Goal: Transaction & Acquisition: Download file/media

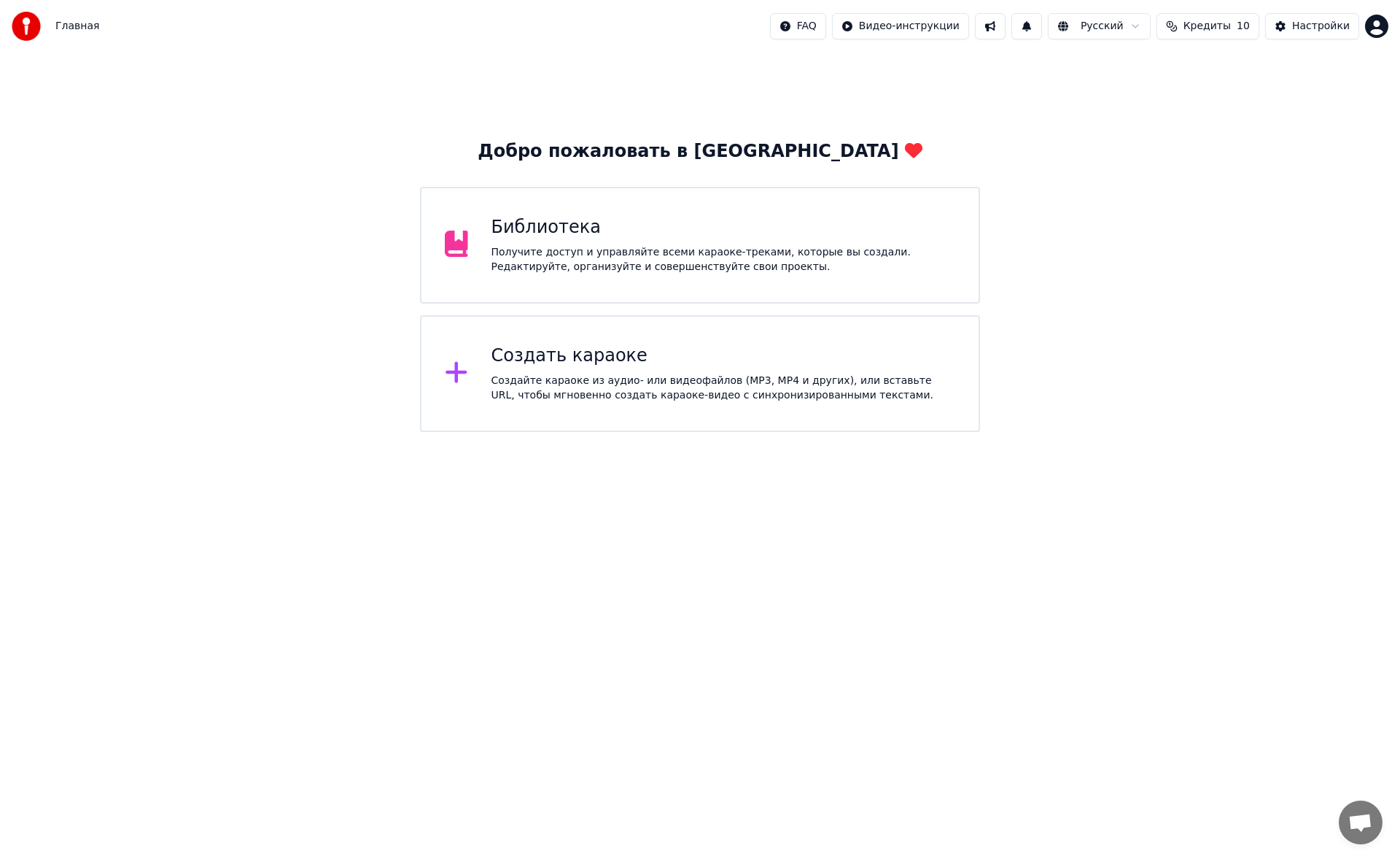
click at [627, 277] on div "Библиотека Получите доступ и управляйте всеми караоке-треками, которые вы созда…" at bounding box center [700, 245] width 560 height 117
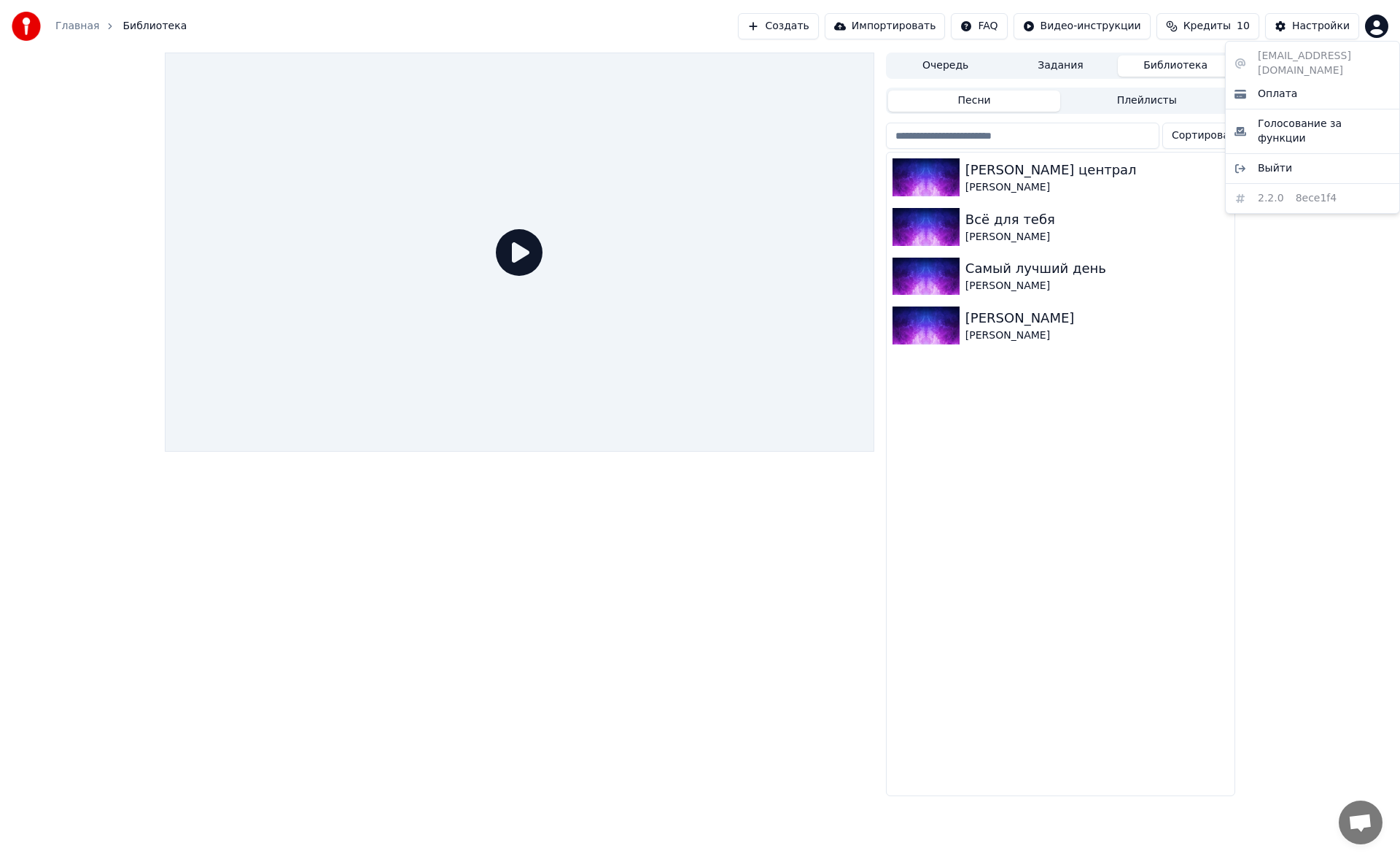
click at [1380, 18] on html "Главная Библиотека Создать Импортировать FAQ Видео-инструкции Кредиты 10 Настро…" at bounding box center [700, 429] width 1400 height 859
click at [1333, 299] on html "Главная Библиотека Создать Импортировать FAQ Видео-инструкции Кредиты 10 Настро…" at bounding box center [700, 429] width 1400 height 859
click at [1374, 26] on html "Главная Библиотека Создать Импортировать FAQ Видео-инструкции Кредиты 10 Настро…" at bounding box center [700, 429] width 1400 height 859
click at [1345, 265] on html "Главная Библиотека Создать Импортировать FAQ Видео-инструкции Кредиты 10 Настро…" at bounding box center [700, 429] width 1400 height 859
click at [1051, 169] on div "Владимирский централ" at bounding box center [1090, 170] width 249 height 20
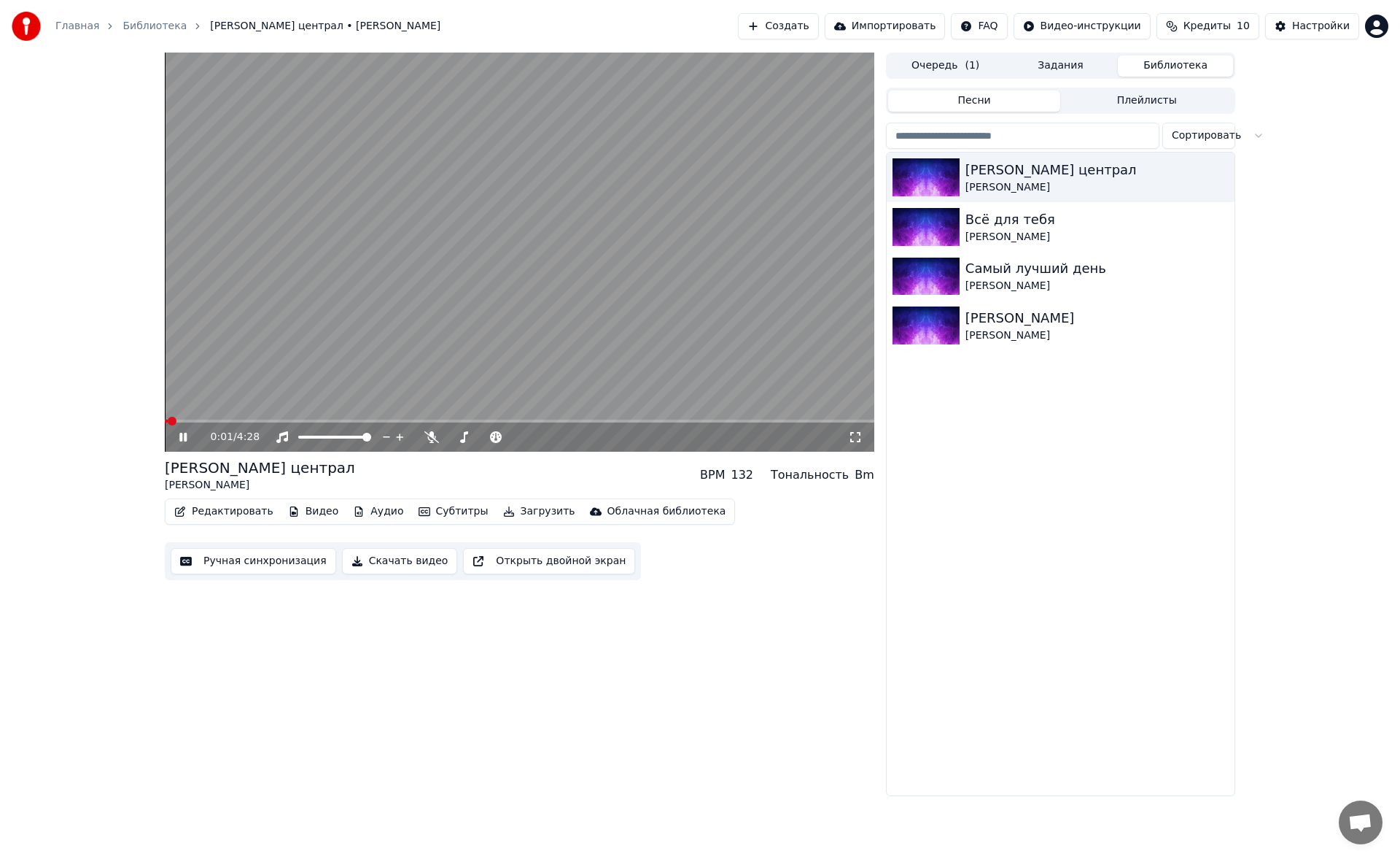
click at [179, 437] on icon at bounding box center [194, 437] width 34 height 12
click at [232, 555] on button "Ручная синхронизация" at bounding box center [253, 560] width 165 height 26
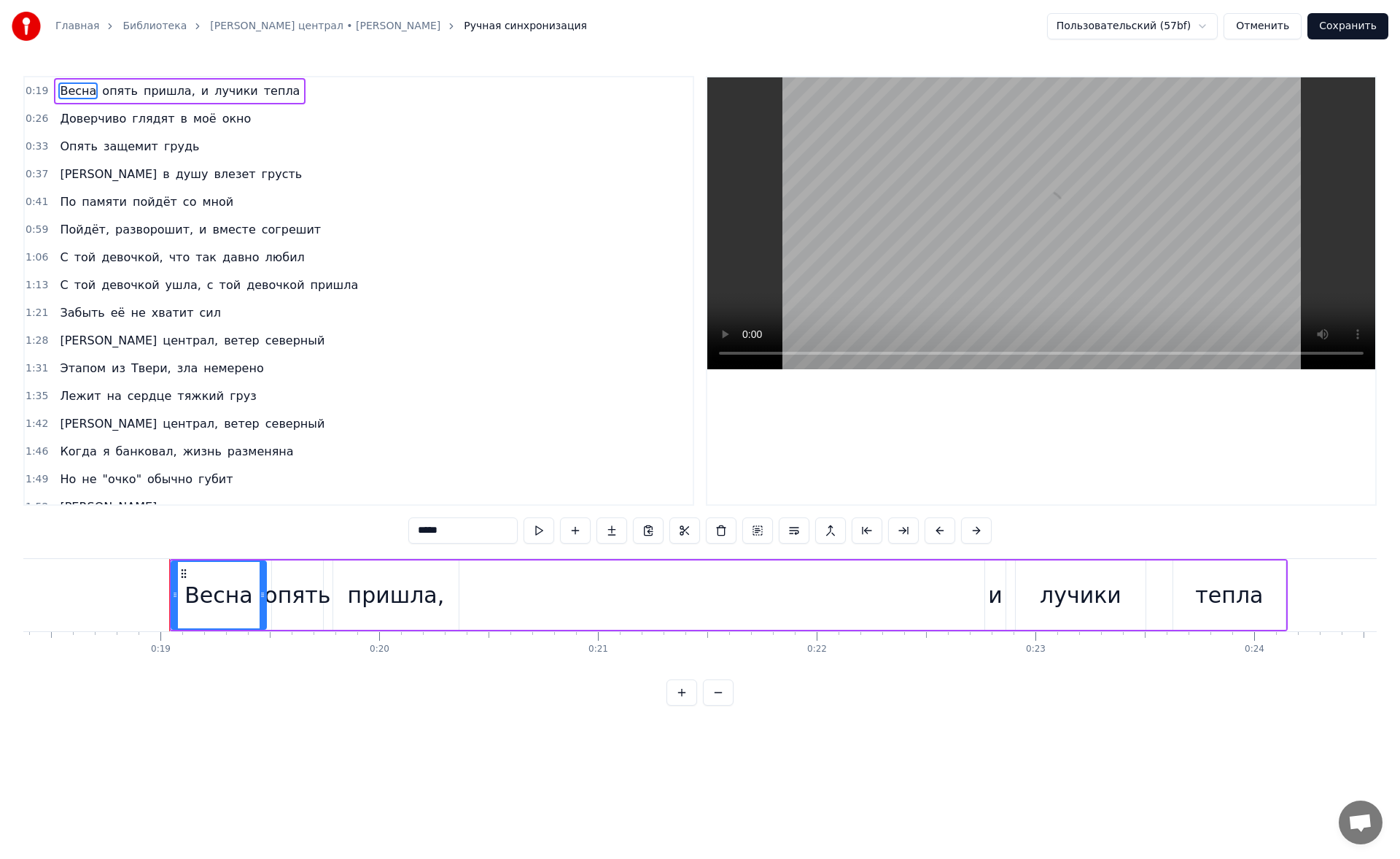
scroll to position [0, 4091]
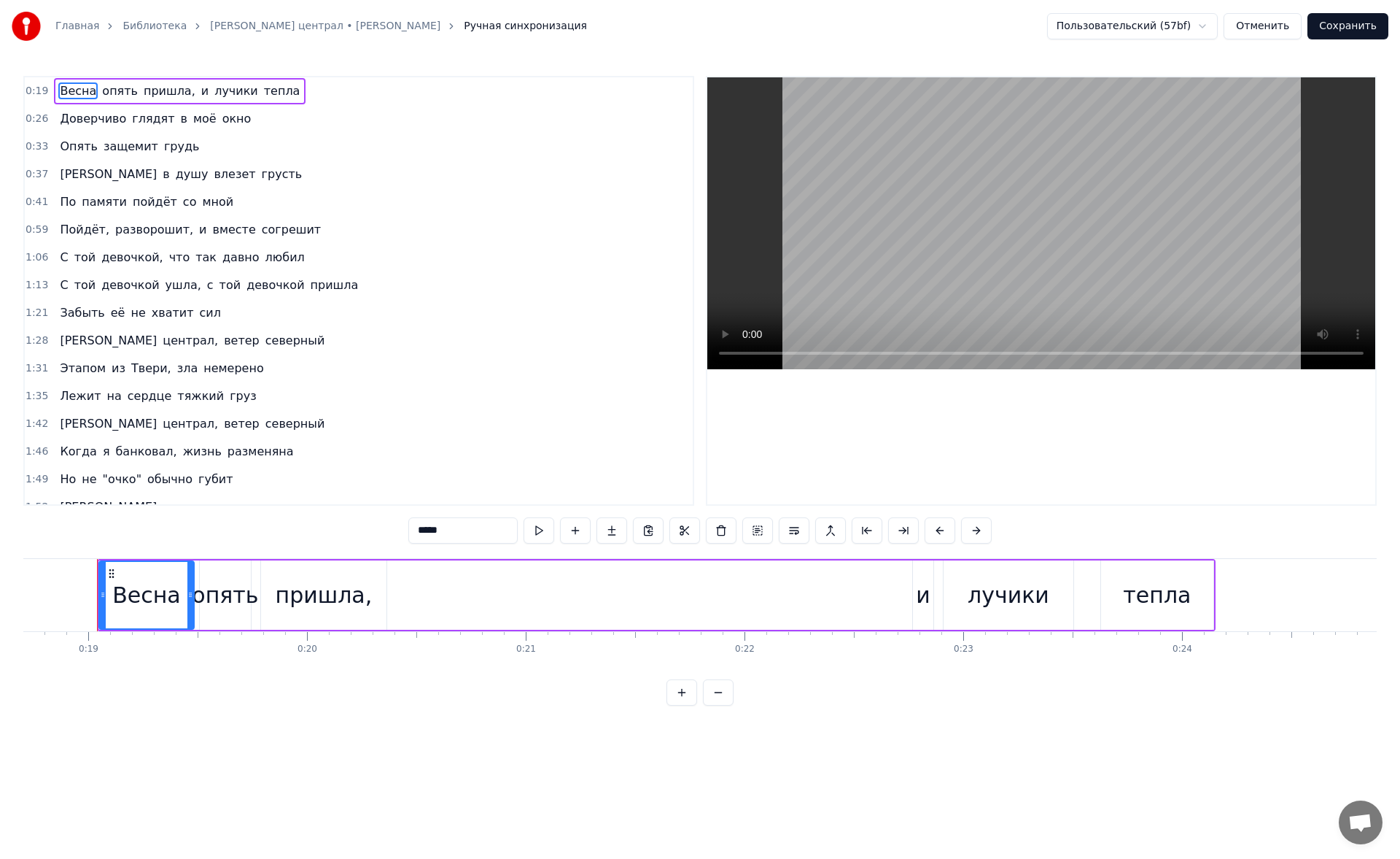
click at [1281, 31] on button "Отменить" at bounding box center [1263, 26] width 78 height 26
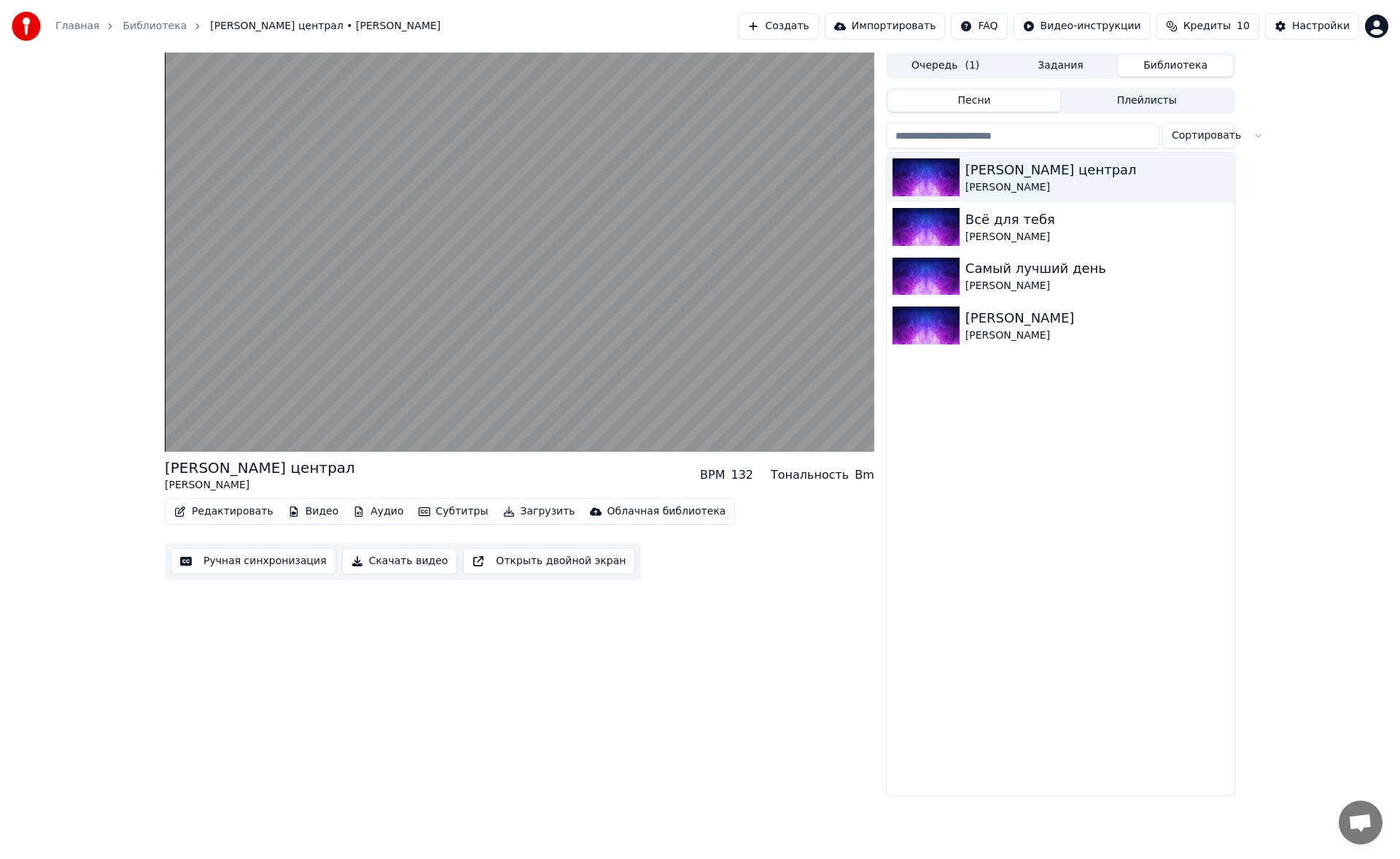
click at [225, 510] on button "Редактировать" at bounding box center [224, 512] width 111 height 20
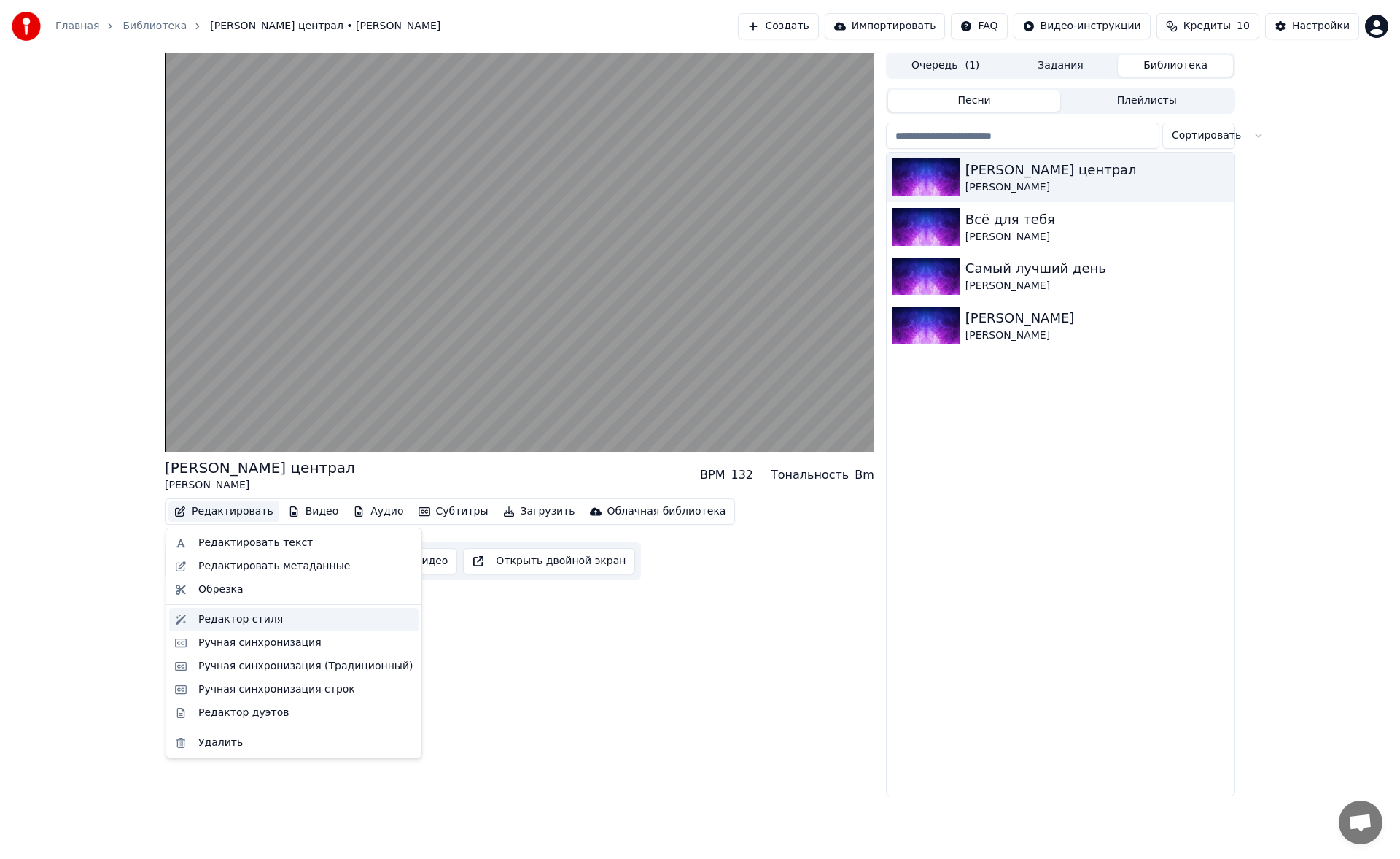
click at [246, 618] on div "Редактор стиля" at bounding box center [240, 619] width 84 height 15
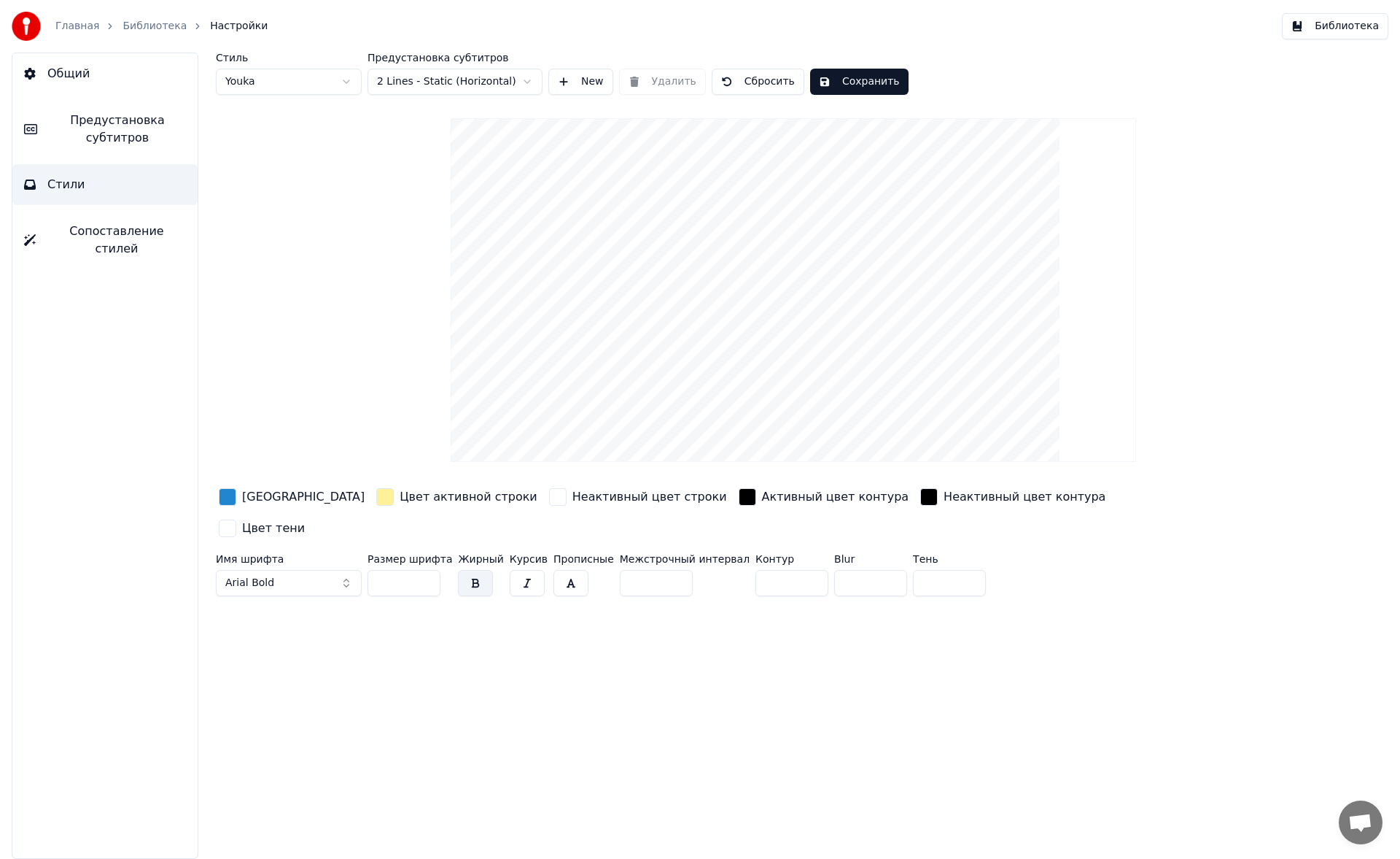
click at [149, 138] on span "Предустановка субтитров" at bounding box center [117, 129] width 137 height 35
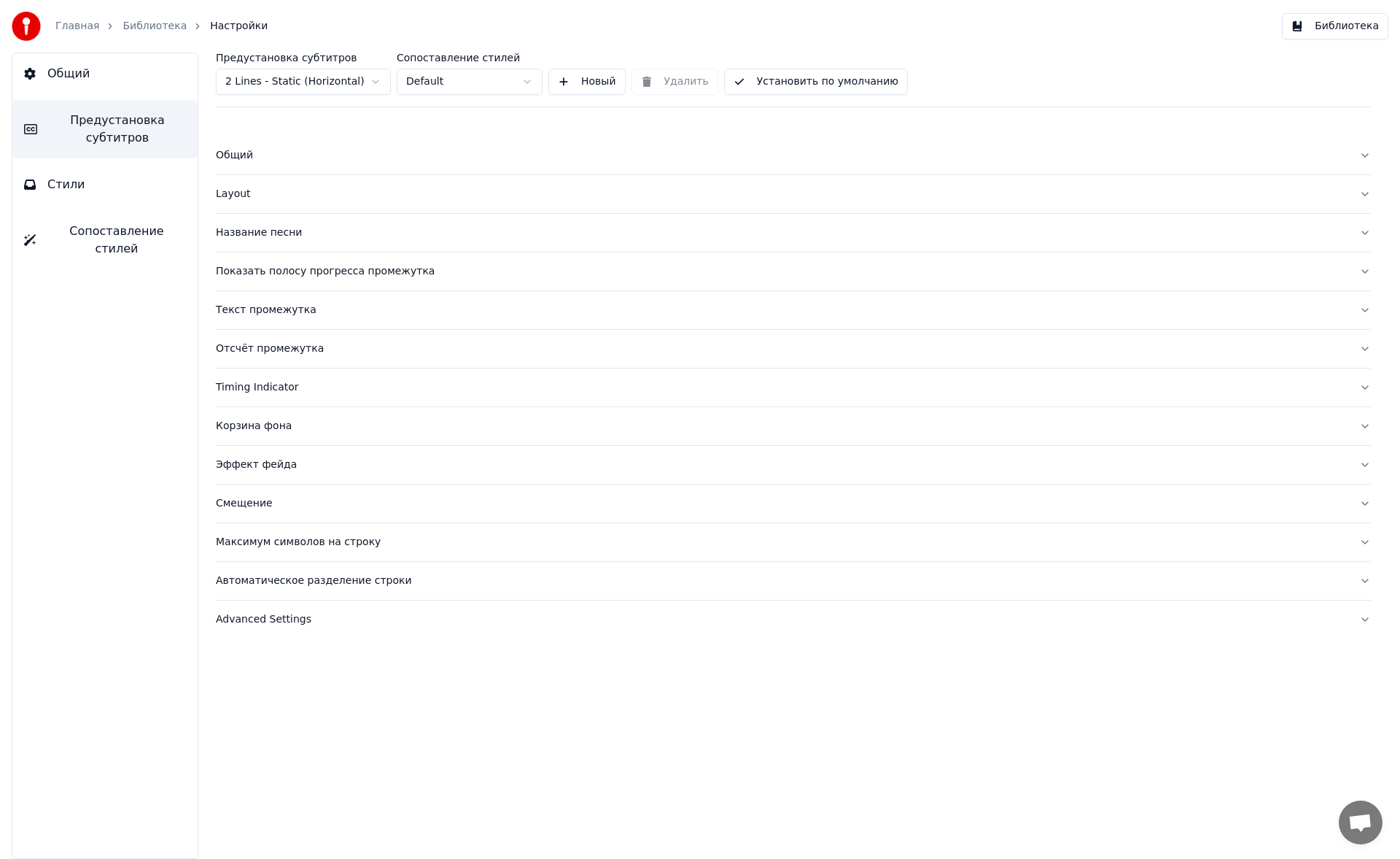
click at [275, 311] on div "Текст промежутка" at bounding box center [781, 310] width 1131 height 15
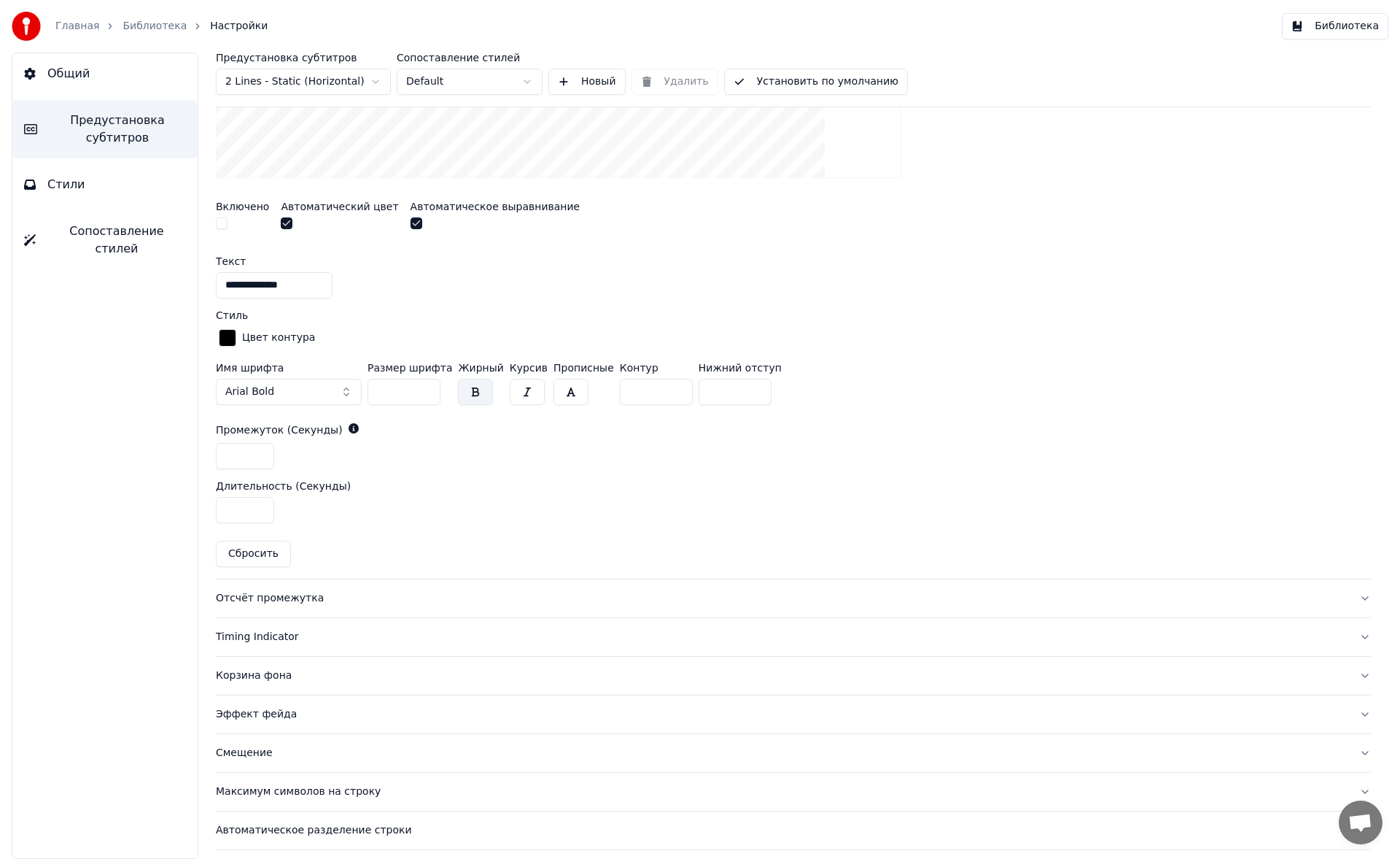
click at [291, 605] on button "Отсчёт промежутка" at bounding box center [793, 598] width 1155 height 38
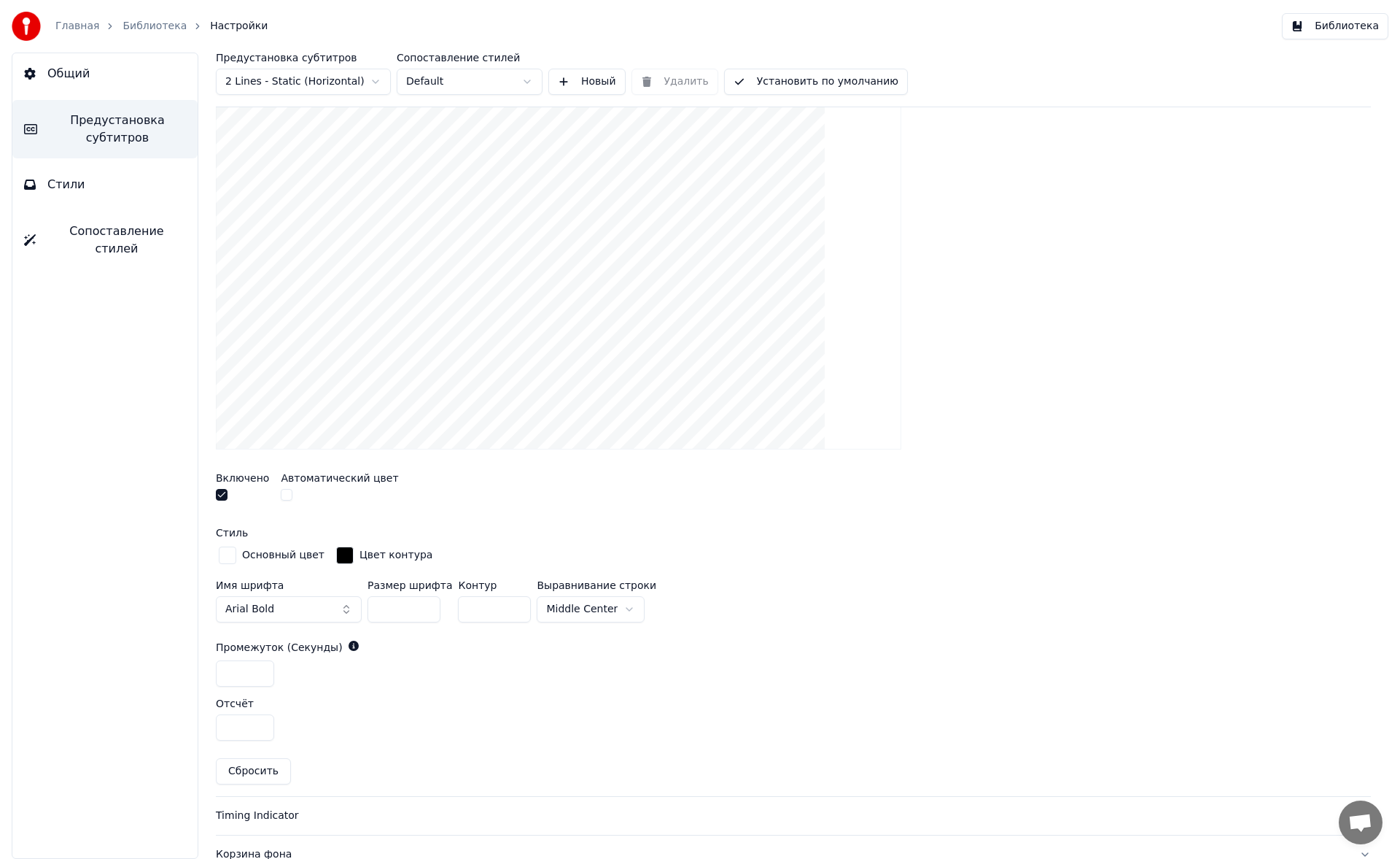
scroll to position [293, 0]
click at [223, 500] on button "button" at bounding box center [222, 496] width 12 height 12
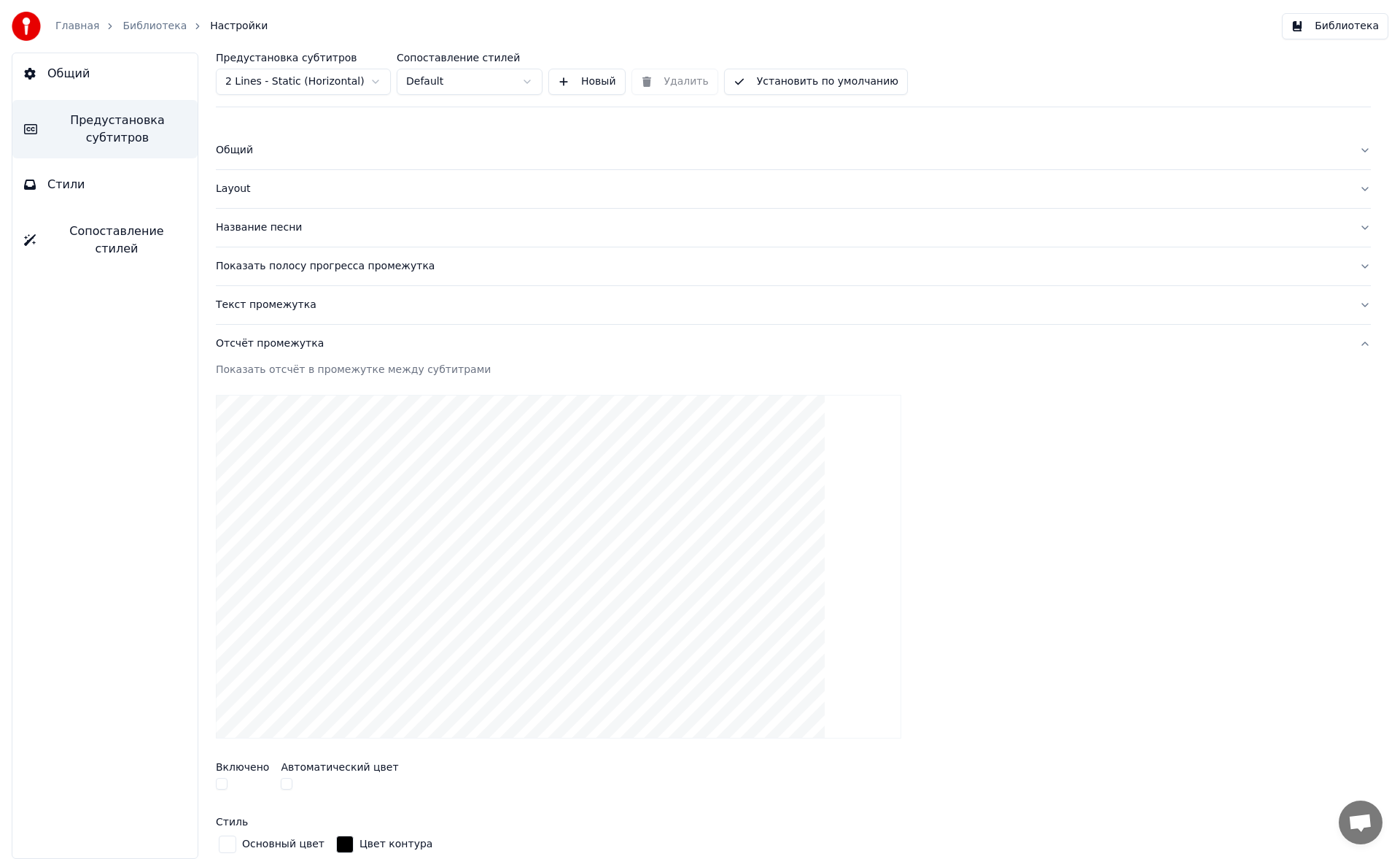
scroll to position [3, 0]
click at [145, 26] on link "Библиотека" at bounding box center [154, 26] width 64 height 15
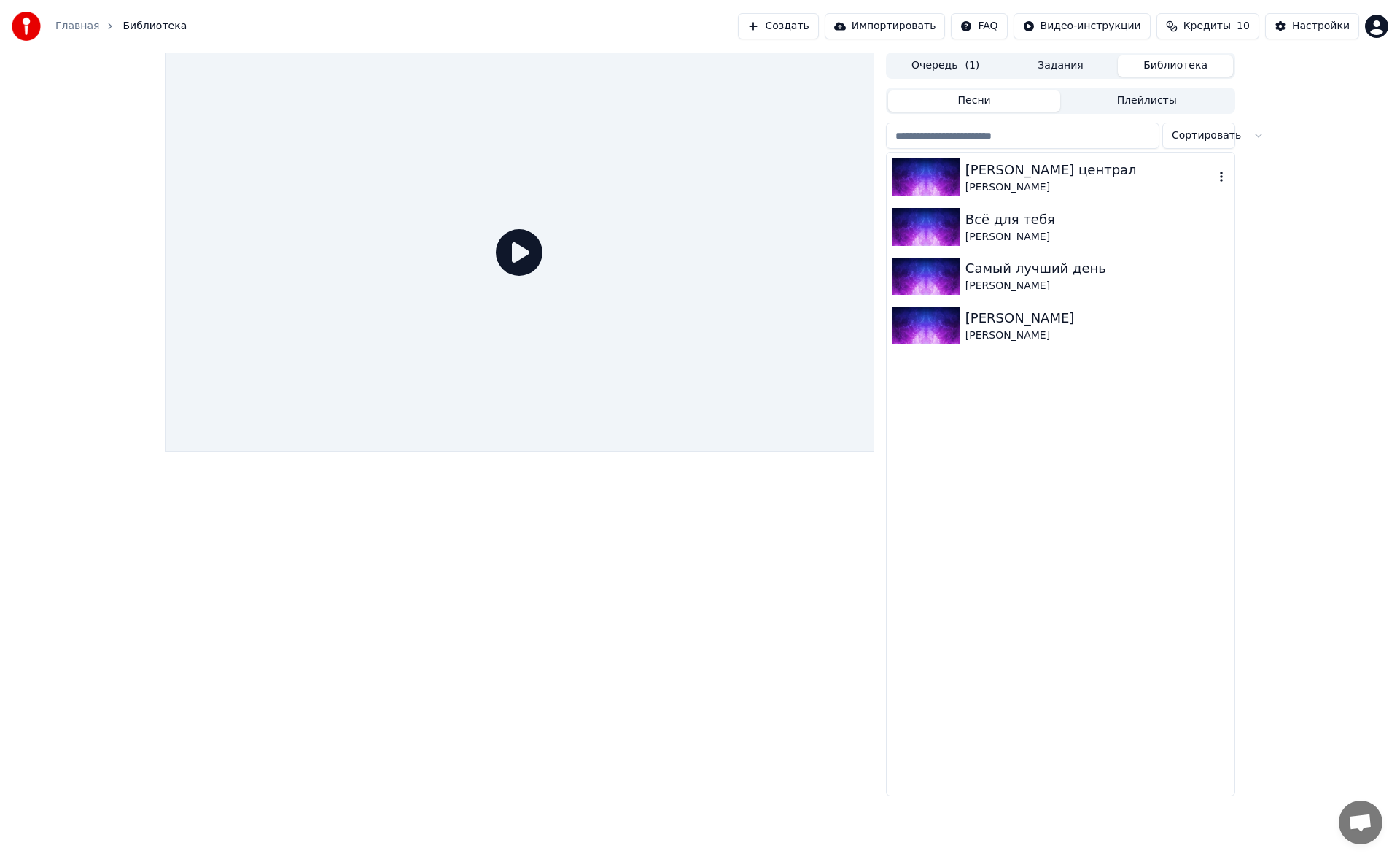
click at [981, 169] on div "Владимирский централ" at bounding box center [1090, 170] width 249 height 20
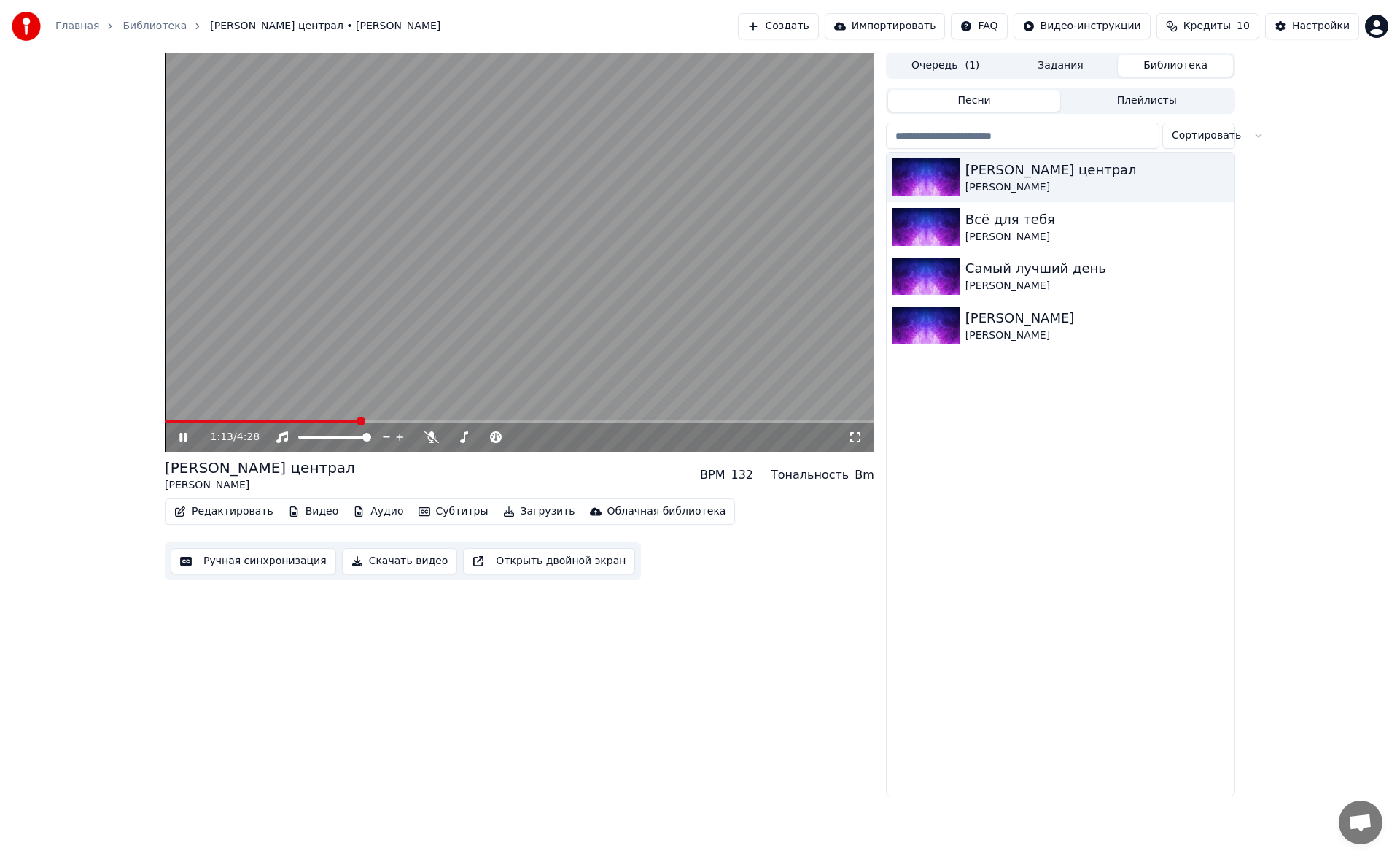
click at [247, 566] on button "Ручная синхронизация" at bounding box center [253, 560] width 165 height 26
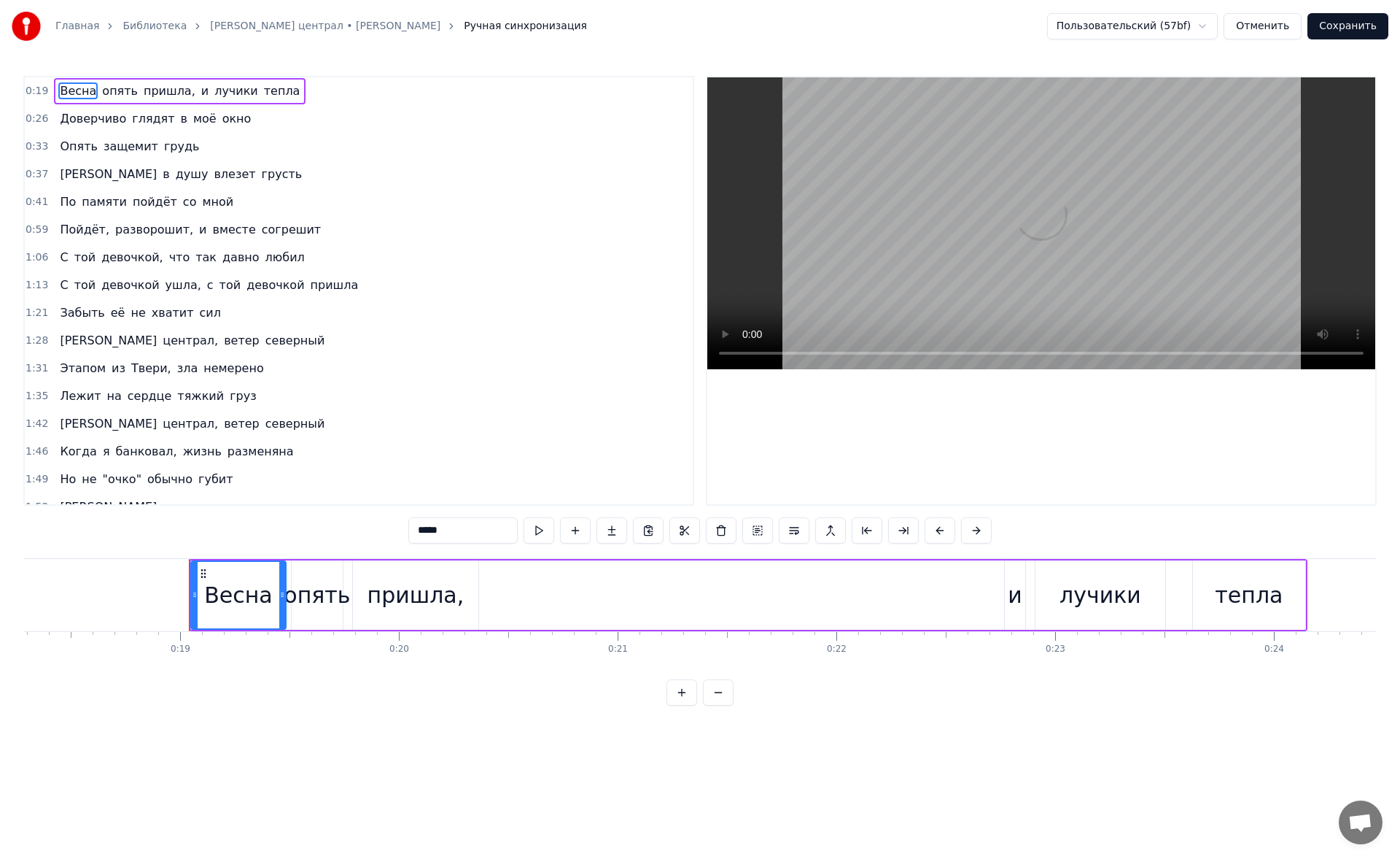
scroll to position [0, 4091]
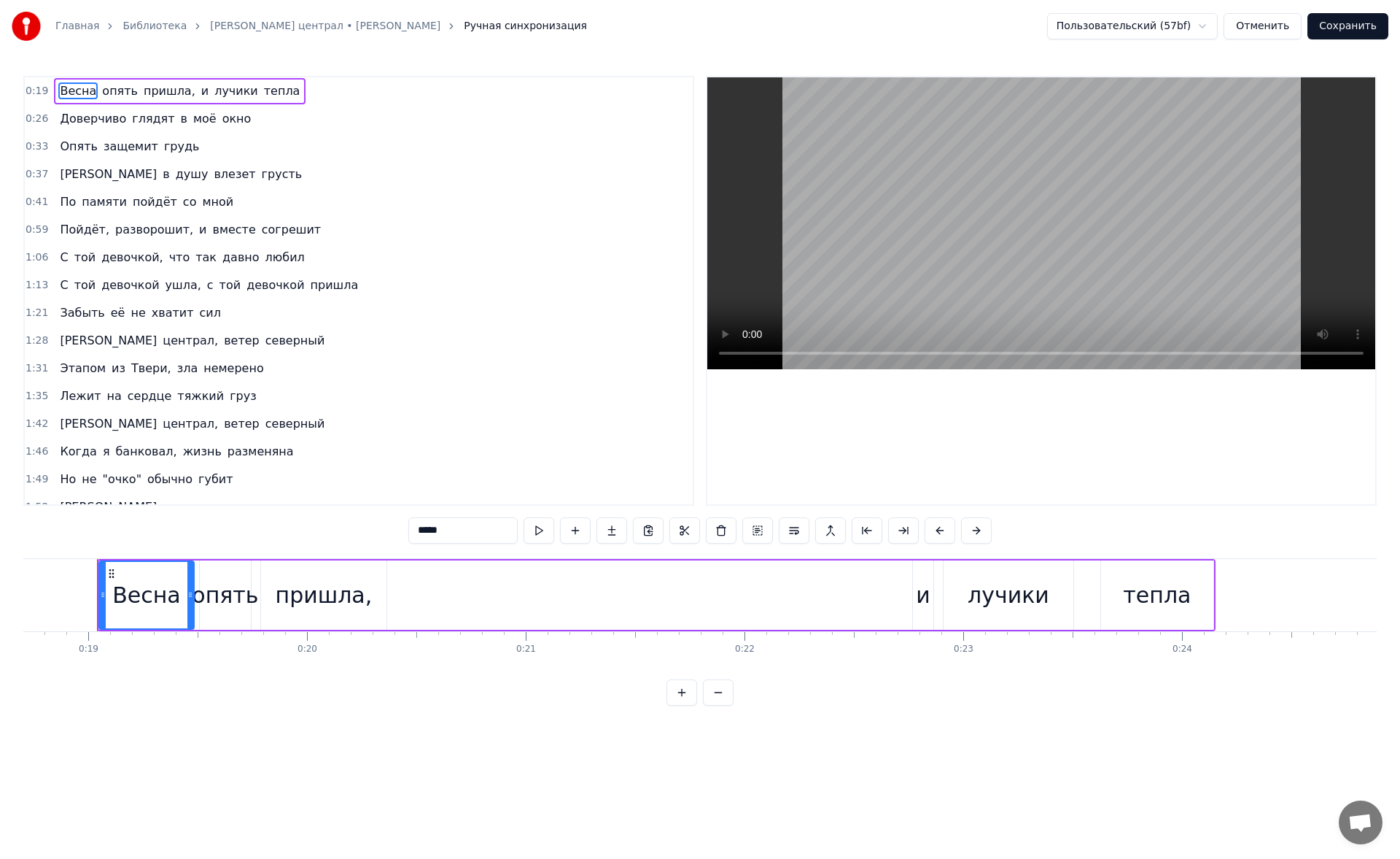
click at [104, 343] on span "Владимирский" at bounding box center [107, 340] width 100 height 17
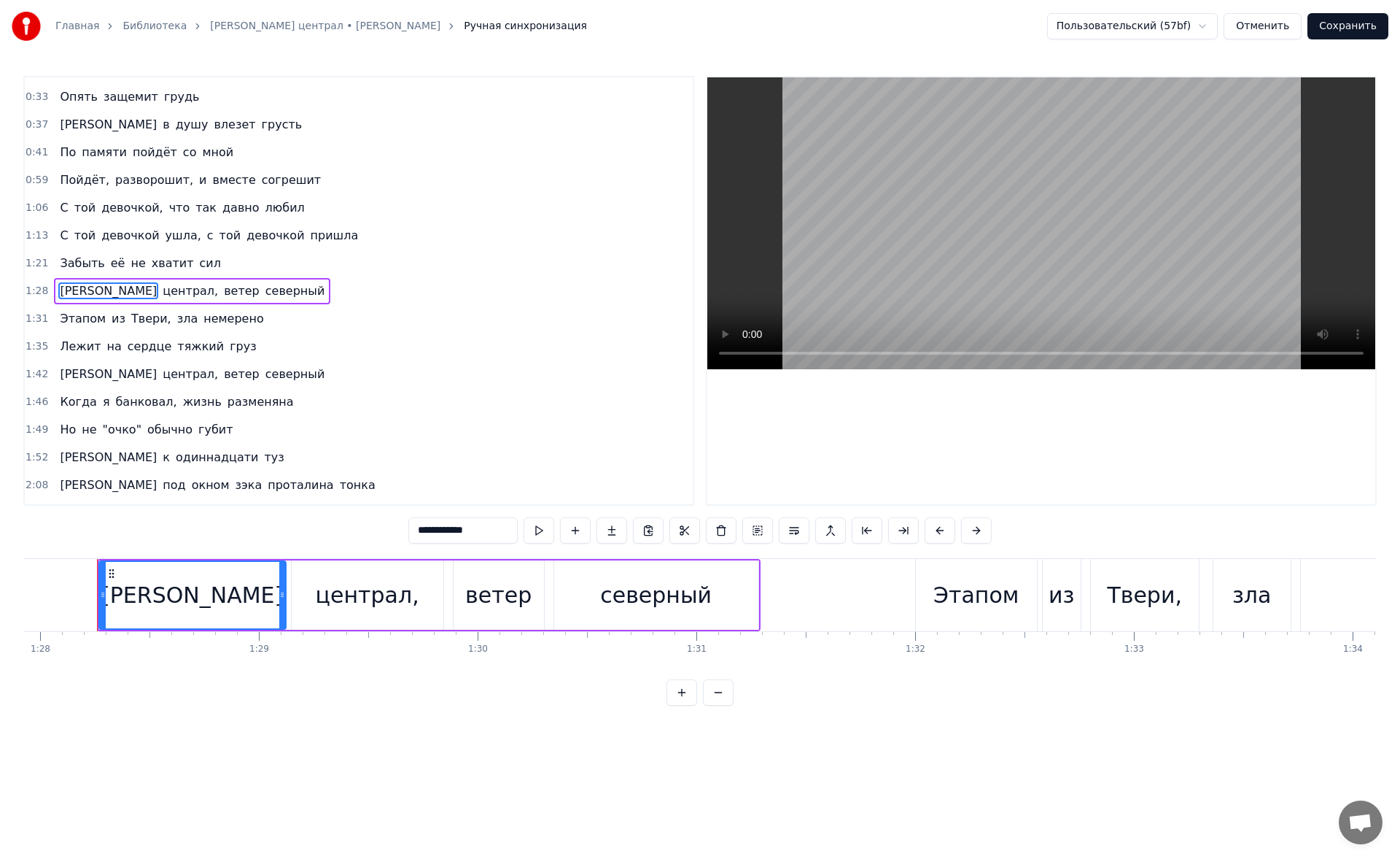
scroll to position [0, 0]
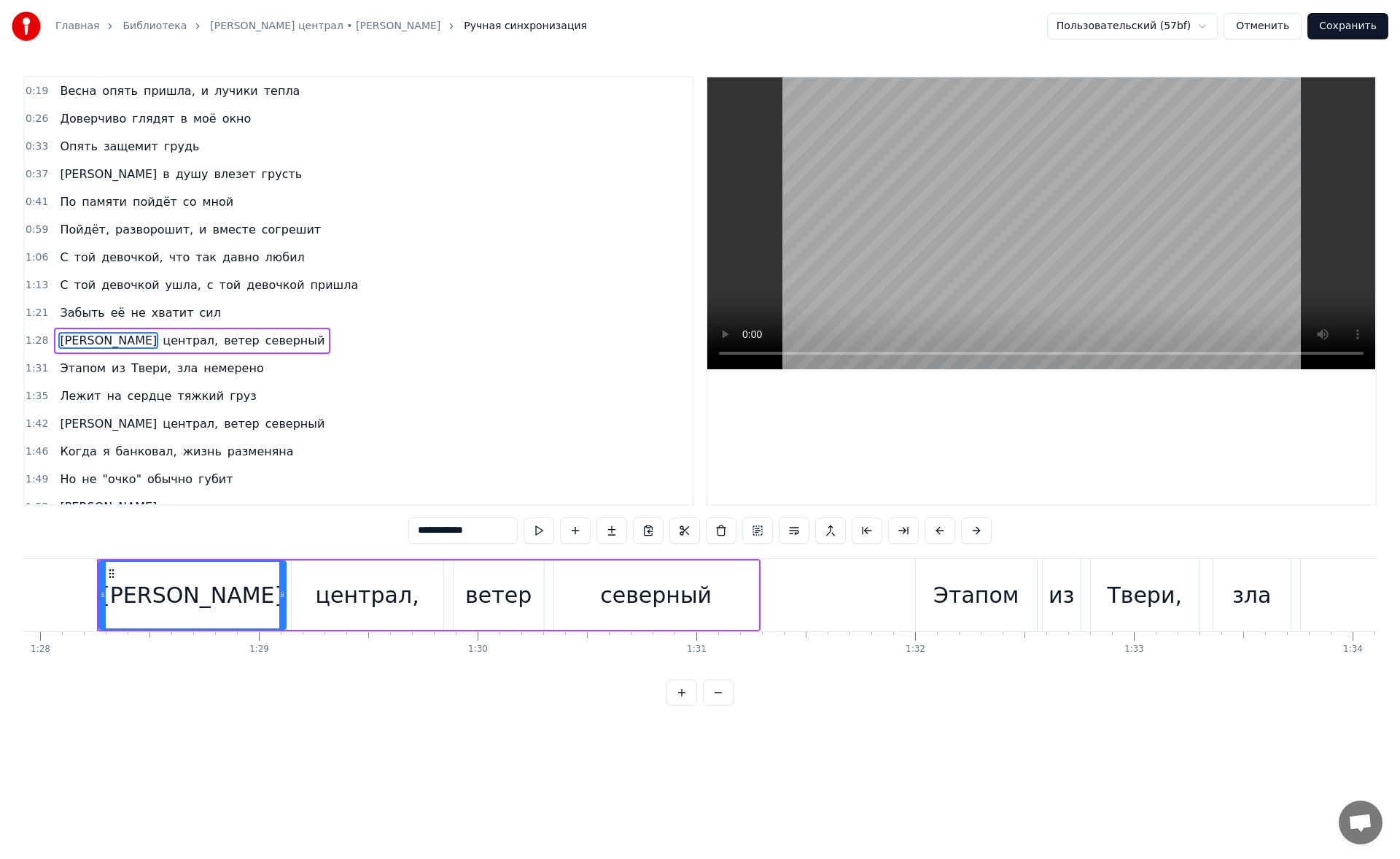
click at [264, 92] on span "тепла" at bounding box center [282, 91] width 39 height 17
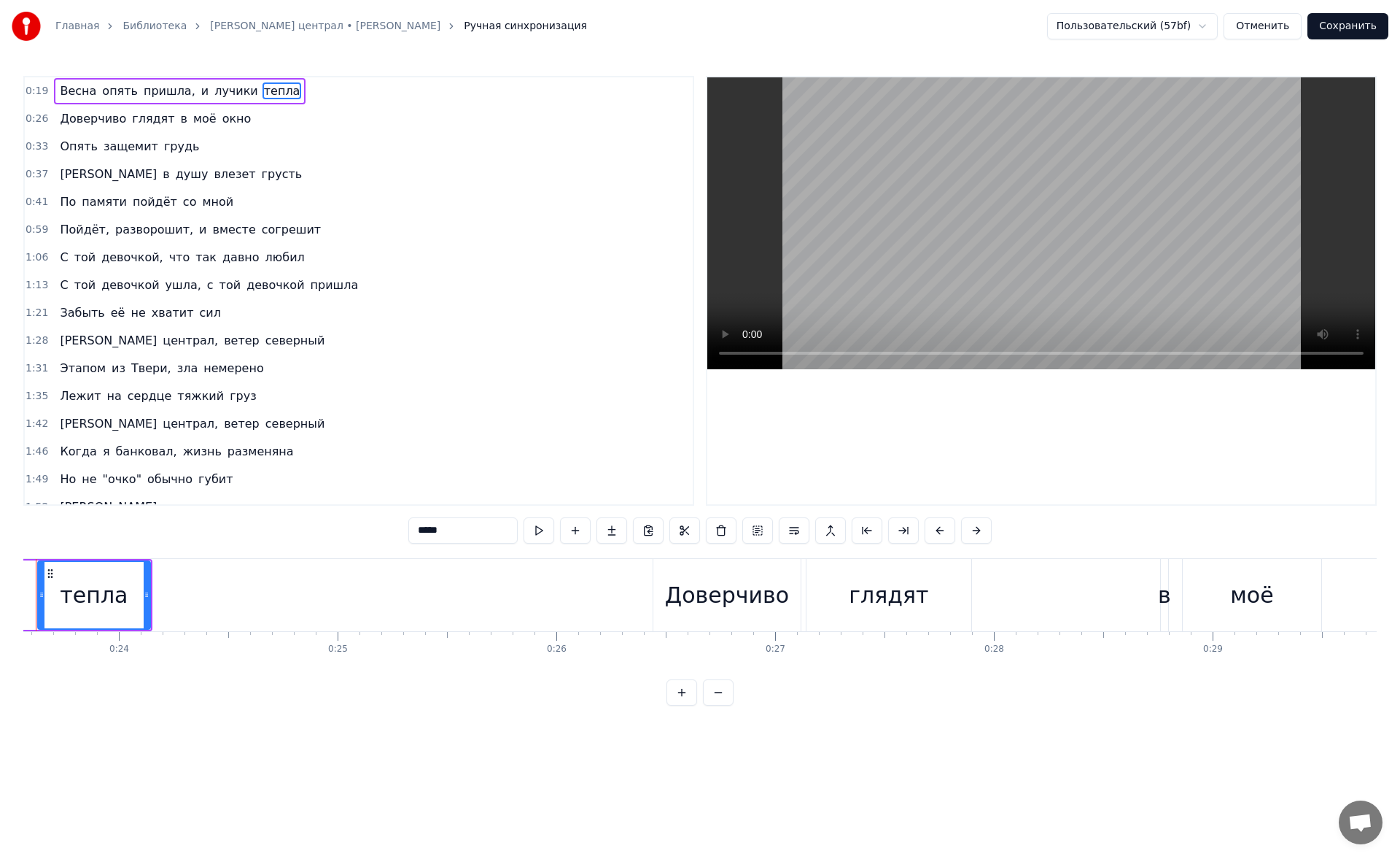
scroll to position [0, 5094]
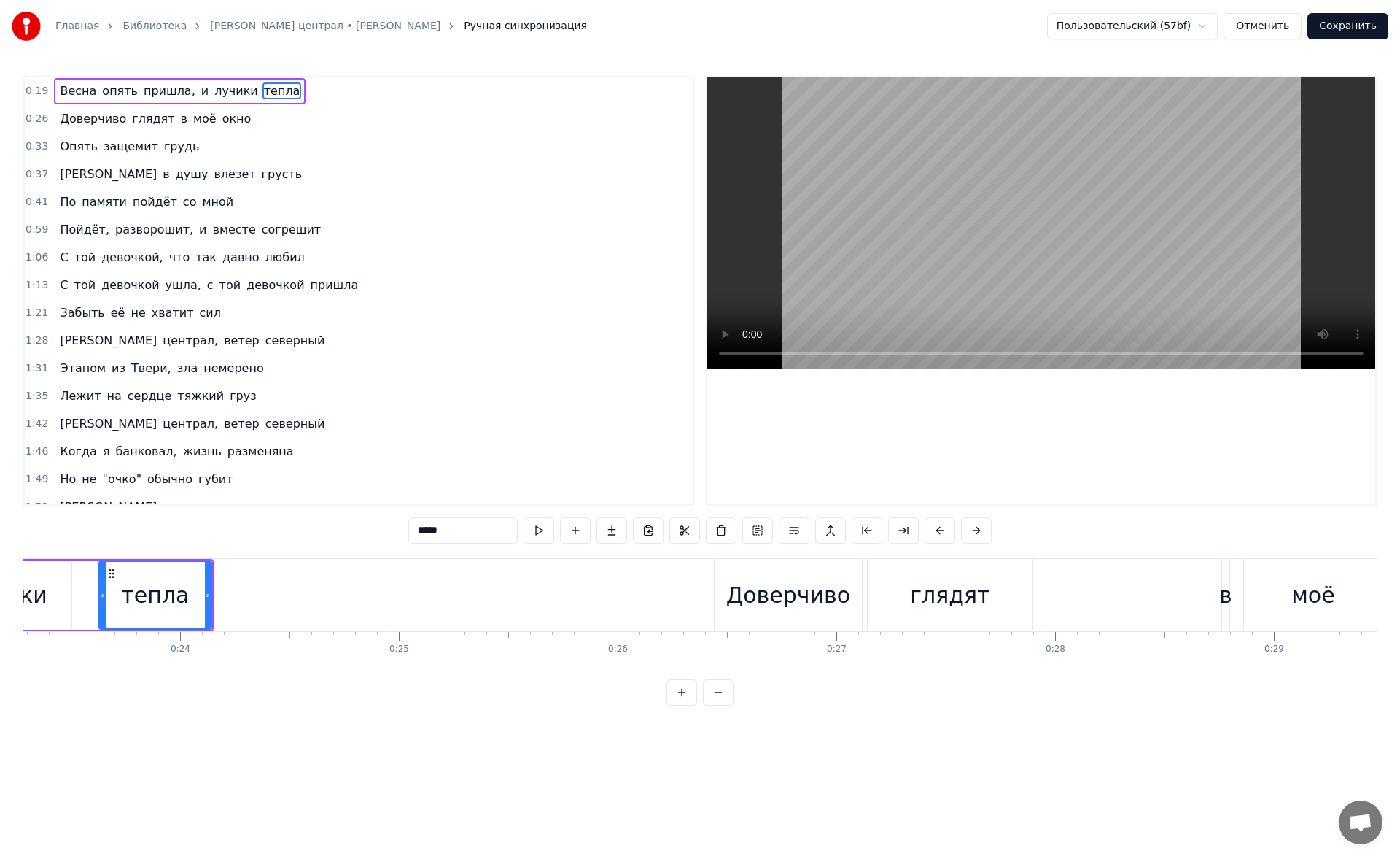
click at [159, 91] on span "пришла," at bounding box center [170, 91] width 55 height 17
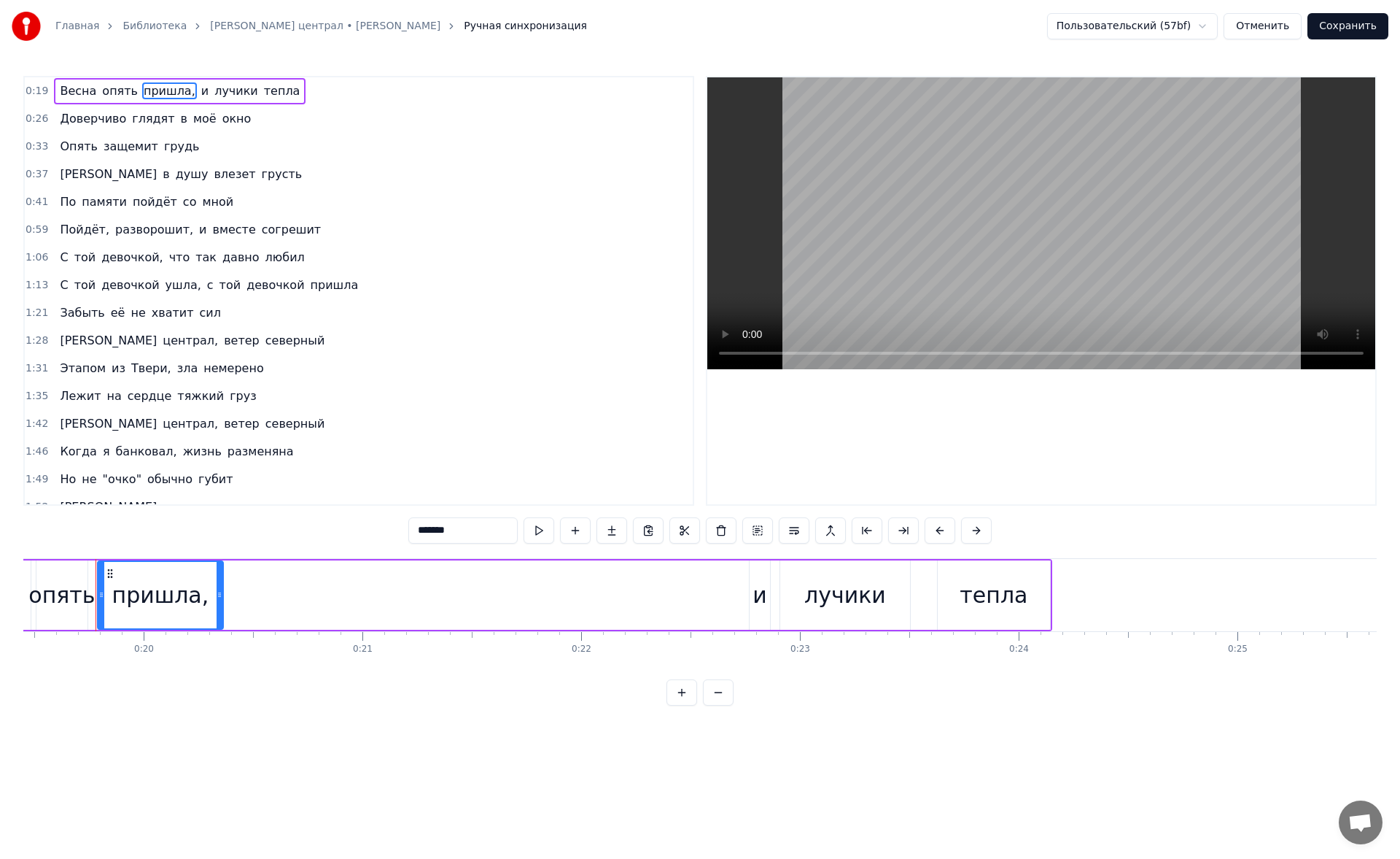
scroll to position [0, 4253]
drag, startPoint x: 471, startPoint y: 529, endPoint x: 365, endPoint y: 519, distance: 106.5
click at [365, 519] on div "0:19 Весна опять пришла, и лучики тепла 0:26 Доверчиво глядят в моё окно 0:33 О…" at bounding box center [699, 391] width 1353 height 630
type input "*"
click at [1177, 438] on div at bounding box center [1041, 291] width 668 height 427
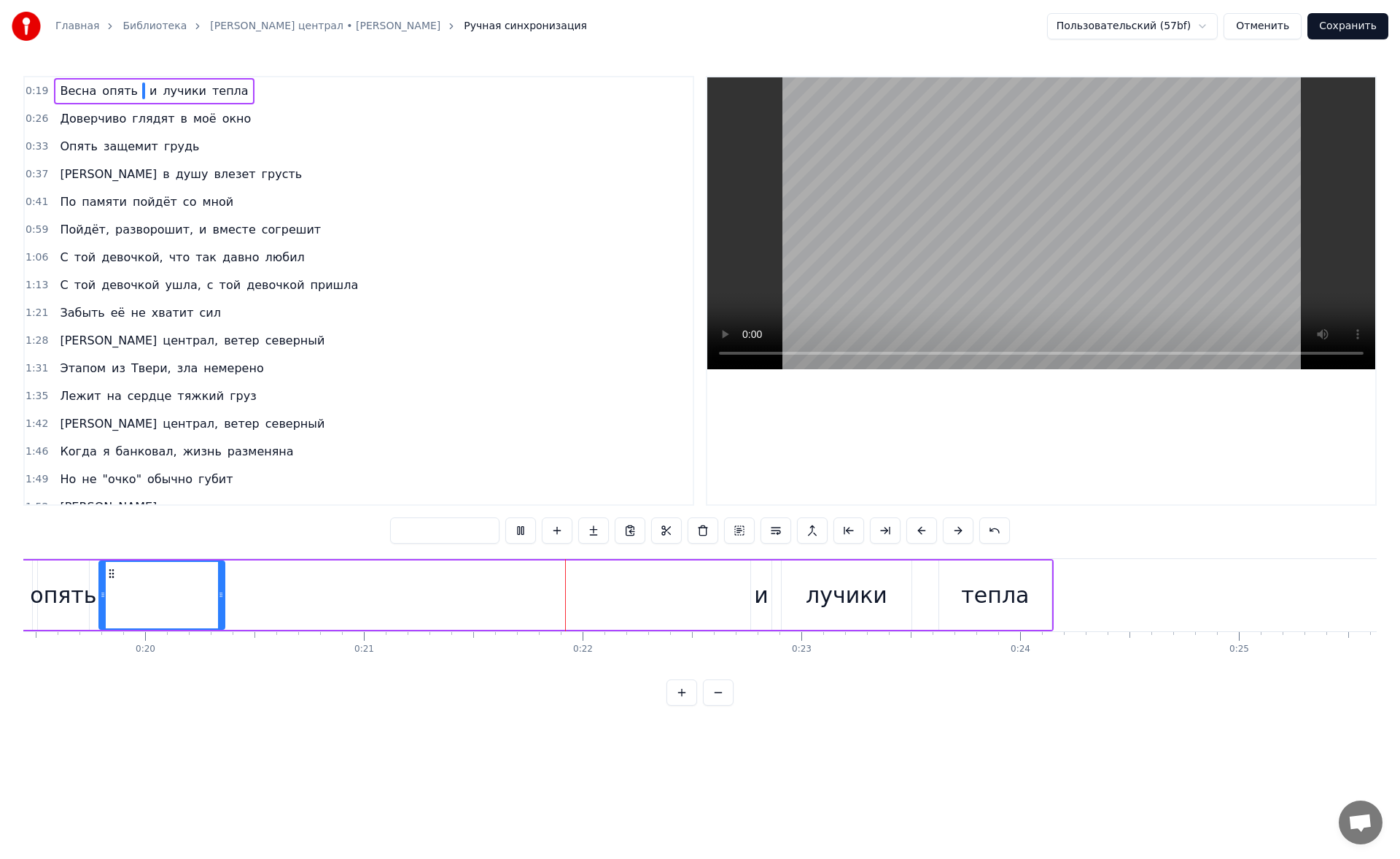
drag, startPoint x: 521, startPoint y: 572, endPoint x: 269, endPoint y: 583, distance: 252.2
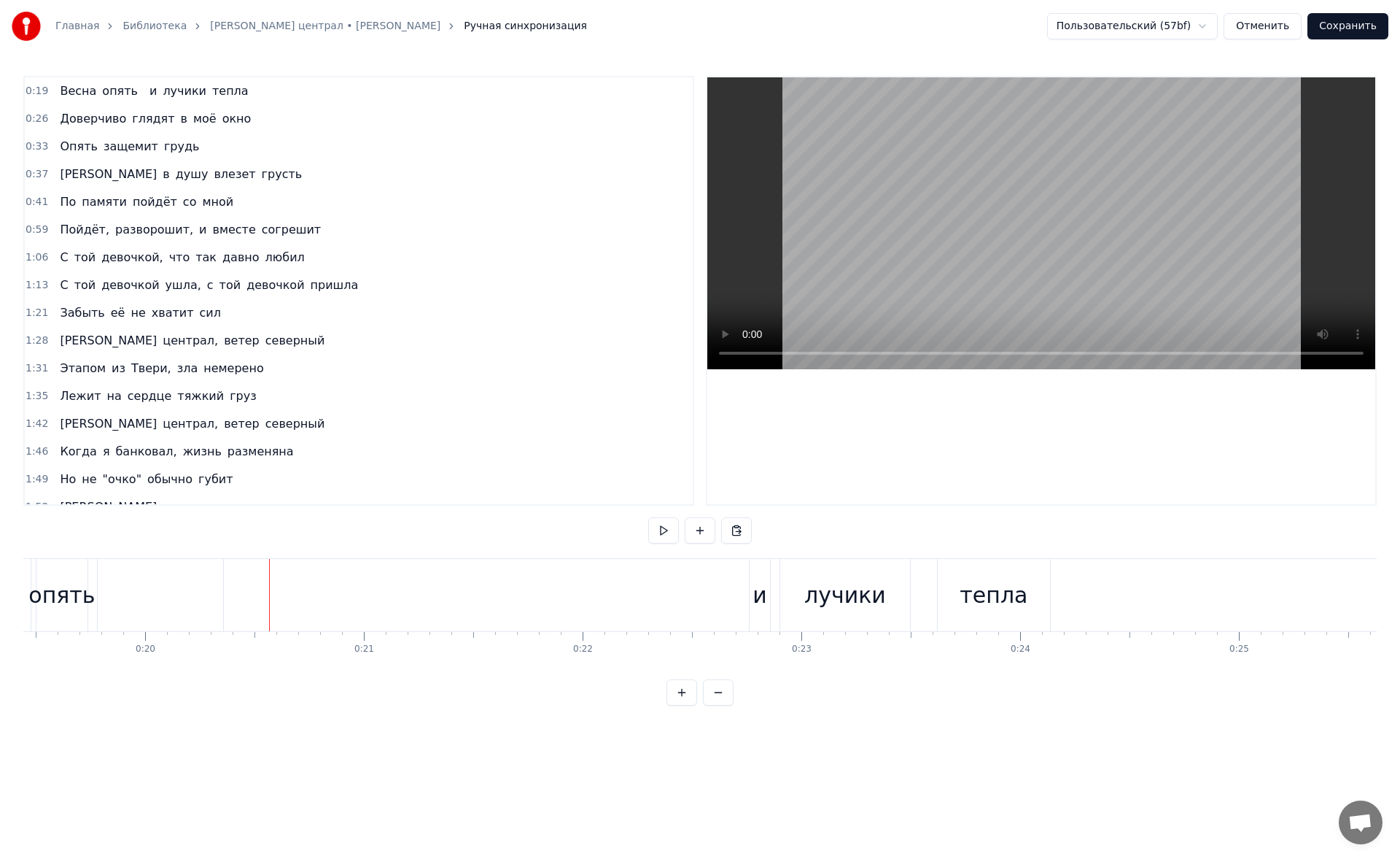
click at [179, 592] on div at bounding box center [160, 595] width 125 height 73
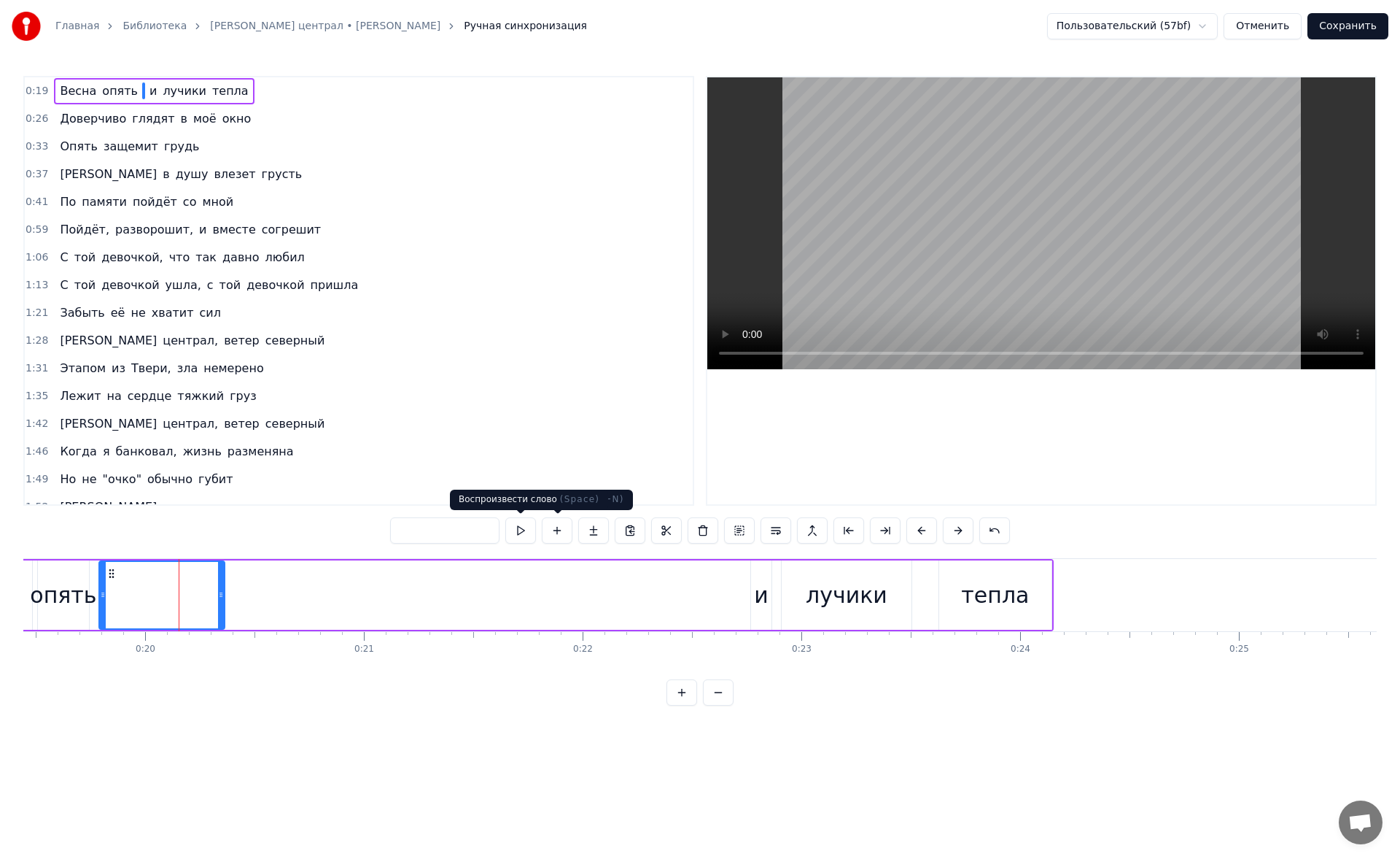
click at [481, 537] on input "text" at bounding box center [445, 530] width 109 height 26
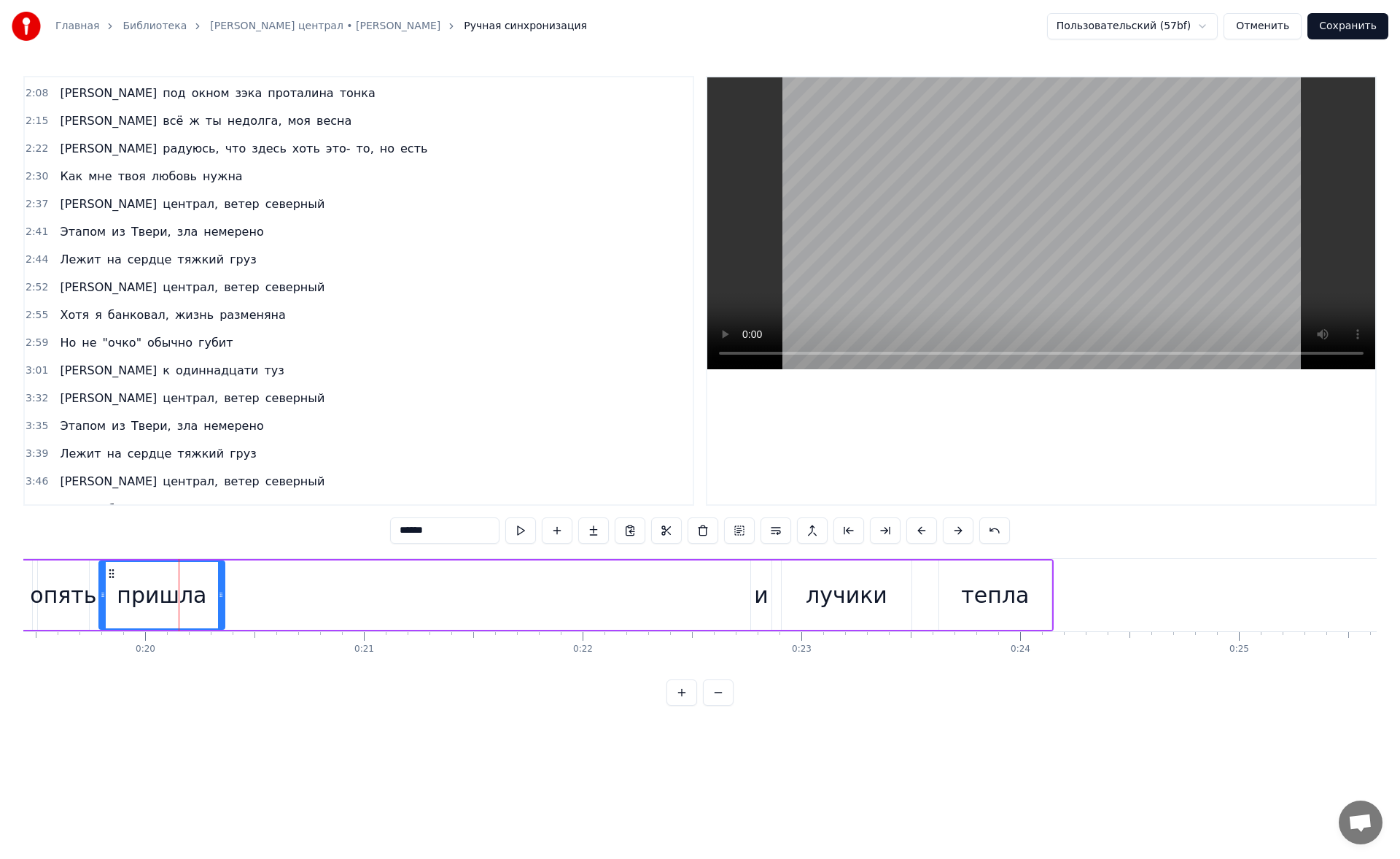
scroll to position [516, 0]
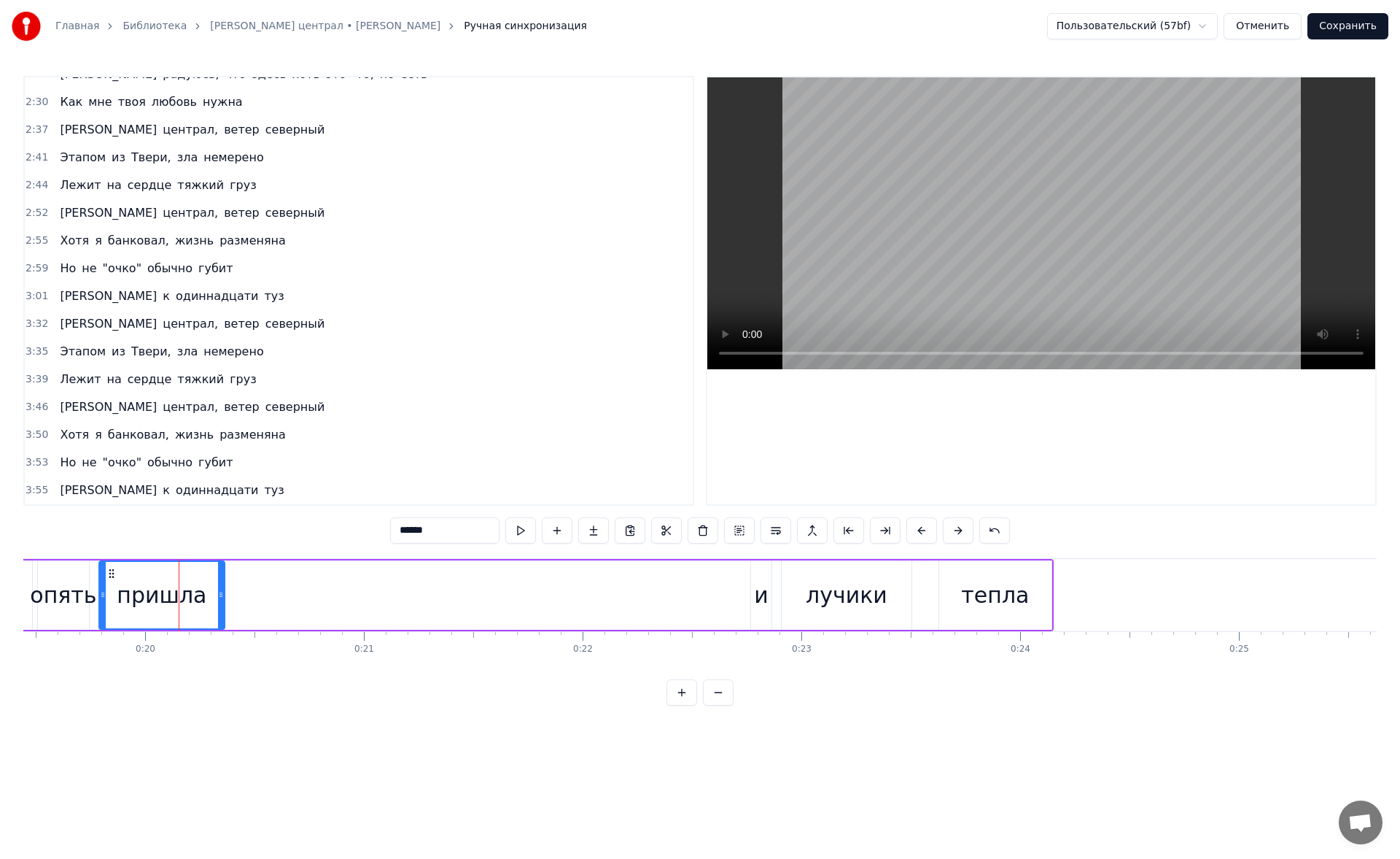
drag, startPoint x: 481, startPoint y: 537, endPoint x: 139, endPoint y: 711, distance: 383.7
click at [139, 705] on div "0:19 Весна опять пришла и лучики тепла 0:26 Доверчиво глядят в моё окно 0:33 Оп…" at bounding box center [699, 391] width 1353 height 630
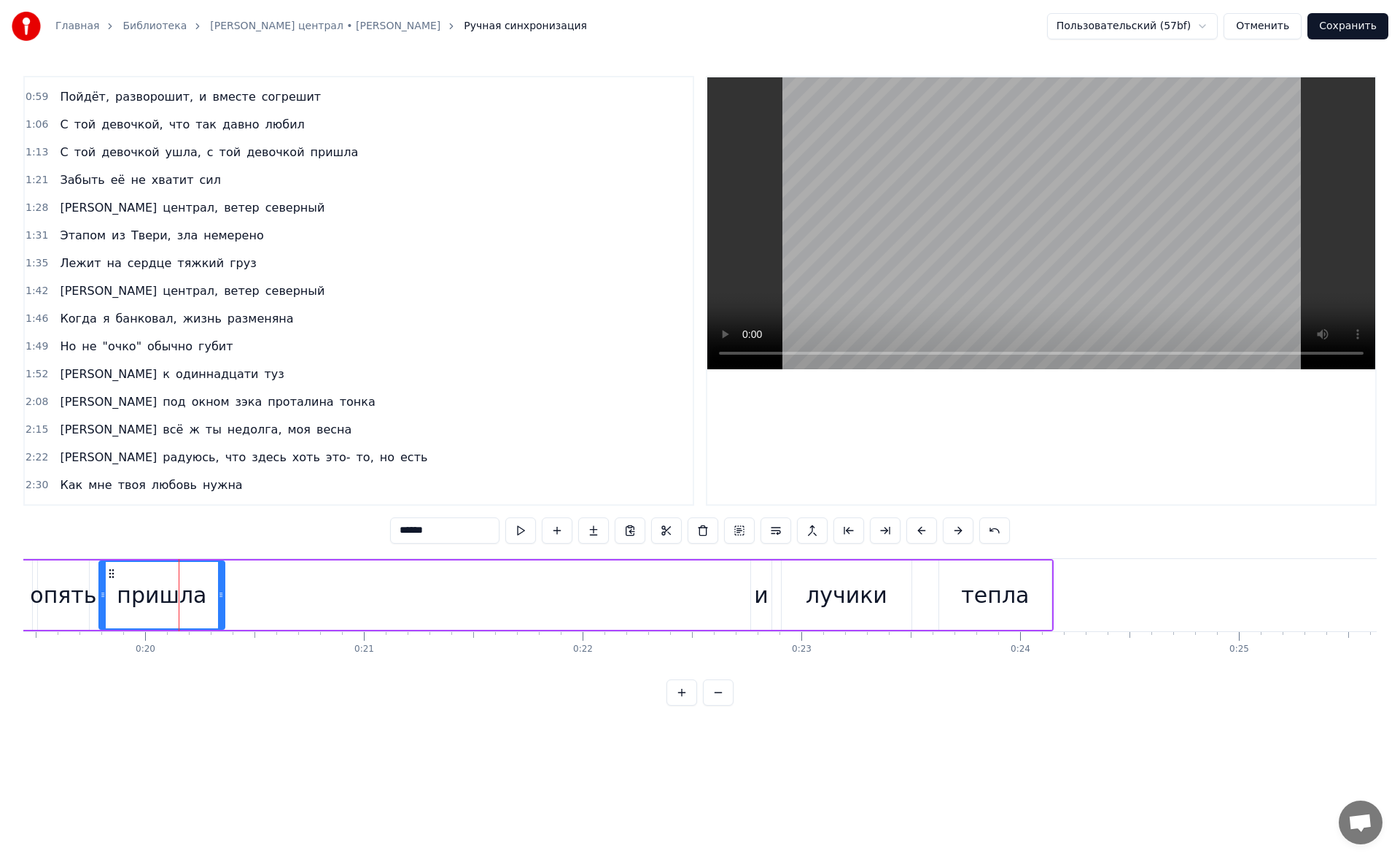
scroll to position [0, 0]
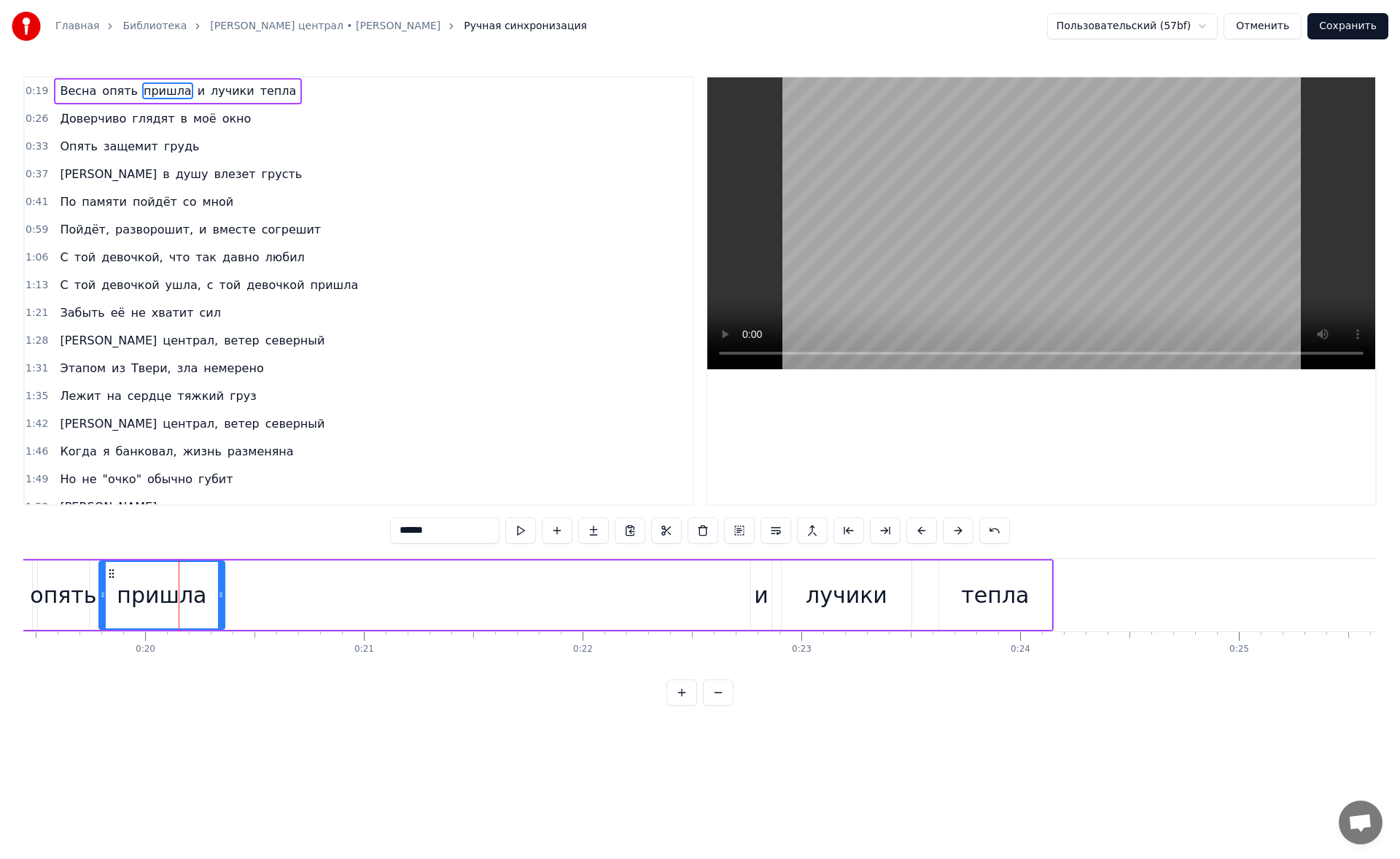
click at [79, 92] on span "Весна" at bounding box center [78, 91] width 39 height 17
type input "*****"
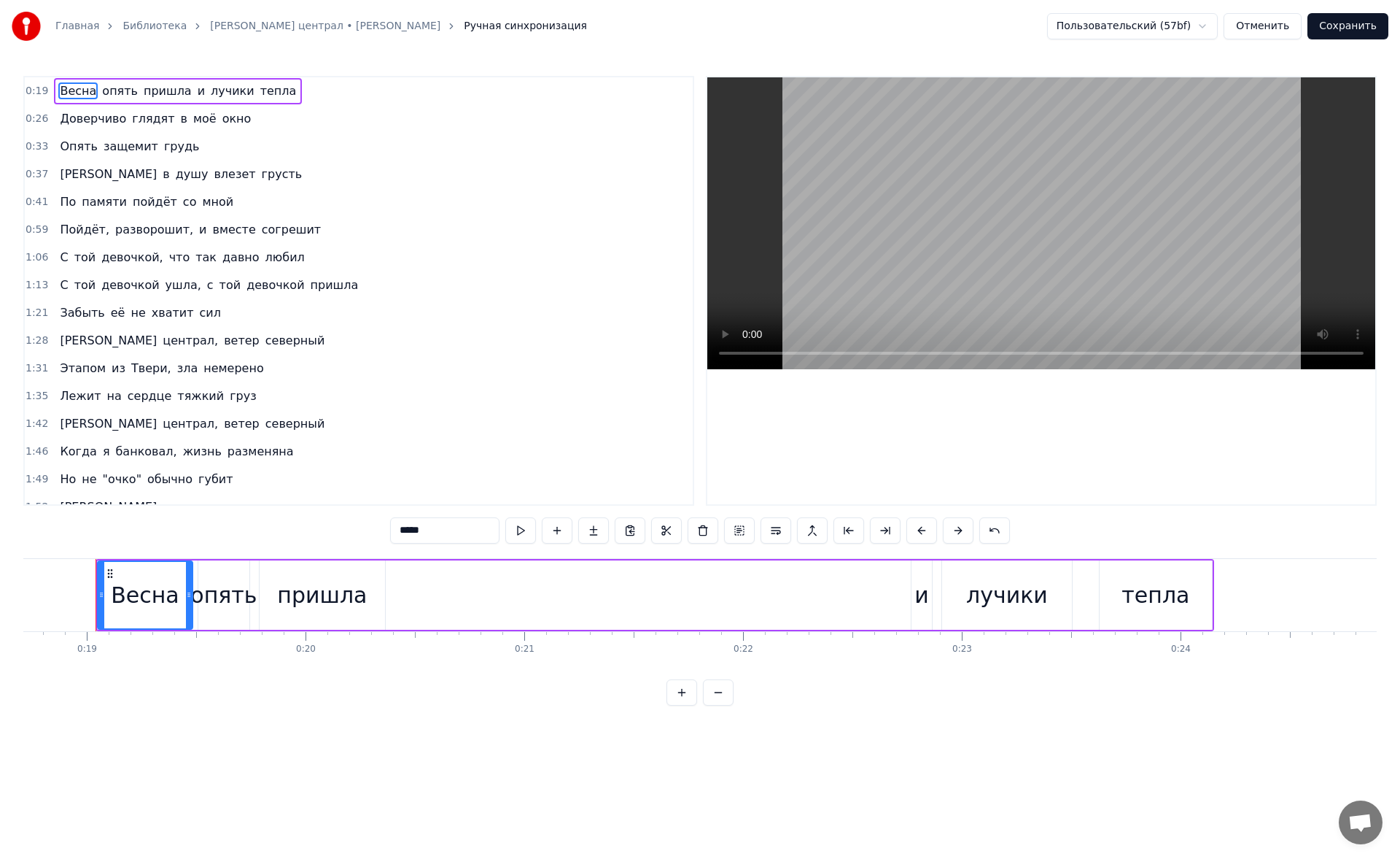
scroll to position [0, 4091]
click at [518, 534] on button at bounding box center [521, 530] width 31 height 26
click at [402, 119] on div "0:26 Доверчиво глядят в моё окно" at bounding box center [358, 119] width 668 height 27
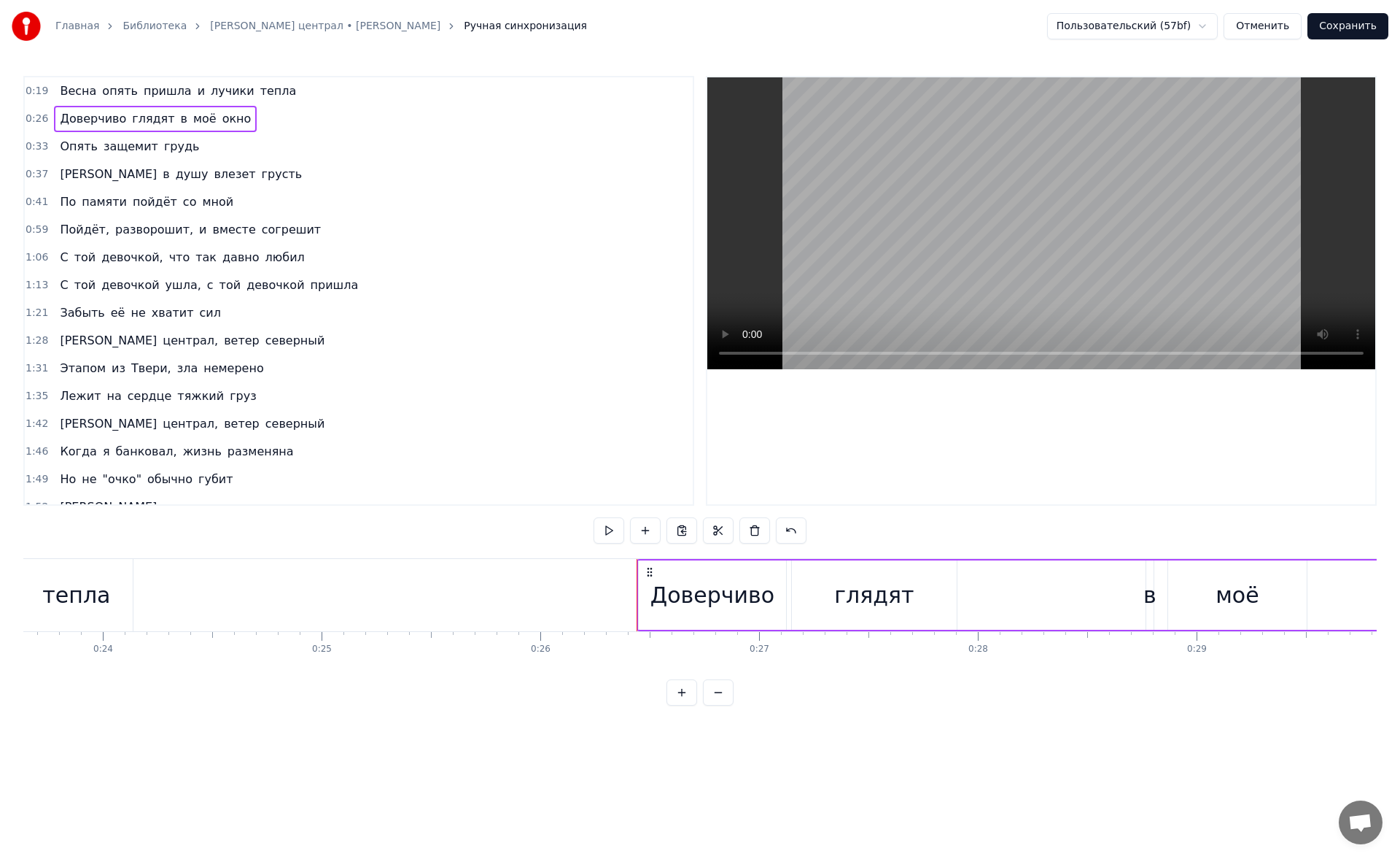
click at [337, 55] on div "Главная Библиотека Владимирский централ • Михаил Круг Ручная синхронизация Поль…" at bounding box center [700, 352] width 1400 height 705
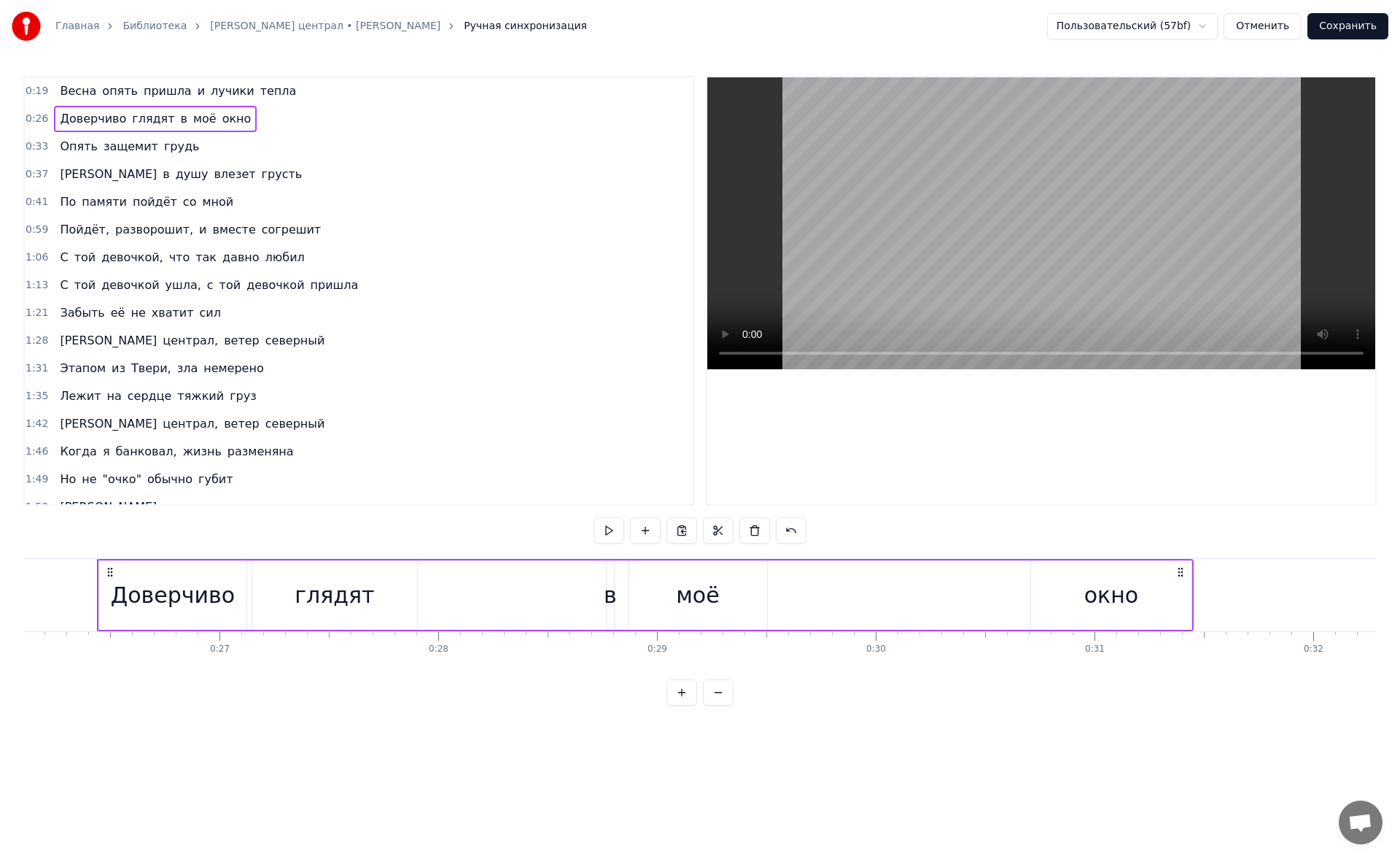
click at [321, 91] on div "0:19 Весна опять пришла и лучики тепла" at bounding box center [358, 91] width 668 height 27
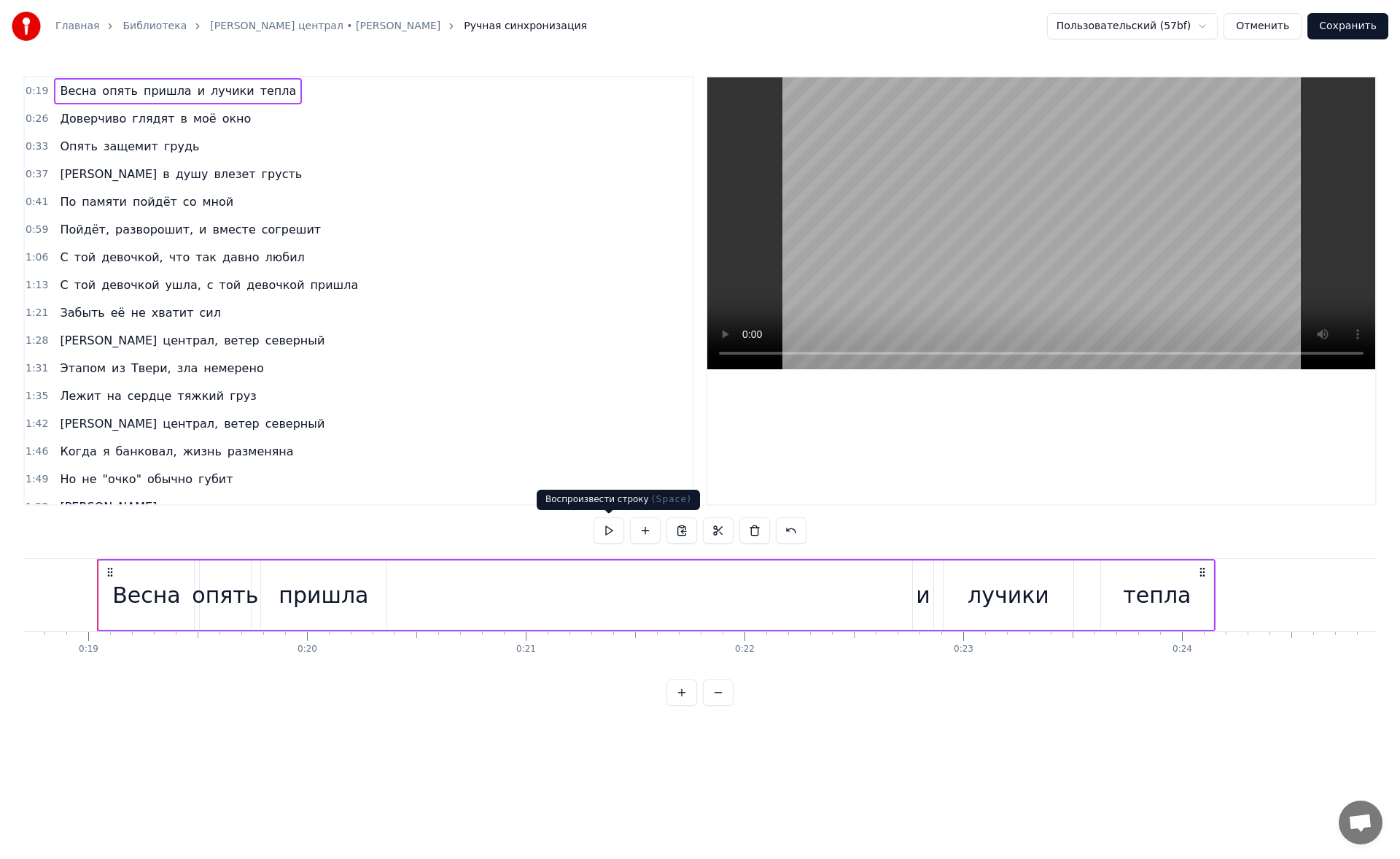
click at [597, 542] on button at bounding box center [609, 530] width 31 height 26
click at [598, 542] on button at bounding box center [609, 530] width 31 height 26
click at [66, 90] on span "Весна" at bounding box center [78, 91] width 39 height 17
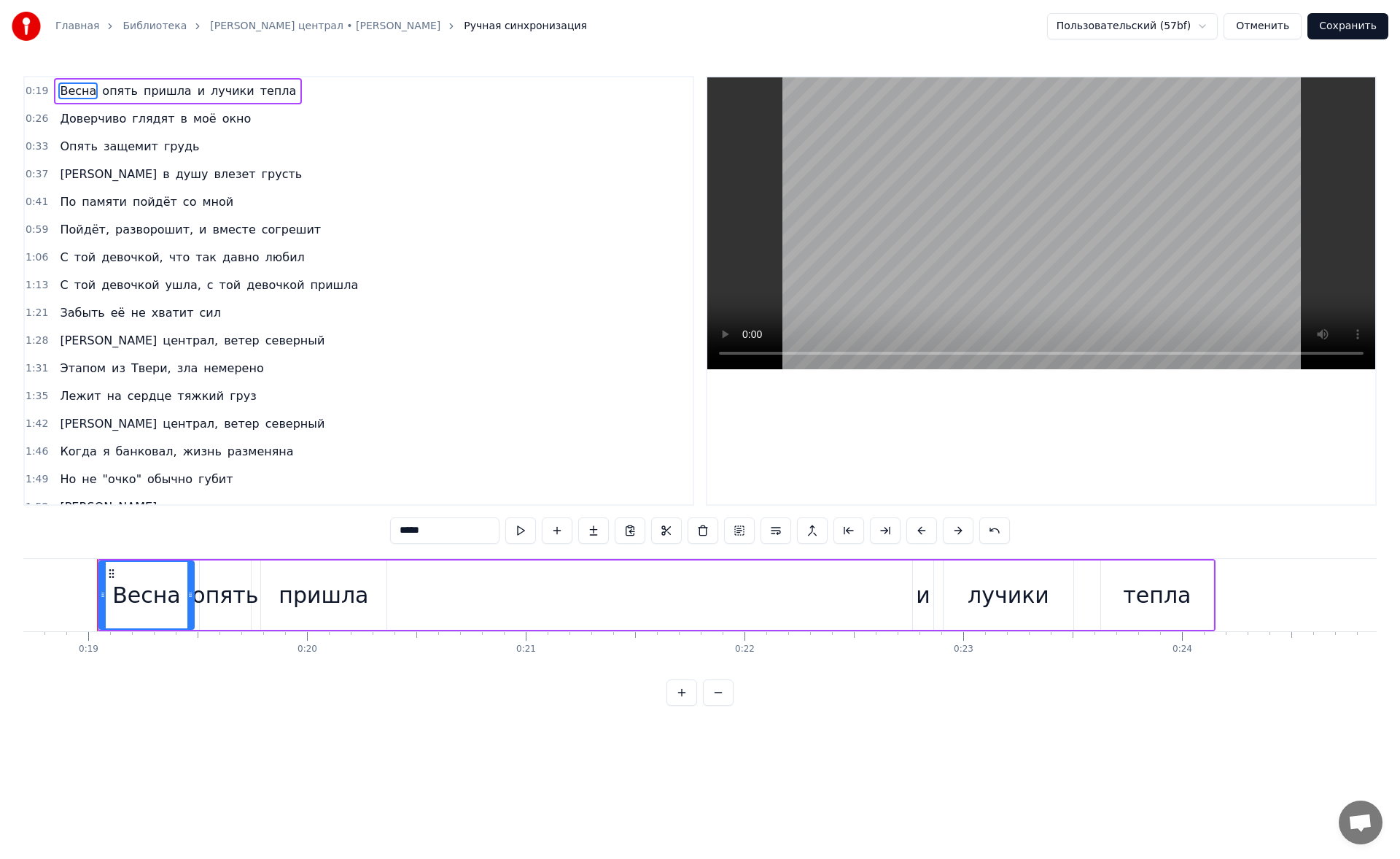
drag, startPoint x: 438, startPoint y: 519, endPoint x: 269, endPoint y: 506, distance: 169.5
click at [269, 506] on div "0:19 Весна опять пришла и лучики тепла 0:26 Доверчиво глядят в моё окно 0:33 Оп…" at bounding box center [699, 391] width 1353 height 630
type input "****"
click at [321, 113] on div "0:26 Доверчиво глядят в моё окно" at bounding box center [358, 119] width 668 height 27
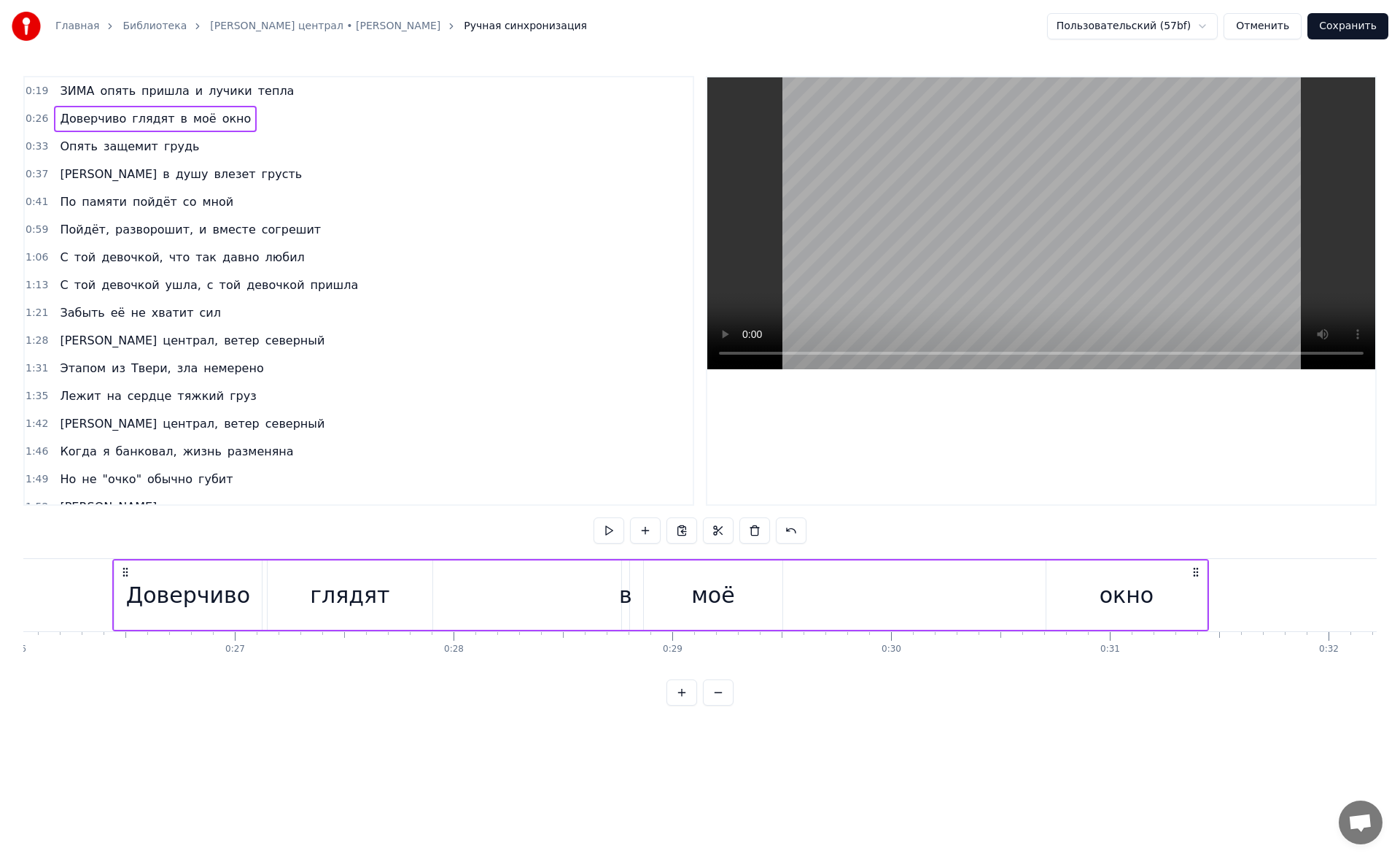
scroll to position [0, 5710]
click at [142, 372] on span "Твери," at bounding box center [151, 369] width 43 height 17
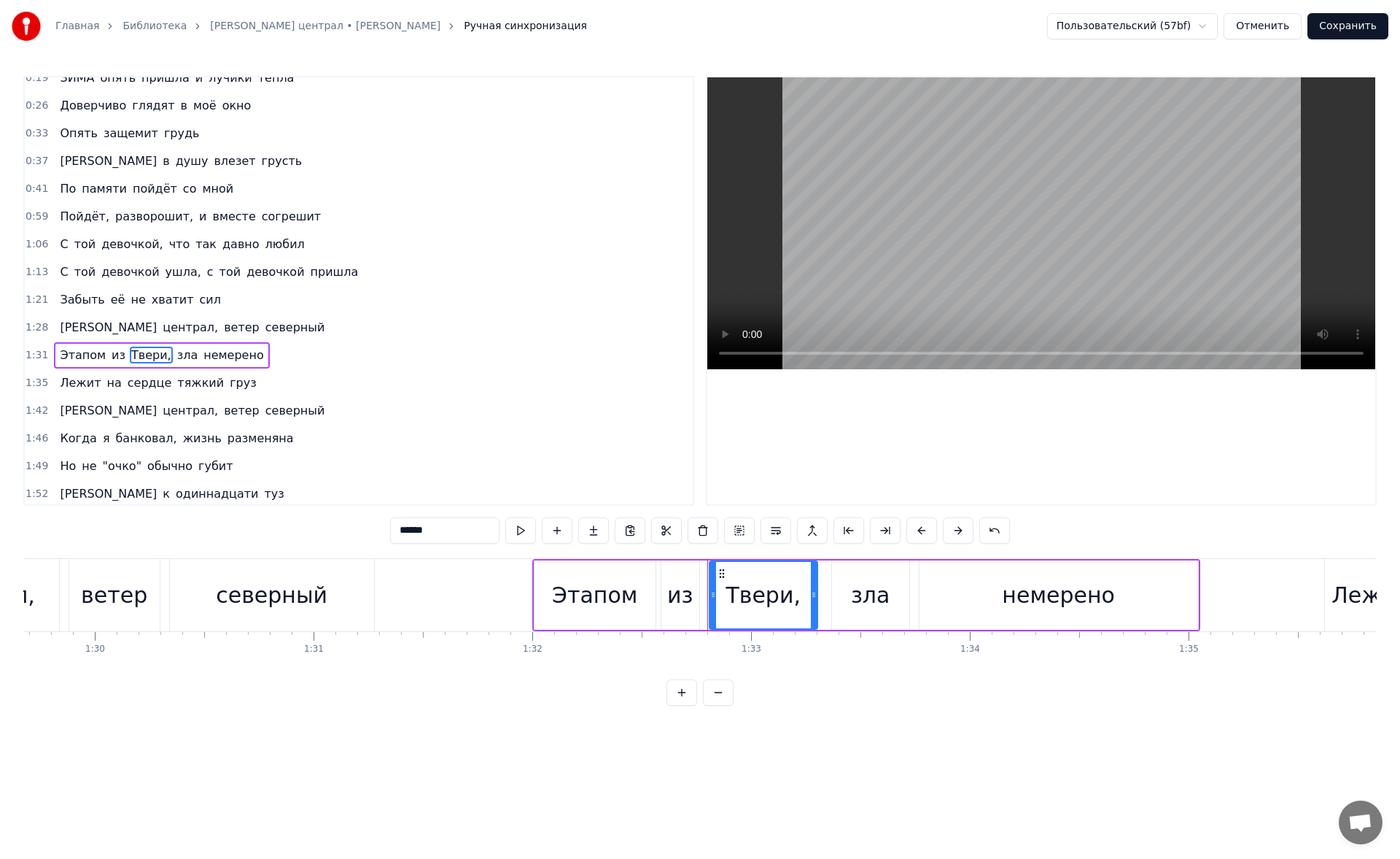
scroll to position [0, 0]
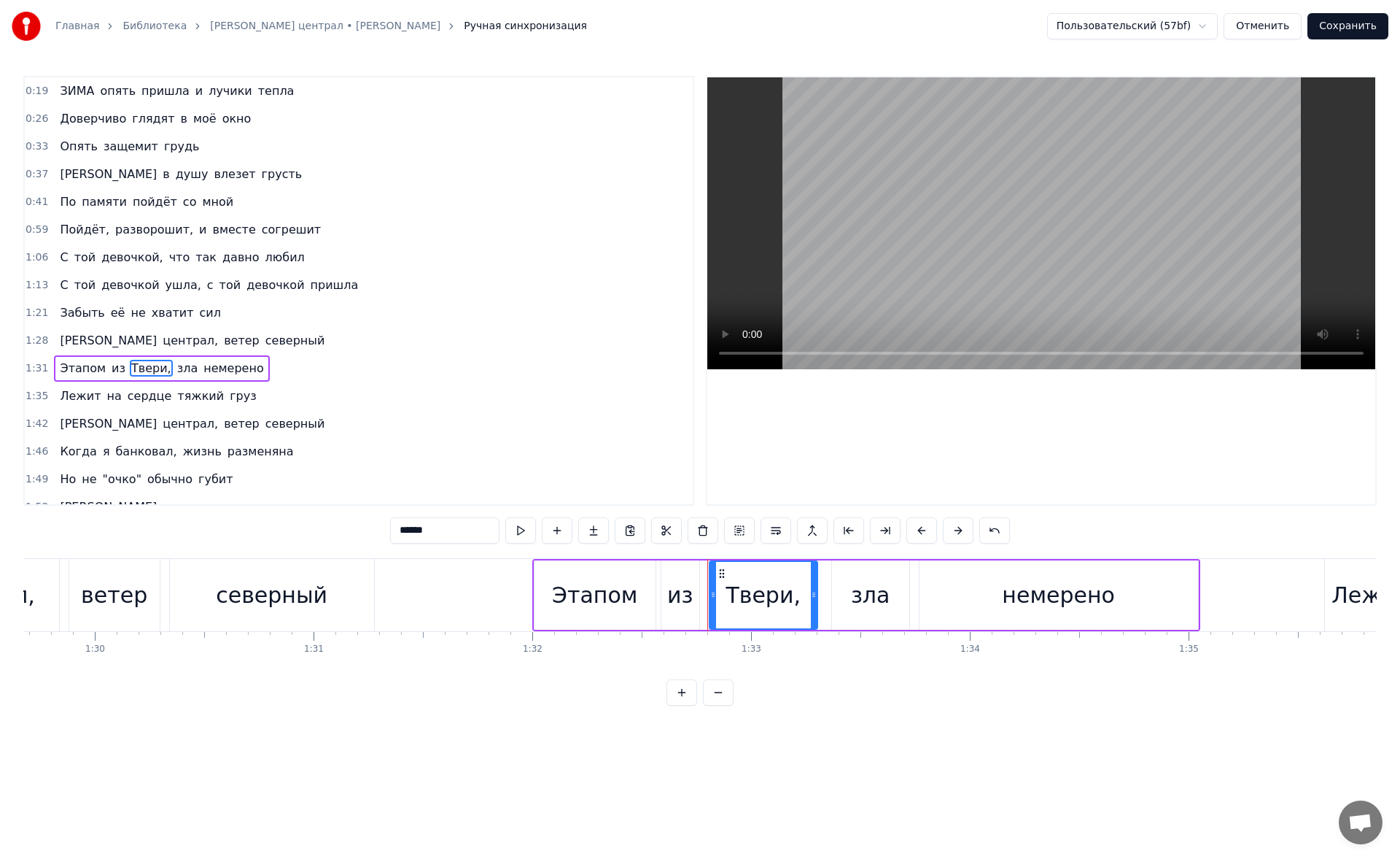
click at [221, 116] on span "окно" at bounding box center [237, 119] width 32 height 17
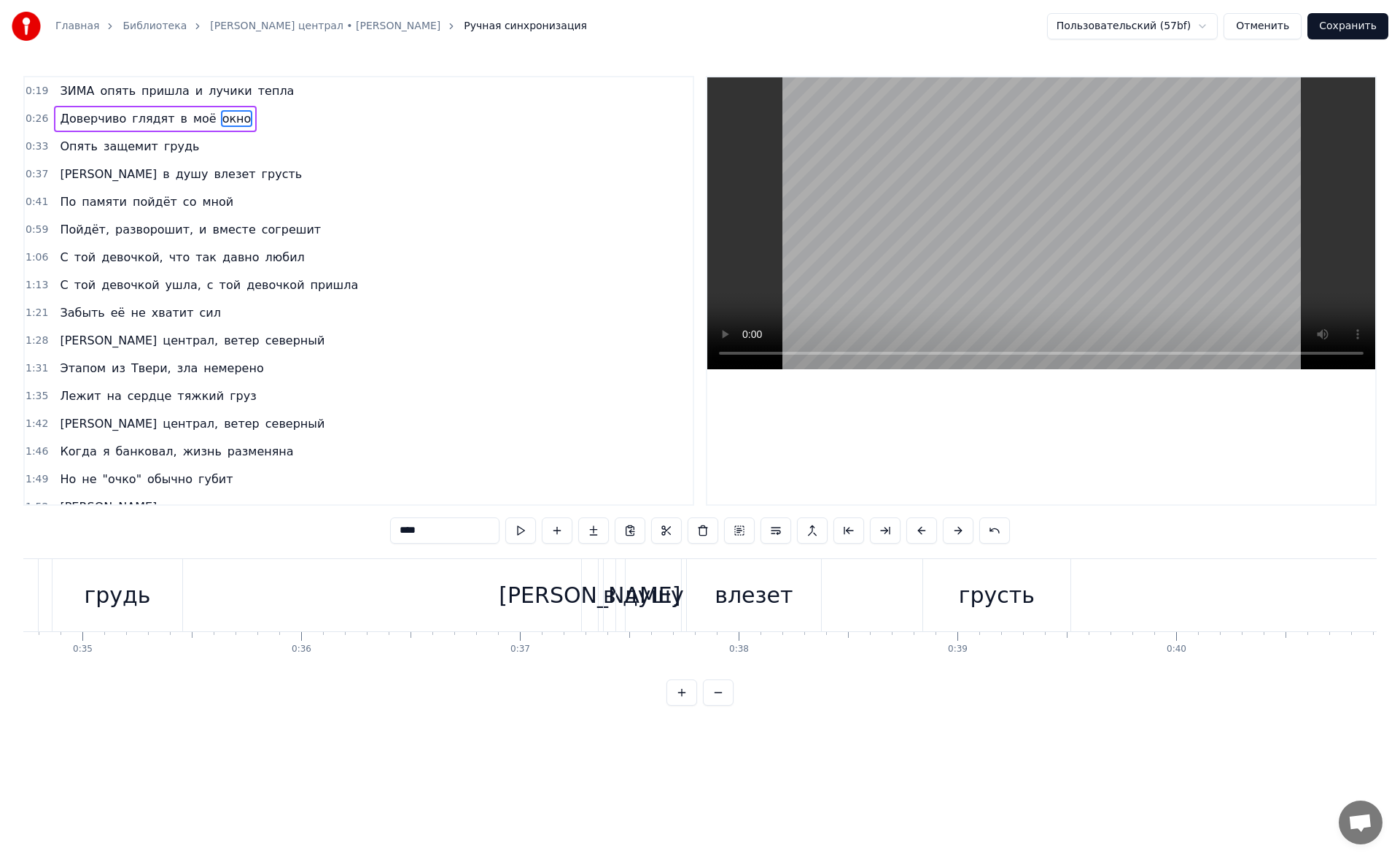
scroll to position [0, 6642]
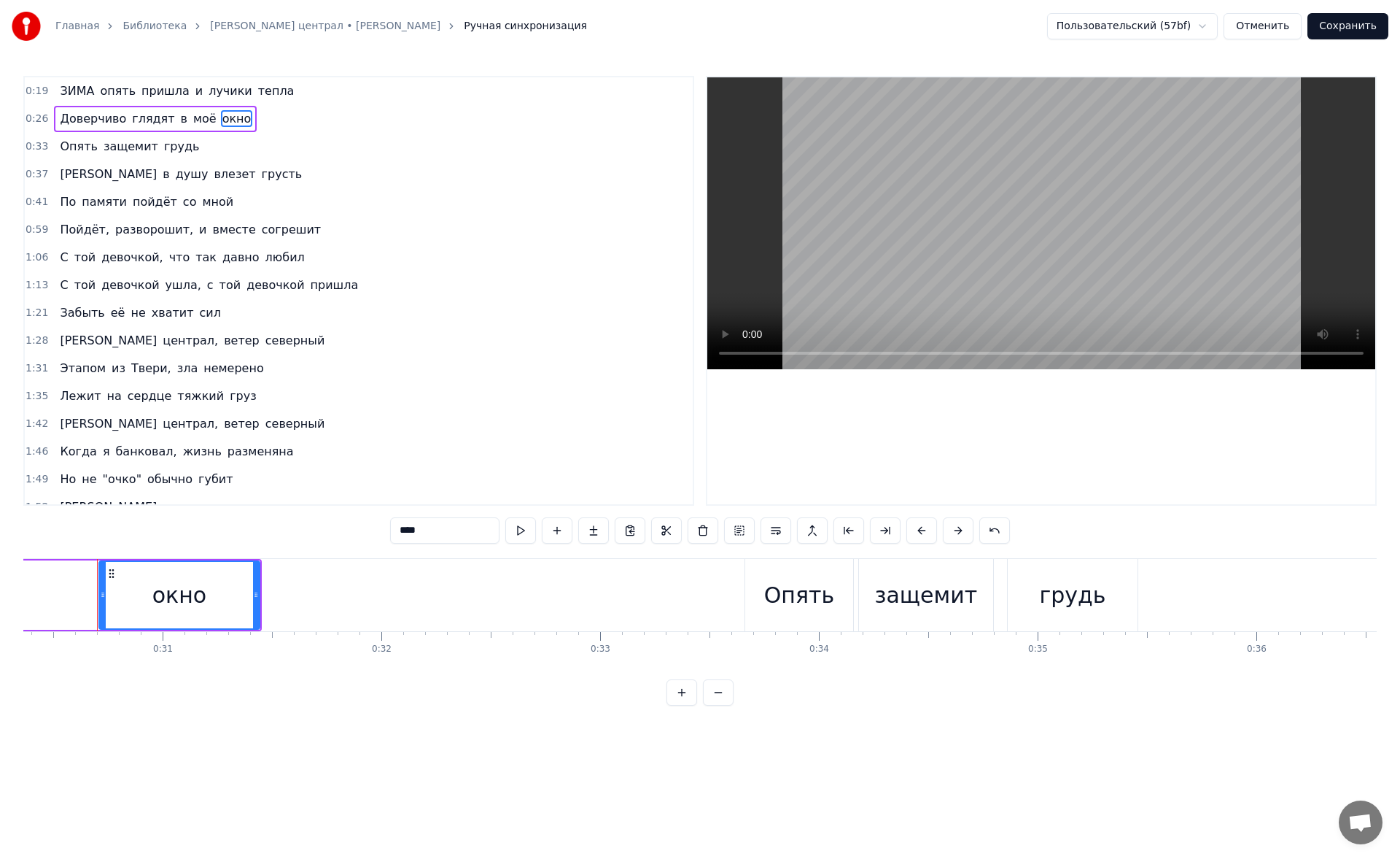
drag, startPoint x: 464, startPoint y: 535, endPoint x: 290, endPoint y: 557, distance: 175.4
click at [290, 557] on div "0:19 ЗИМА опять пришла и лучики тепла 0:26 Доверчиво глядят в моё окно 0:33 Опя…" at bounding box center [699, 391] width 1353 height 630
drag, startPoint x: 440, startPoint y: 522, endPoint x: 385, endPoint y: 519, distance: 55.1
click at [385, 519] on div "0:19 ЗИМА опять пришла и лучики тепла 0:26 Доверчиво глядят в моё СТЕКЛО 0:33 О…" at bounding box center [699, 391] width 1353 height 630
click at [163, 154] on span "грудь" at bounding box center [182, 147] width 38 height 17
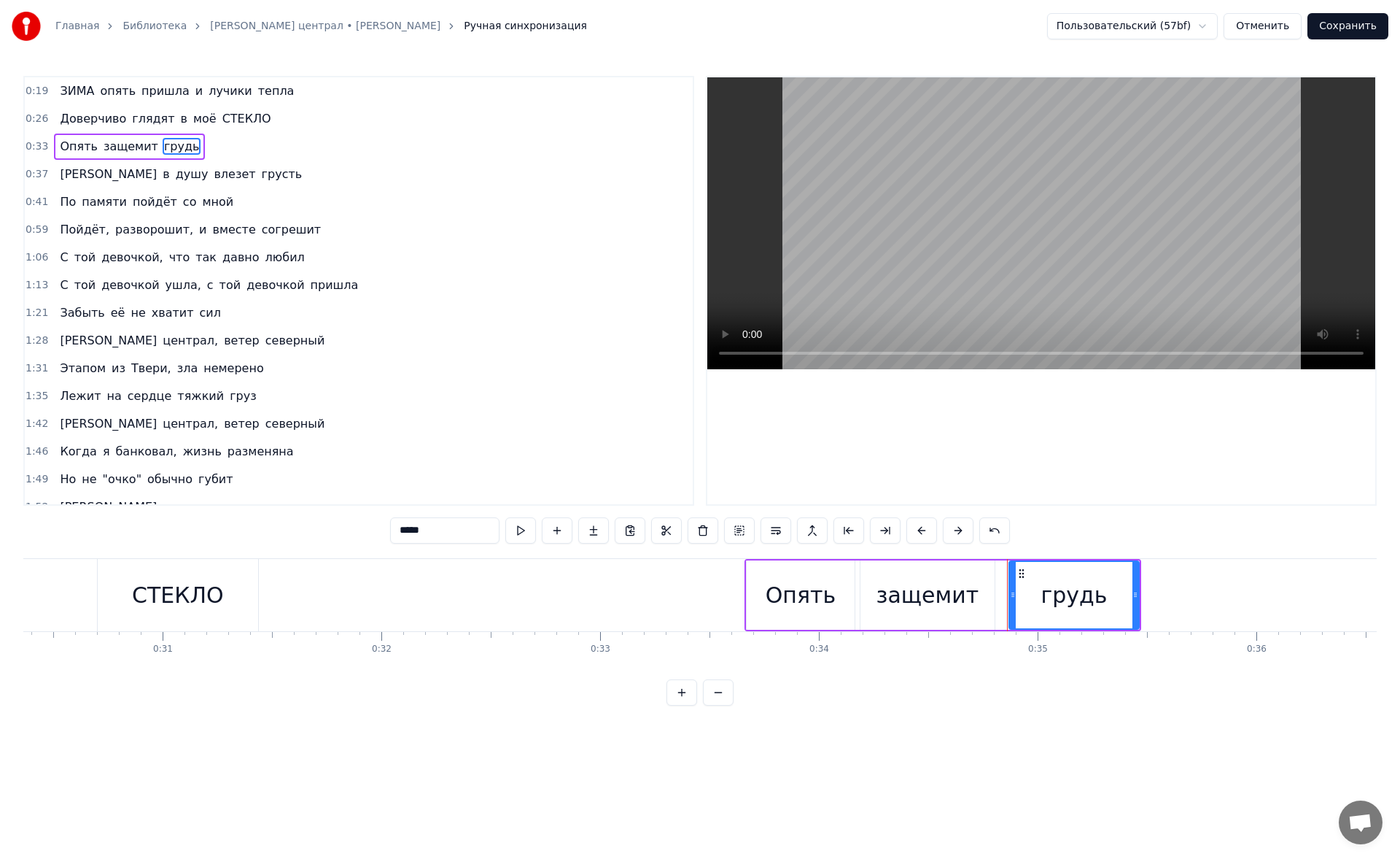
drag, startPoint x: 425, startPoint y: 533, endPoint x: 333, endPoint y: 516, distance: 93.6
click at [333, 516] on div "0:19 ЗИМА опять пришла и лучики тепла 0:26 Доверчиво глядят в моё СТЕКЛО 0:33 О…" at bounding box center [699, 391] width 1353 height 630
click at [132, 209] on span "пойдёт" at bounding box center [155, 202] width 48 height 17
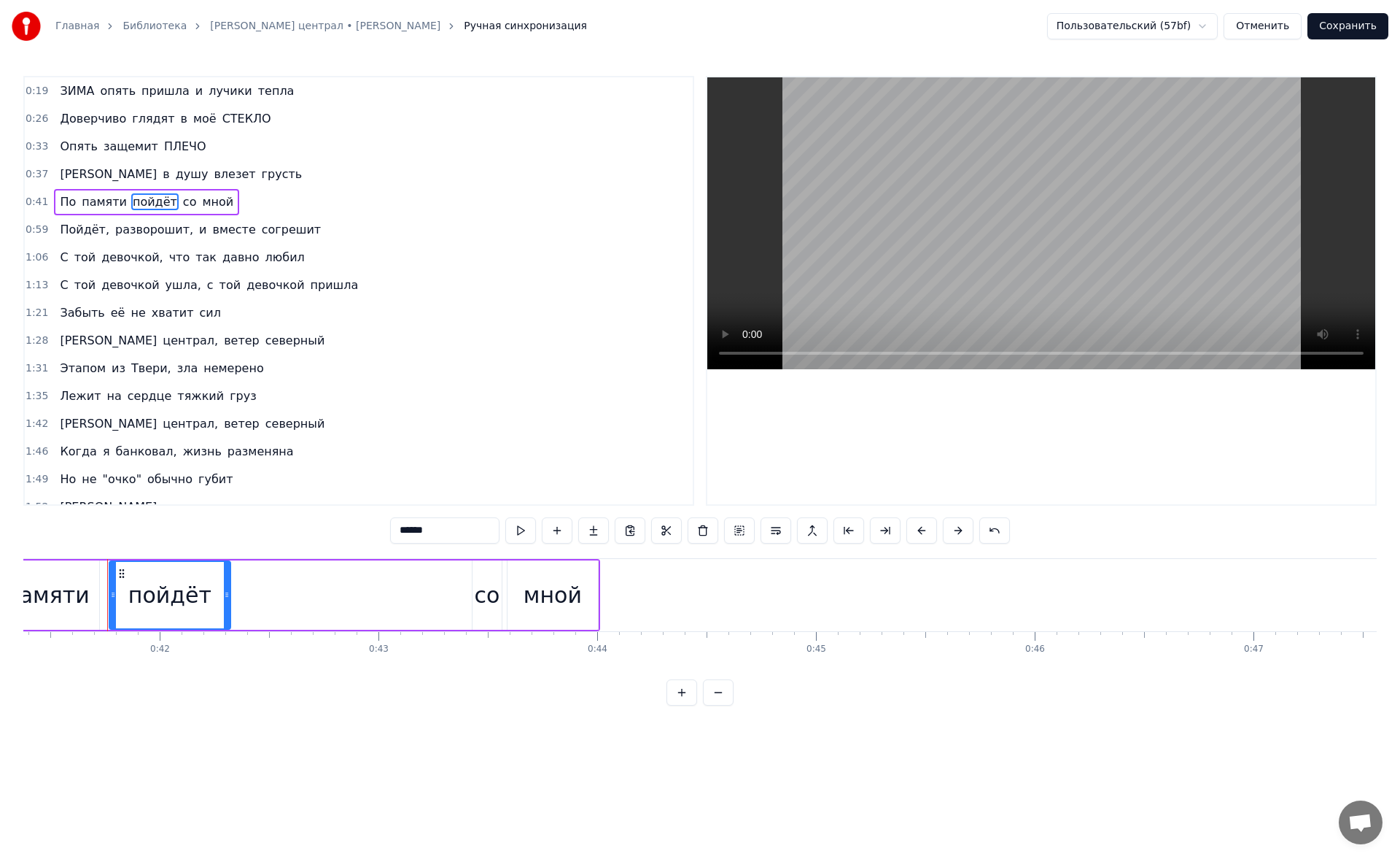
scroll to position [0, 9061]
drag, startPoint x: 465, startPoint y: 525, endPoint x: 234, endPoint y: 542, distance: 231.6
click at [234, 542] on div "0:19 ЗИМА опять пришла и лучики тепла 0:26 Доверчиво глядят в моё СТЕКЛО 0:33 О…" at bounding box center [699, 391] width 1353 height 630
type input "*"
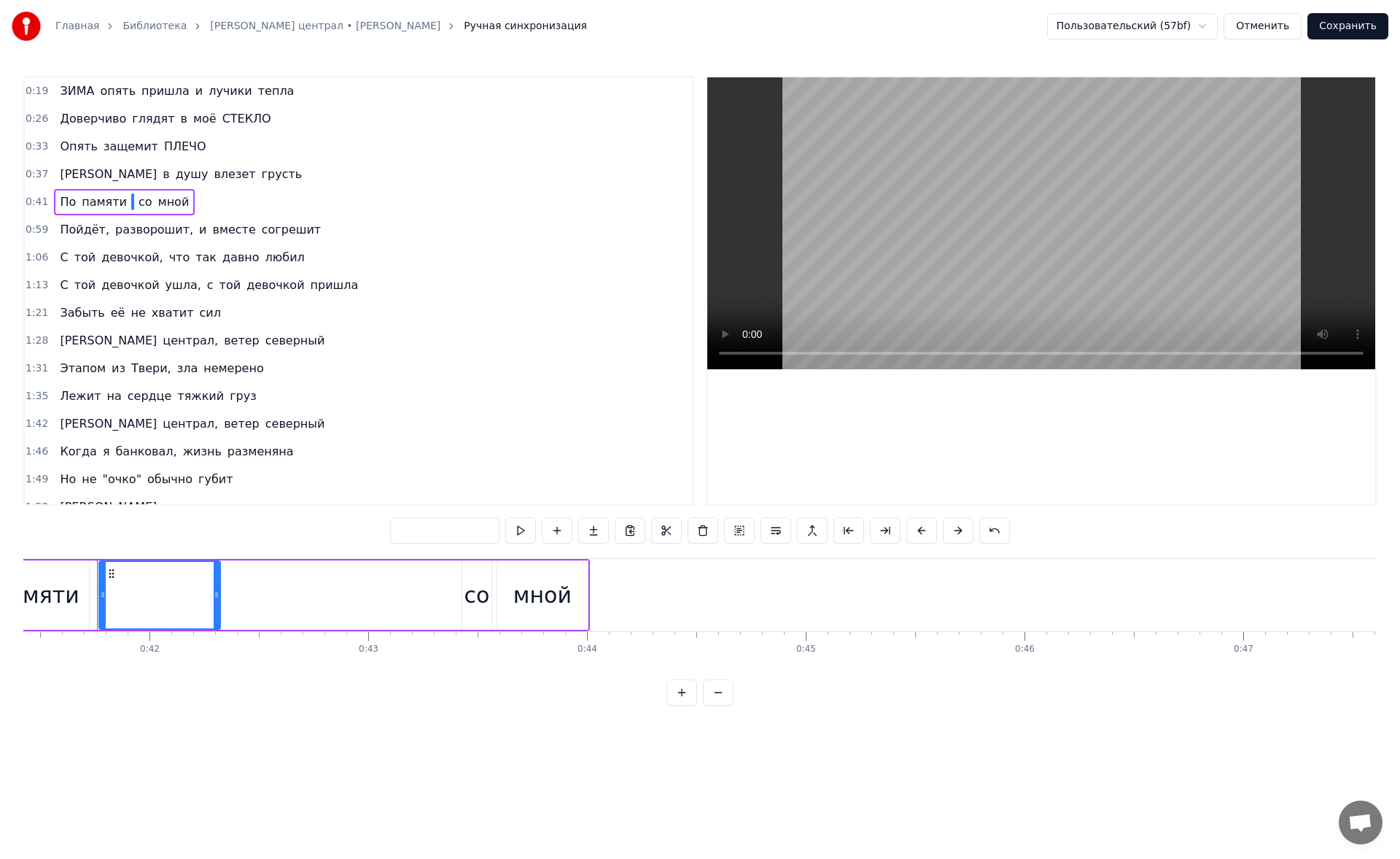
click at [409, 525] on input "text" at bounding box center [445, 530] width 109 height 26
type input "*"
click at [174, 178] on span "душу" at bounding box center [192, 174] width 36 height 17
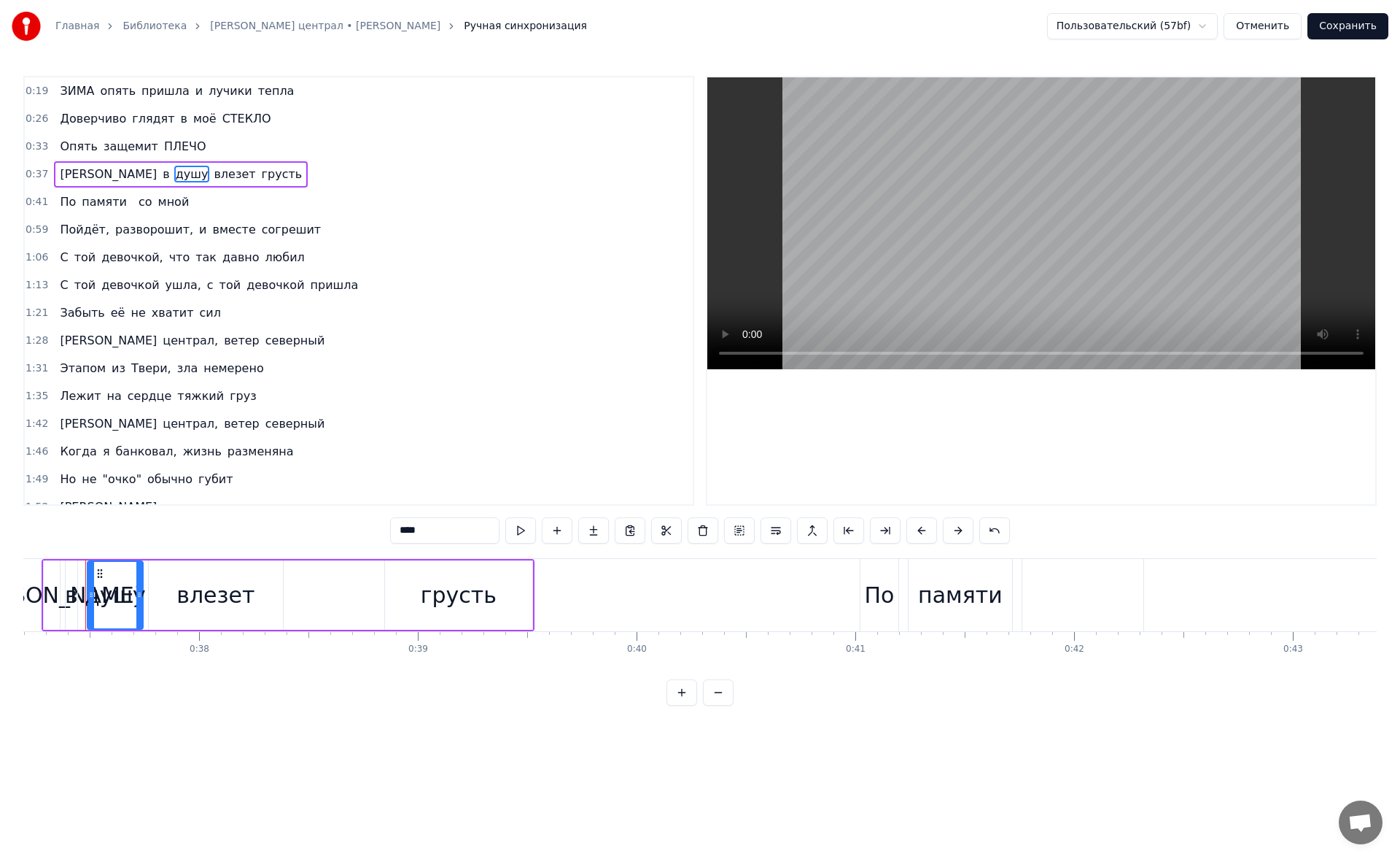
scroll to position [0, 8125]
drag, startPoint x: 443, startPoint y: 536, endPoint x: 324, endPoint y: 535, distance: 119.0
click at [324, 535] on div "0:19 ЗИМА опять пришла и лучики тепла 0:26 Доверчиво глядят в моё СТЕКЛО 0:33 О…" at bounding box center [699, 391] width 1353 height 630
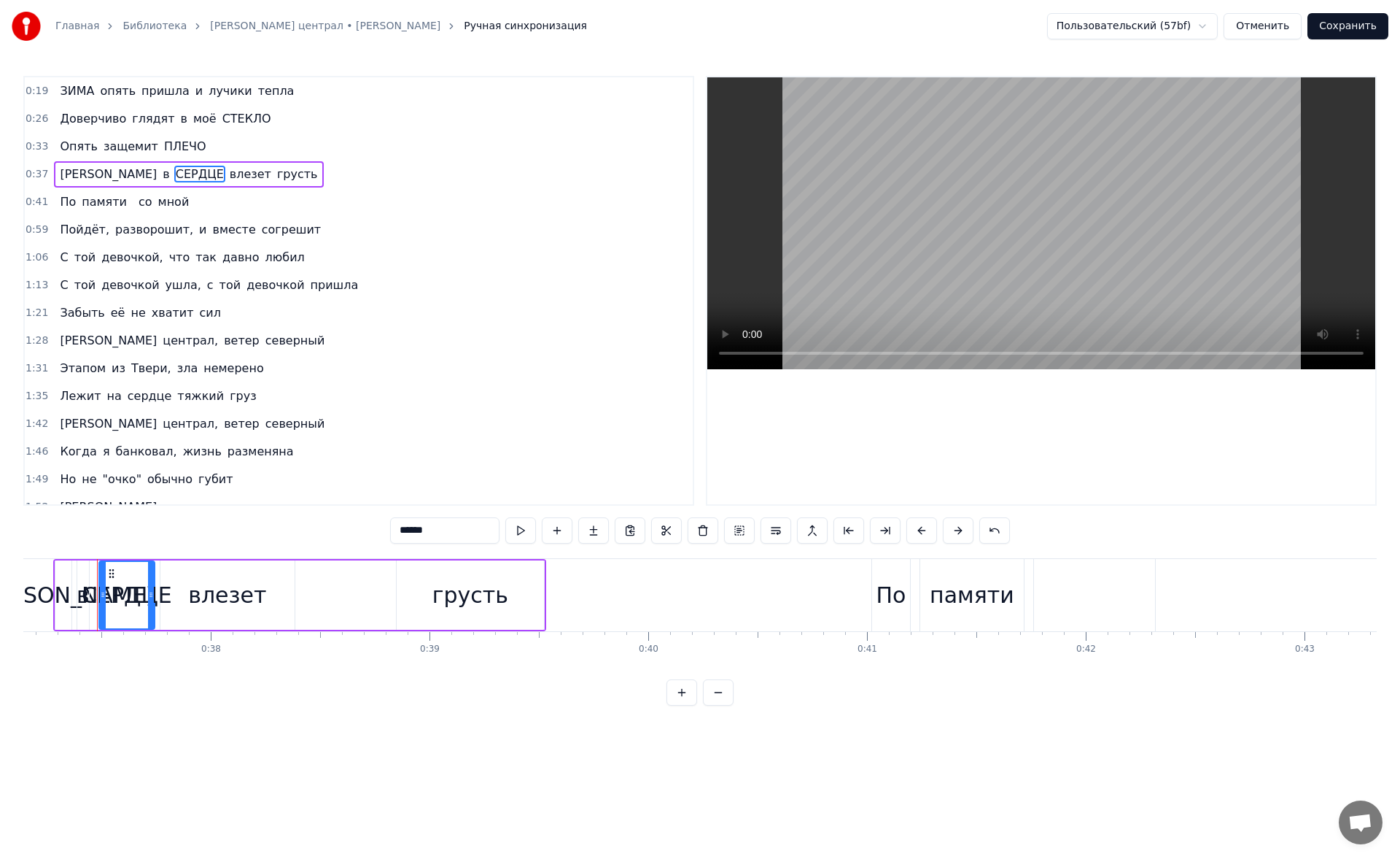
type input "******"
click at [73, 78] on div "ЗИМА опять пришла и лучики тепла" at bounding box center [176, 91] width 246 height 26
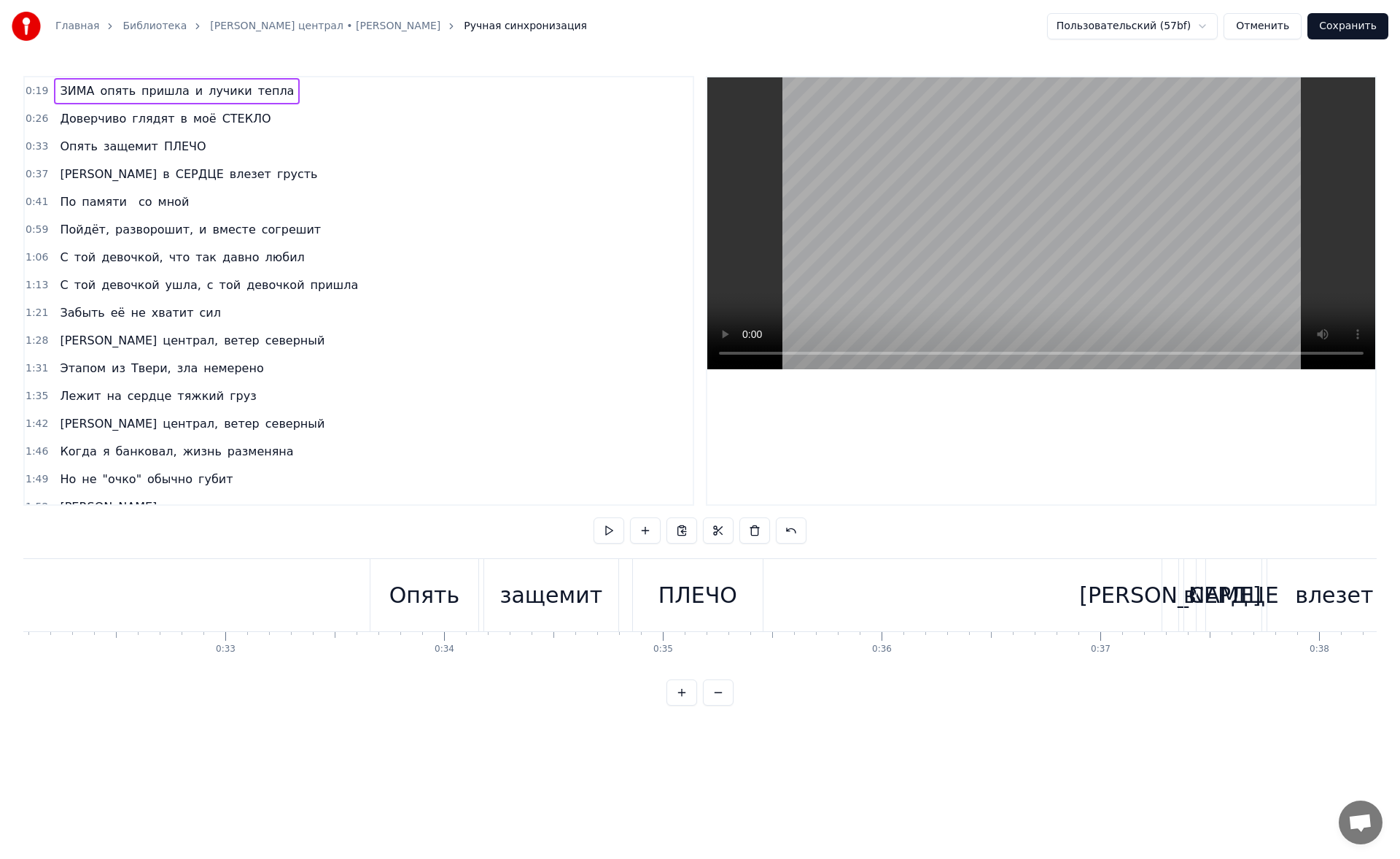
click at [74, 87] on span "ЗИМА" at bounding box center [77, 91] width 38 height 17
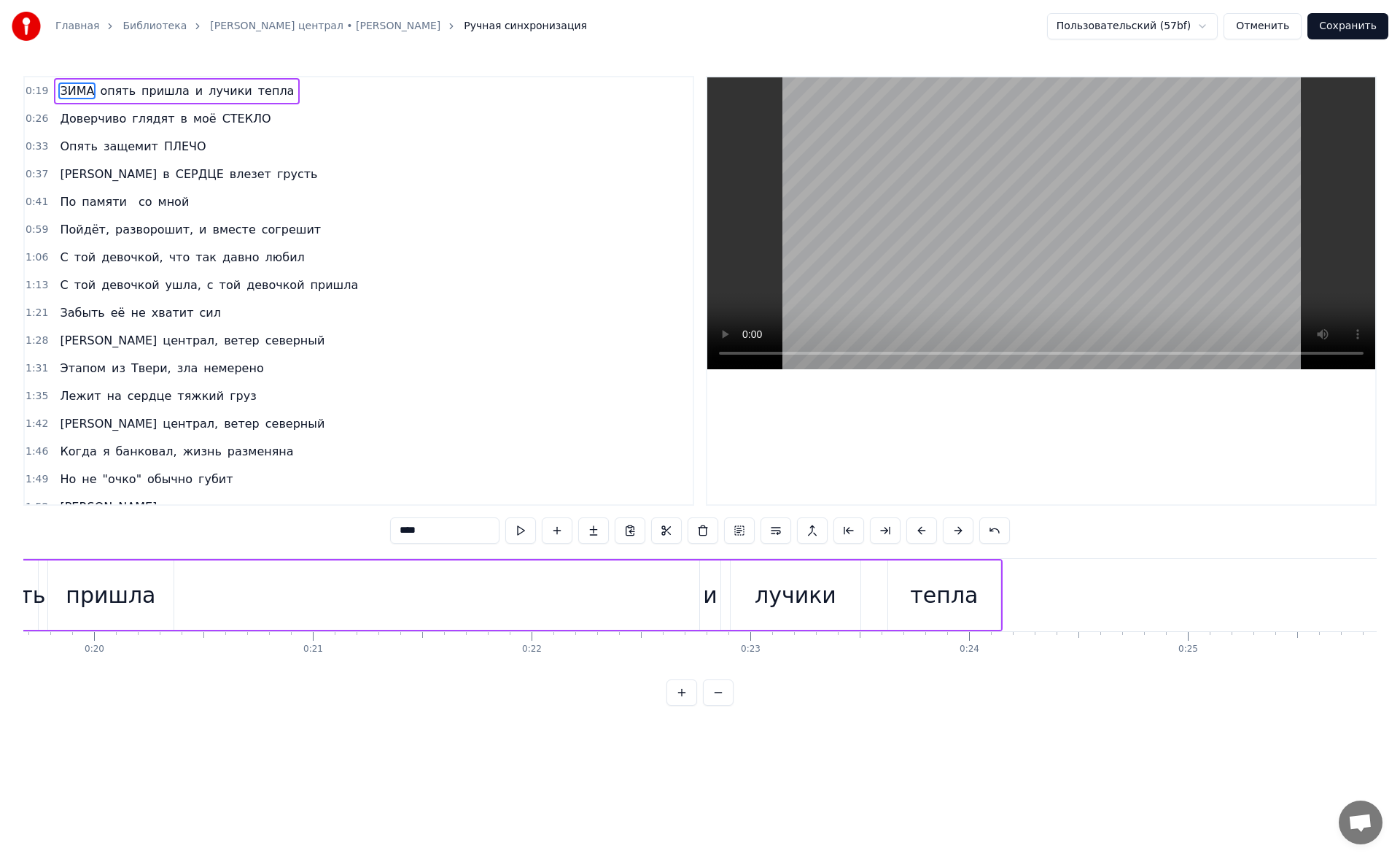
scroll to position [0, 4091]
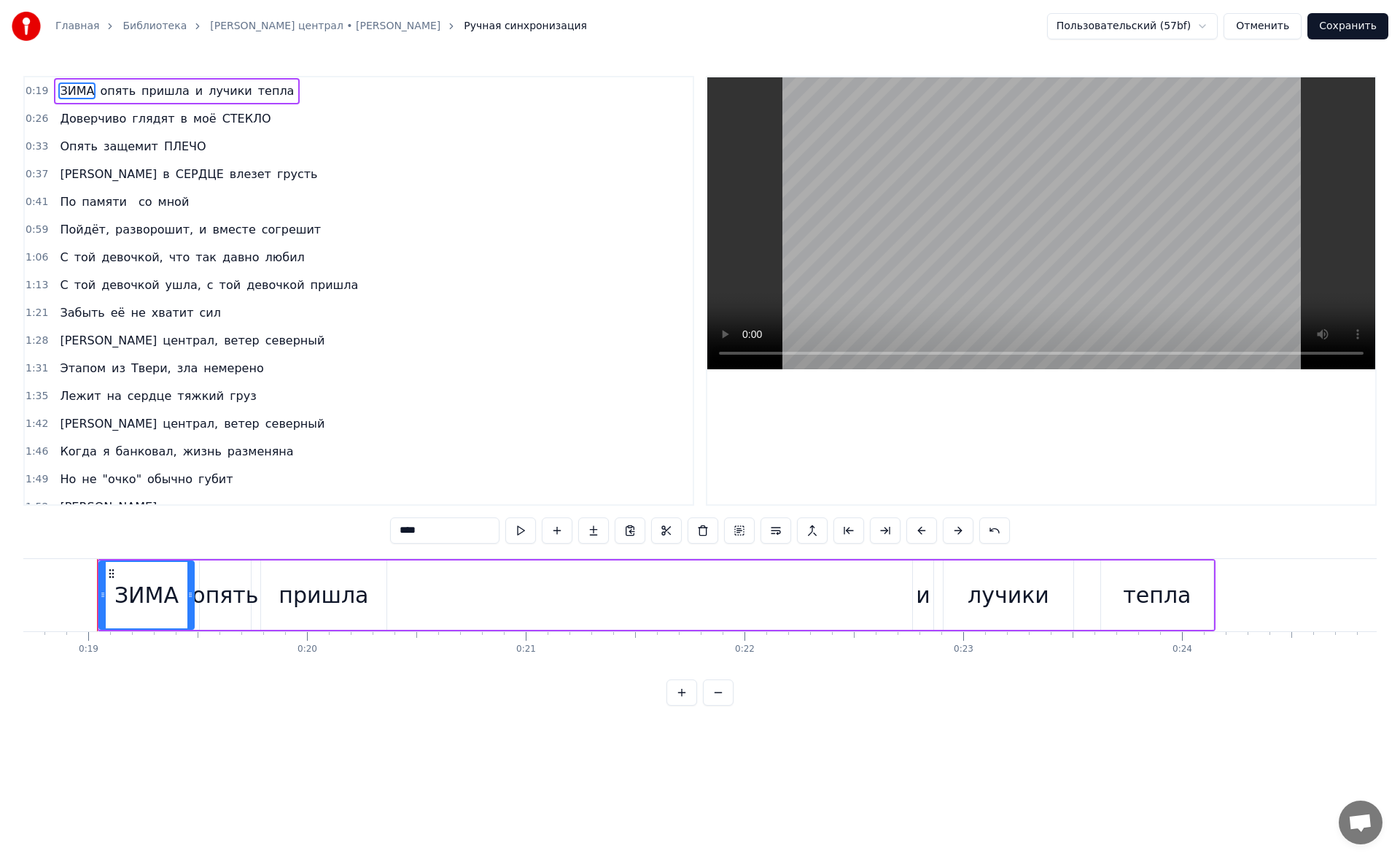
drag, startPoint x: 431, startPoint y: 527, endPoint x: 325, endPoint y: 521, distance: 106.2
click at [325, 521] on div "0:19 ЗИМА опять пришла и лучики тепла 0:26 Доверчиво глядят в моё СТЕКЛО 0:33 О…" at bounding box center [699, 391] width 1353 height 630
type input "*****"
click at [223, 106] on div "Доверчиво глядят в моё СТЕКЛО" at bounding box center [165, 119] width 223 height 26
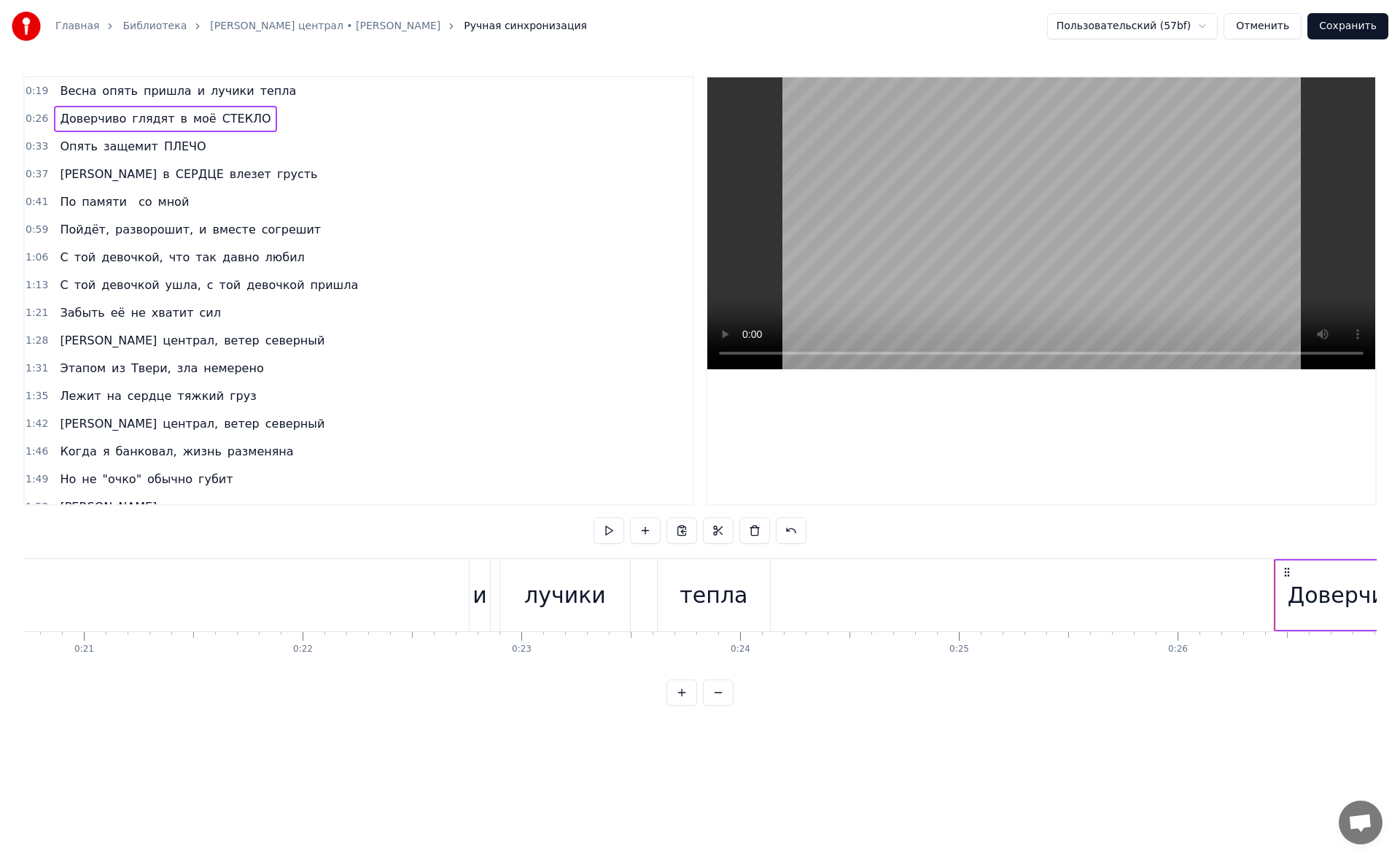
click at [227, 114] on span "СТЕКЛО" at bounding box center [246, 119] width 52 height 17
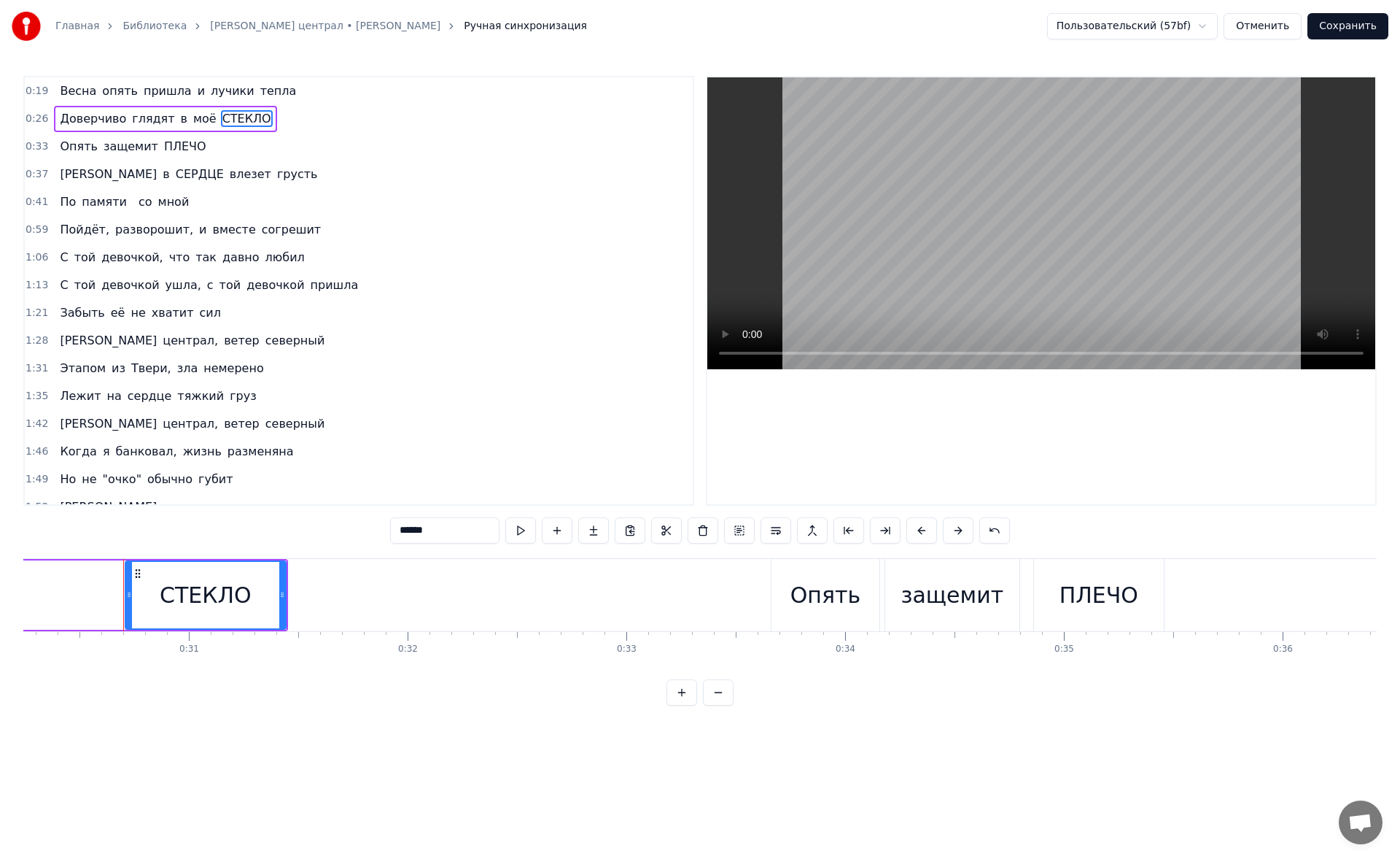
scroll to position [0, 6642]
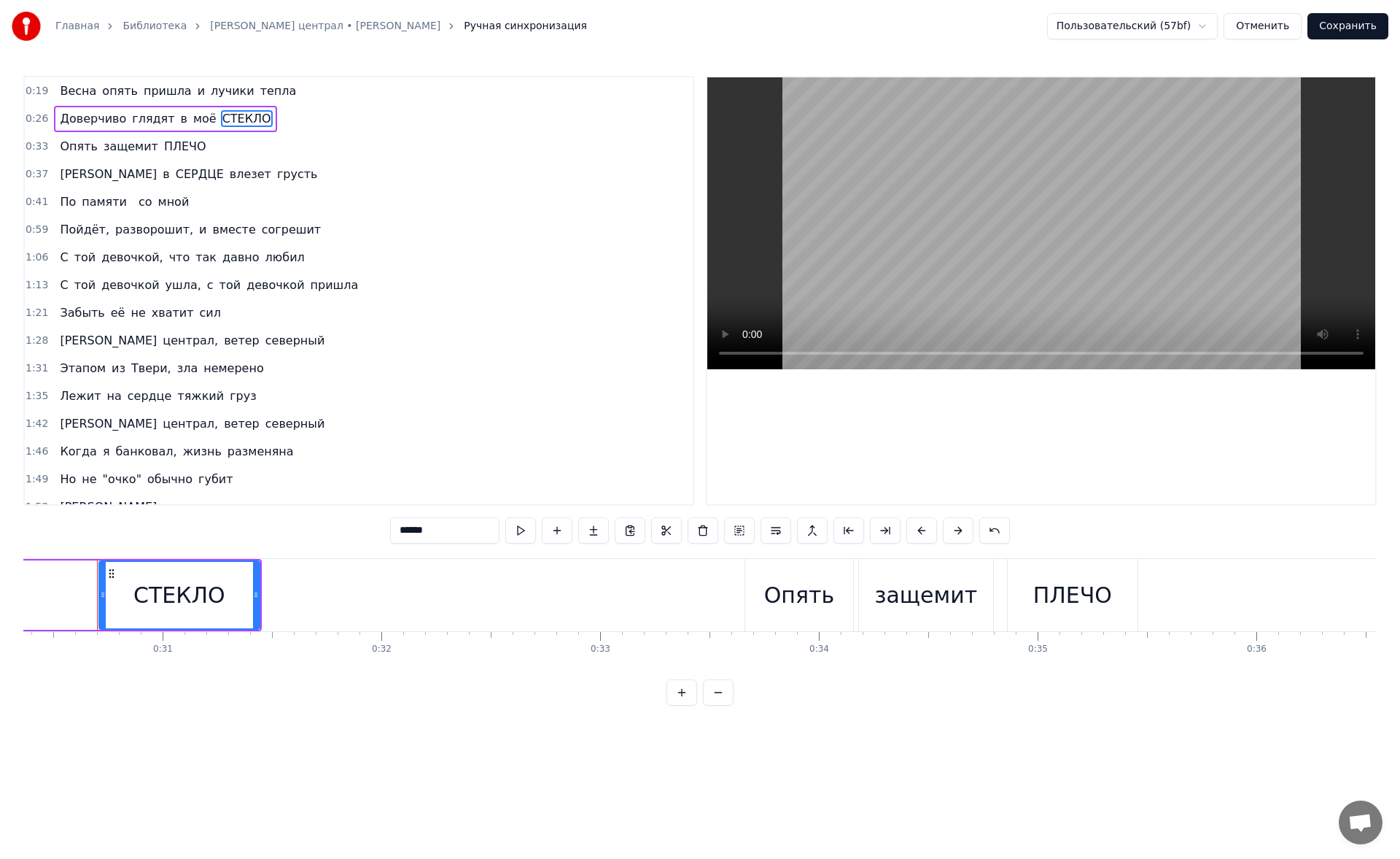
drag, startPoint x: 410, startPoint y: 533, endPoint x: 367, endPoint y: 535, distance: 43.0
click at [367, 535] on div "0:19 Весна опять пришла и лучики тепла 0:26 Доверчиво глядят в моё СТЕКЛО 0:33 …" at bounding box center [699, 391] width 1353 height 630
drag, startPoint x: 431, startPoint y: 531, endPoint x: 374, endPoint y: 524, distance: 57.4
click at [374, 524] on div "0:19 Весна опять пришла и лучики тепла 0:26 Доверчиво глядят в моё СТЕКЛО 0:33 …" at bounding box center [699, 391] width 1353 height 630
drag, startPoint x: 454, startPoint y: 531, endPoint x: 319, endPoint y: 523, distance: 135.2
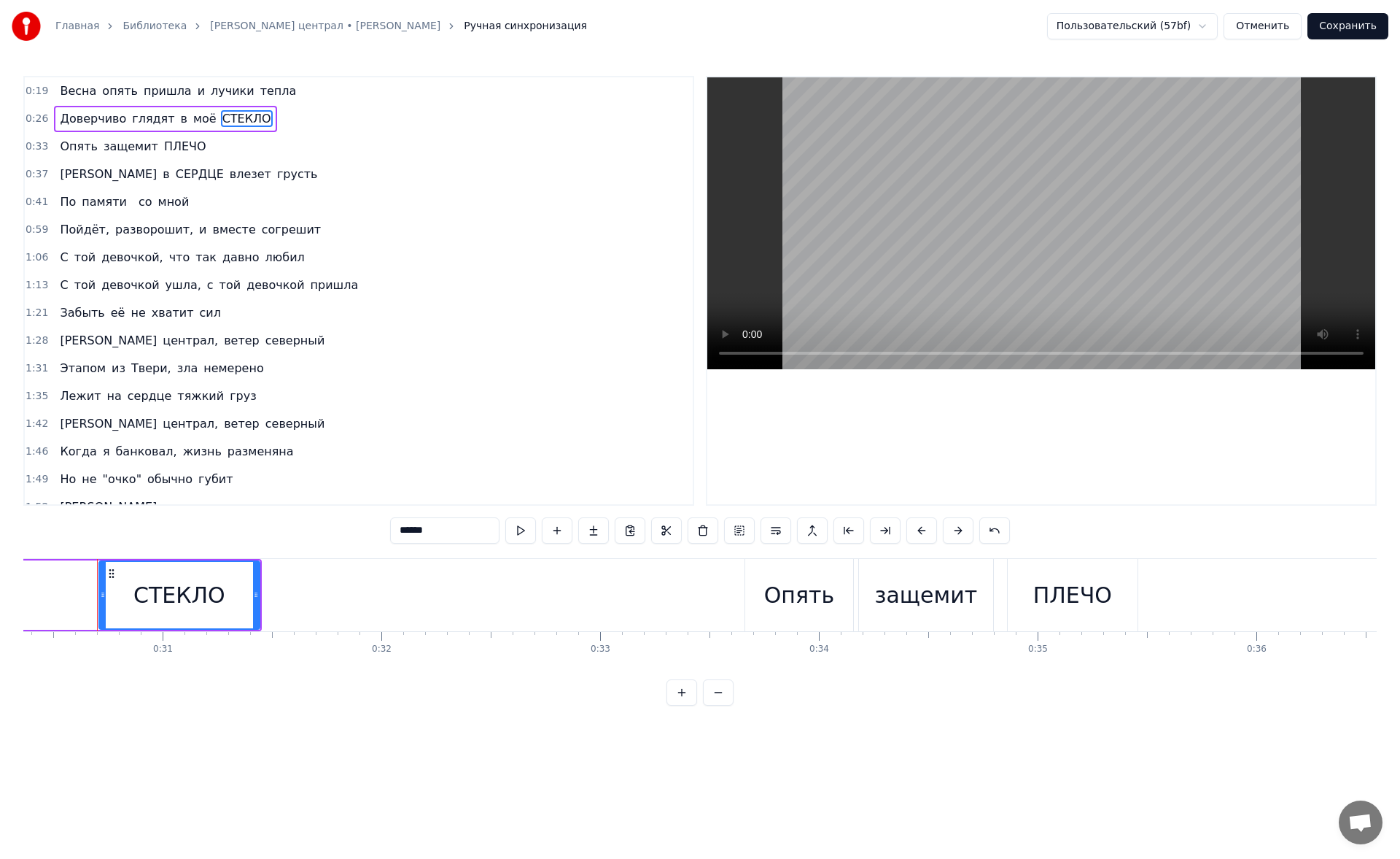
click at [319, 523] on div "0:19 Весна опять пришла и лучики тепла 0:26 Доверчиво глядят в моё СТЕКЛО 0:33 …" at bounding box center [699, 391] width 1353 height 630
click at [168, 149] on span "ПЛЕЧО" at bounding box center [185, 147] width 45 height 17
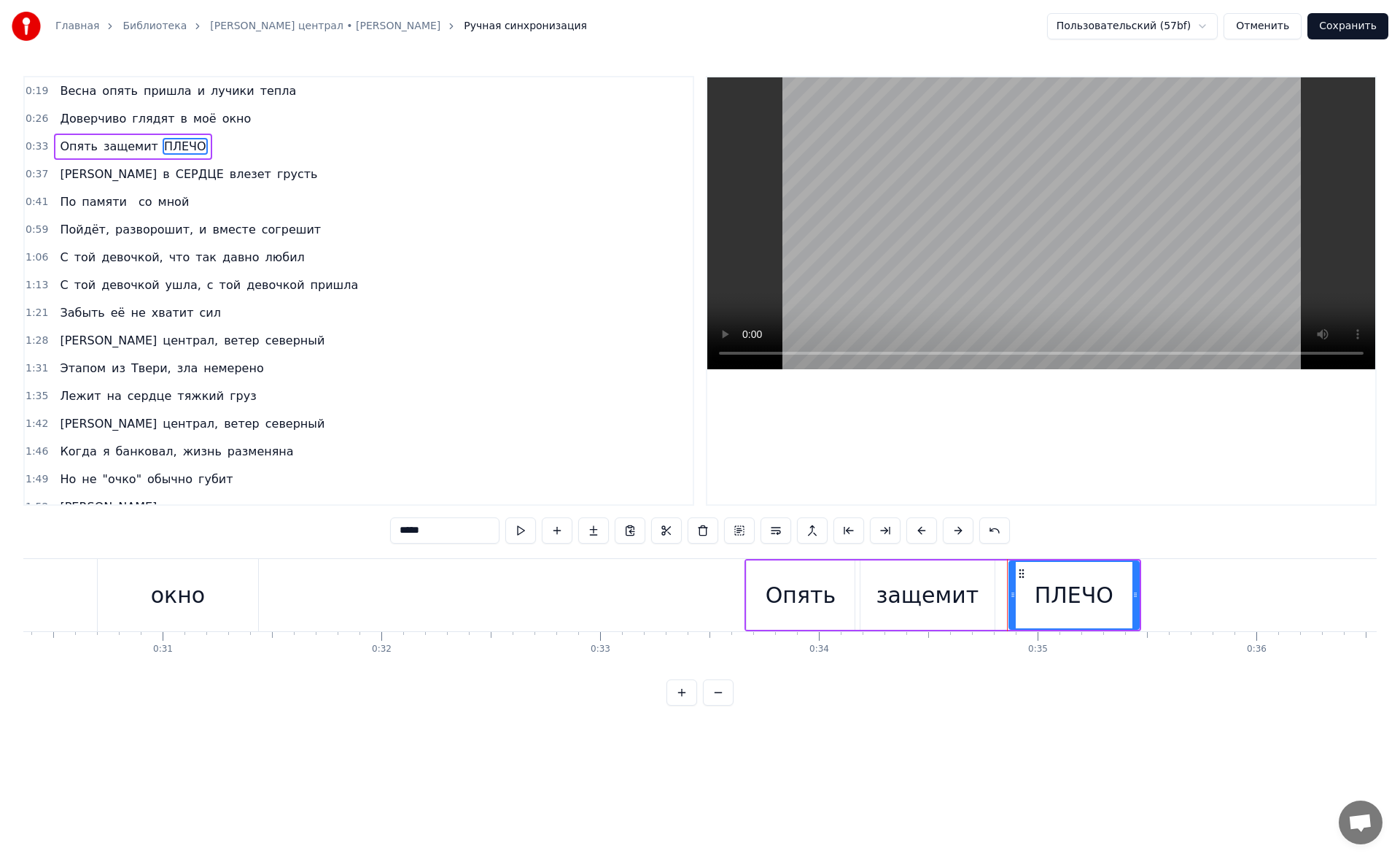
click at [301, 564] on div "0:19 Весна опять пришла и лучики тепла 0:26 Доверчиво глядят в моё окно 0:33 Оп…" at bounding box center [699, 391] width 1353 height 630
click at [174, 167] on span "СЕРДЦЕ" at bounding box center [200, 174] width 51 height 17
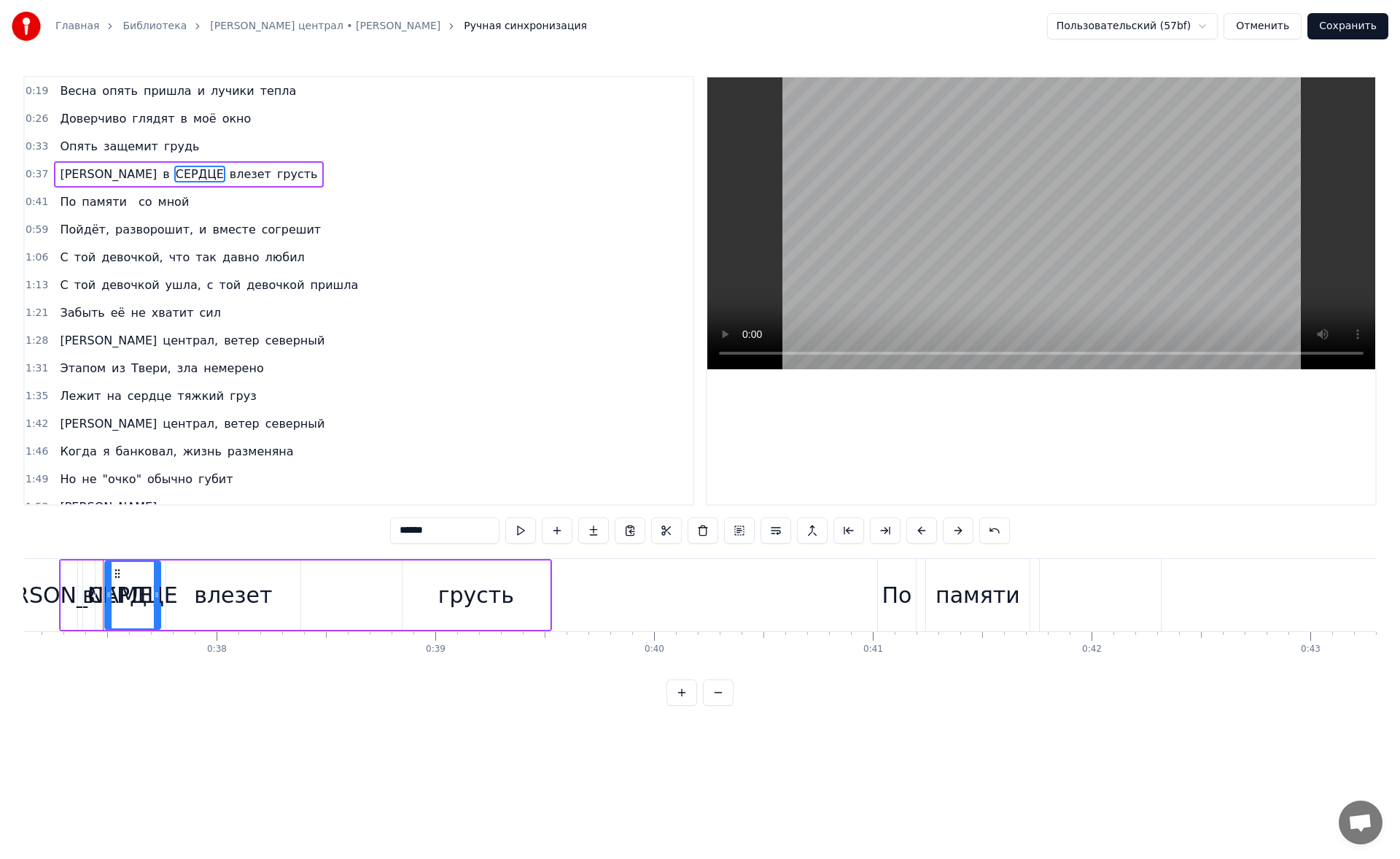
scroll to position [0, 8125]
drag, startPoint x: 460, startPoint y: 526, endPoint x: 375, endPoint y: 540, distance: 86.1
click at [375, 540] on div "0:19 Весна опять пришла и лучики тепла 0:26 Доверчиво глядят в моё окно 0:33 Оп…" at bounding box center [699, 391] width 1353 height 630
click at [83, 229] on span "Пойдёт," at bounding box center [84, 229] width 53 height 17
type input "*******"
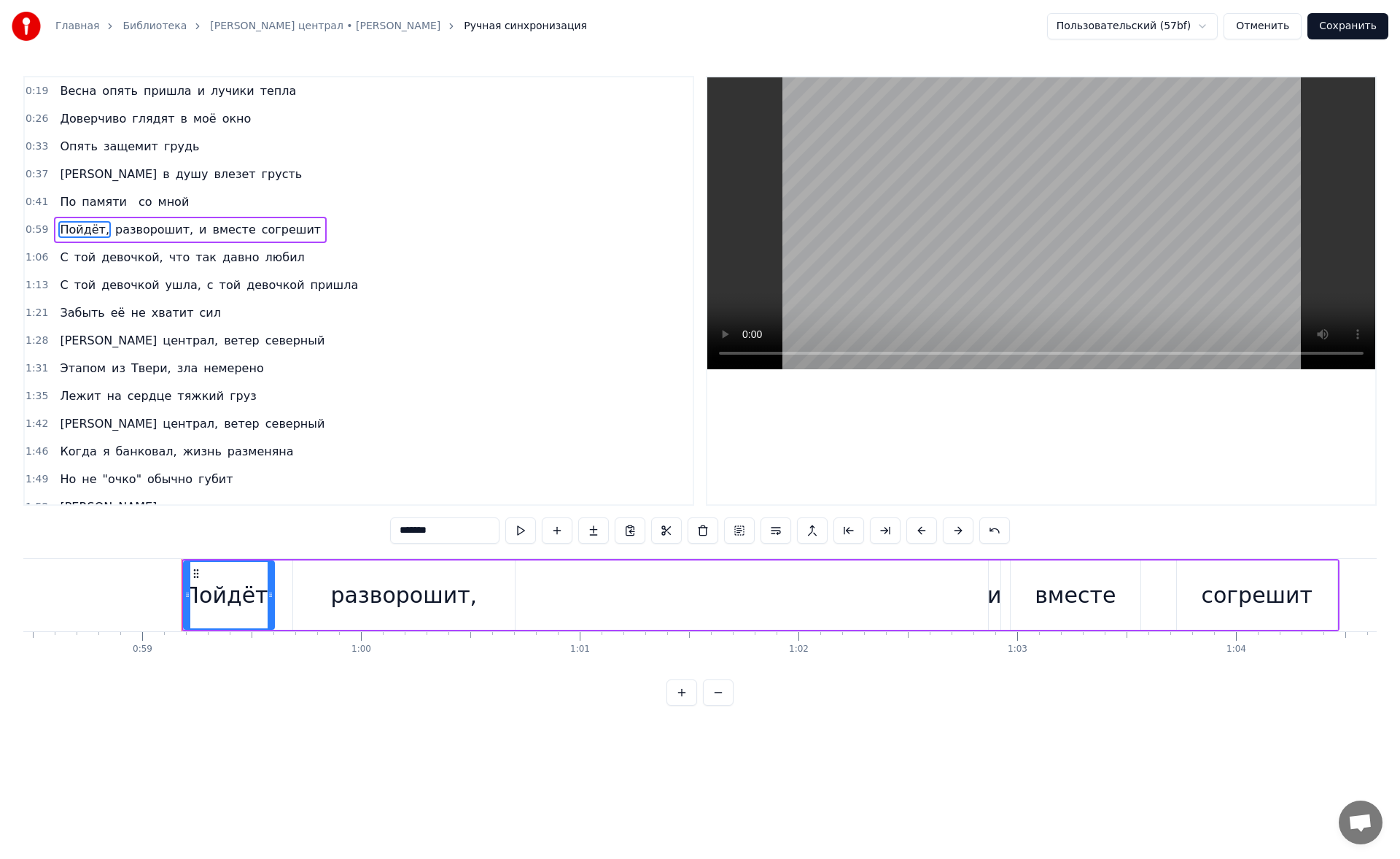
scroll to position [0, 12872]
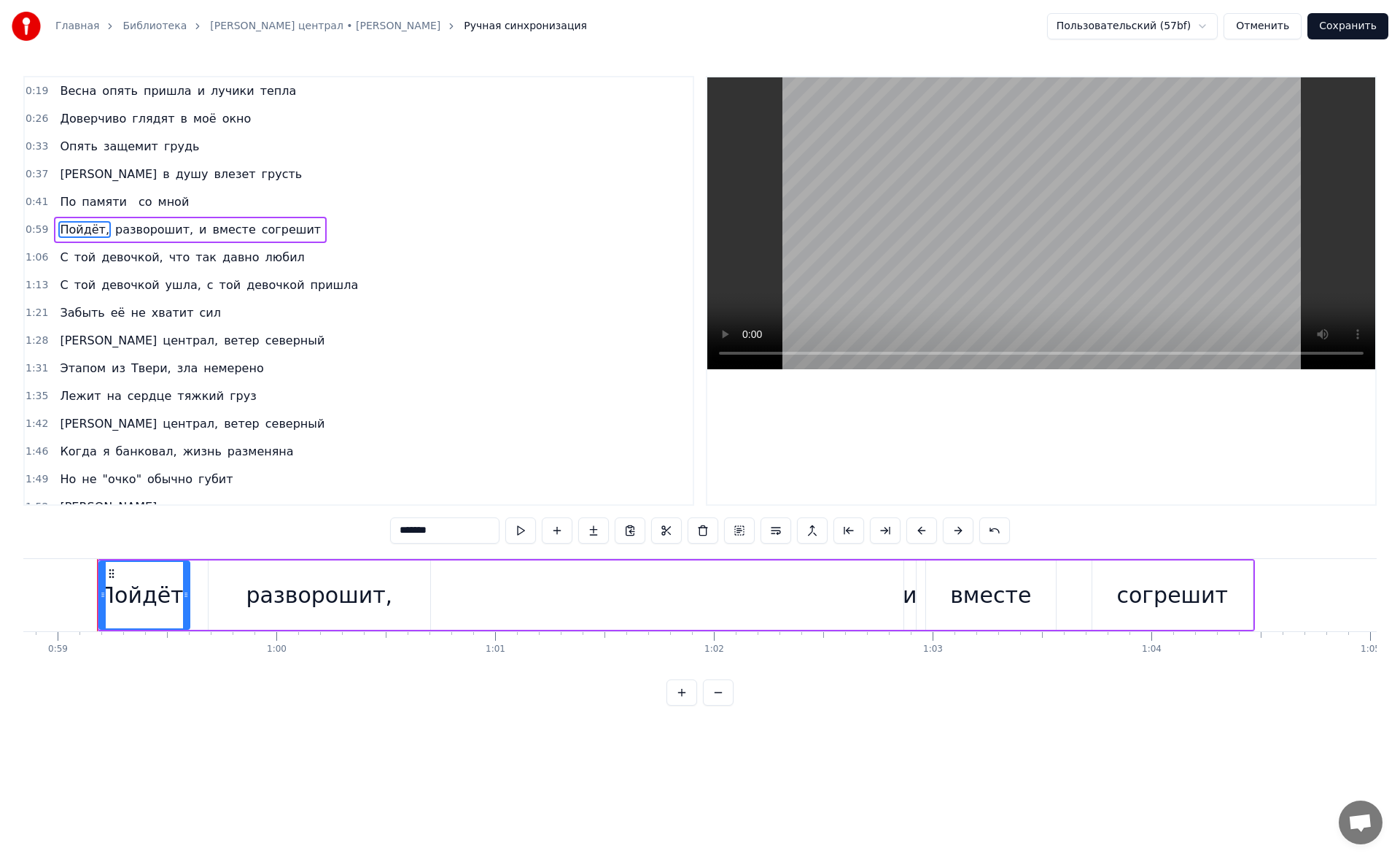
click at [40, 231] on span "0:59" at bounding box center [37, 229] width 23 height 15
click at [84, 229] on span "Пойдёт," at bounding box center [84, 229] width 53 height 17
click at [324, 586] on div "разворошит," at bounding box center [319, 595] width 147 height 32
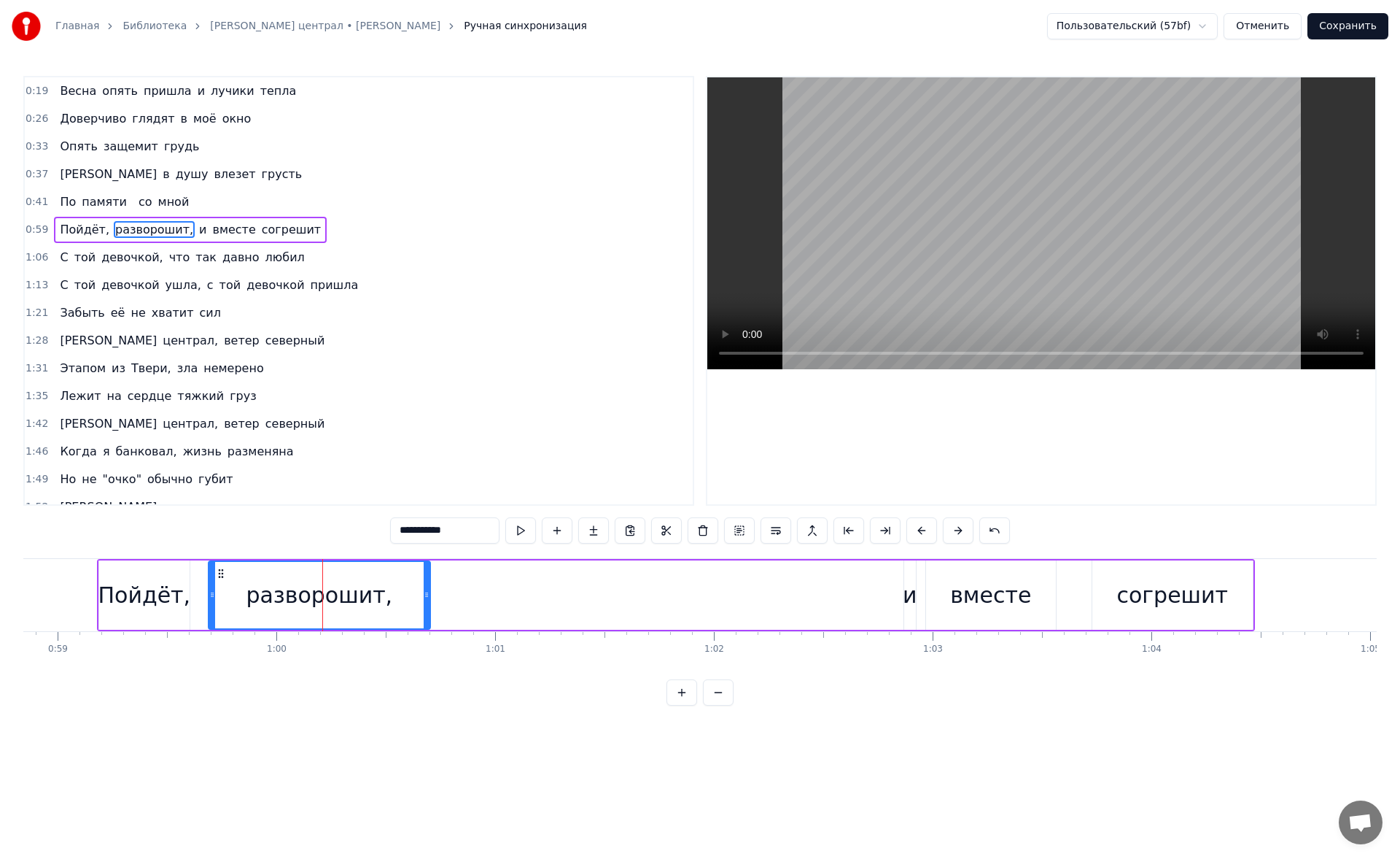
drag, startPoint x: 460, startPoint y: 532, endPoint x: 304, endPoint y: 549, distance: 156.9
click at [304, 549] on div "0:19 Весна опять пришла и лучики тепла 0:26 Доверчиво глядят в моё окно 0:33 Оп…" at bounding box center [699, 391] width 1353 height 630
drag, startPoint x: 467, startPoint y: 533, endPoint x: 321, endPoint y: 529, distance: 146.1
click at [321, 529] on div "0:19 Весна опять пришла и лучики тепла 0:26 Доверчиво глядят в моё окно 0:33 Оп…" at bounding box center [699, 391] width 1353 height 630
click at [221, 258] on span "давно" at bounding box center [240, 258] width 40 height 17
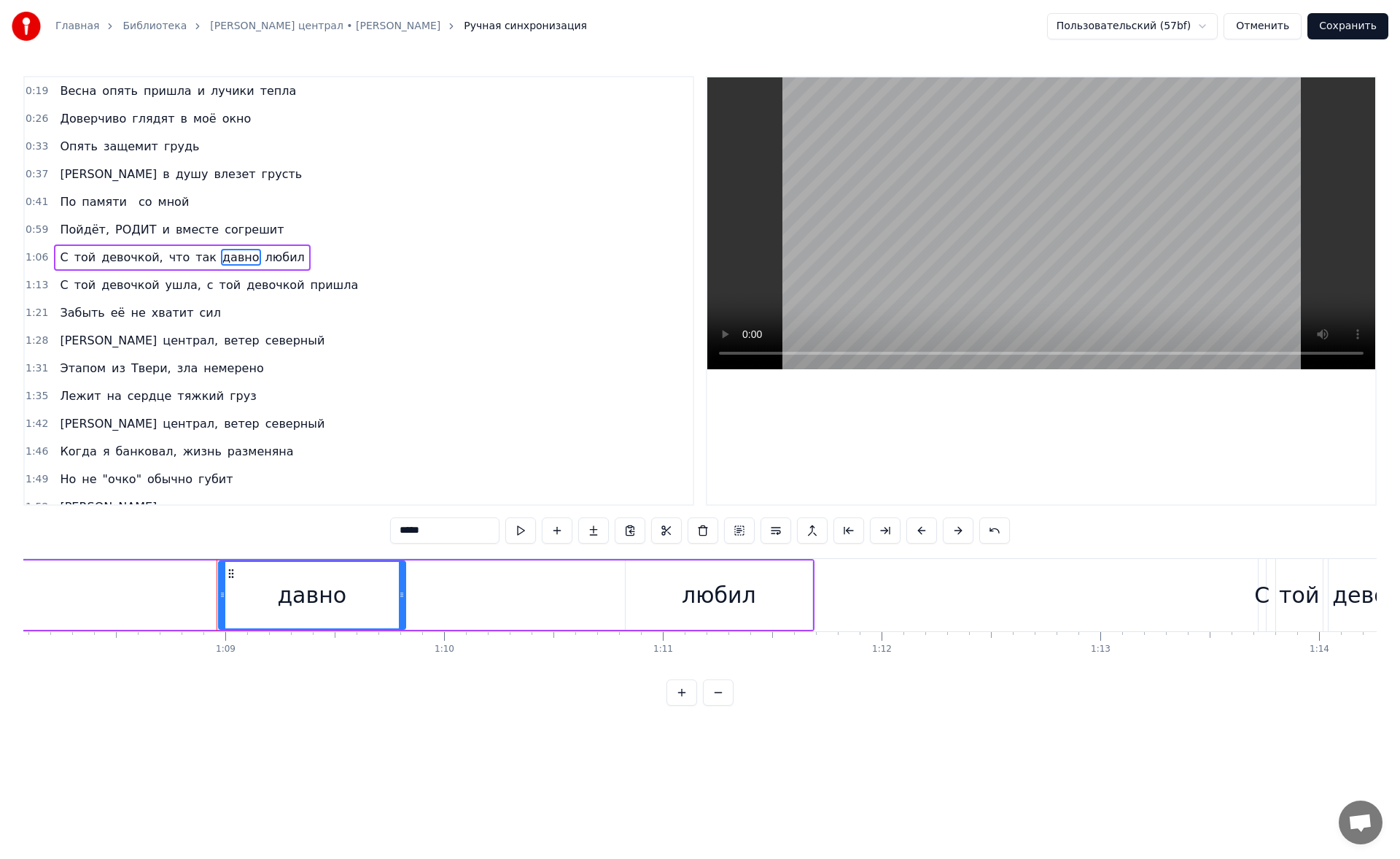
scroll to position [0, 15011]
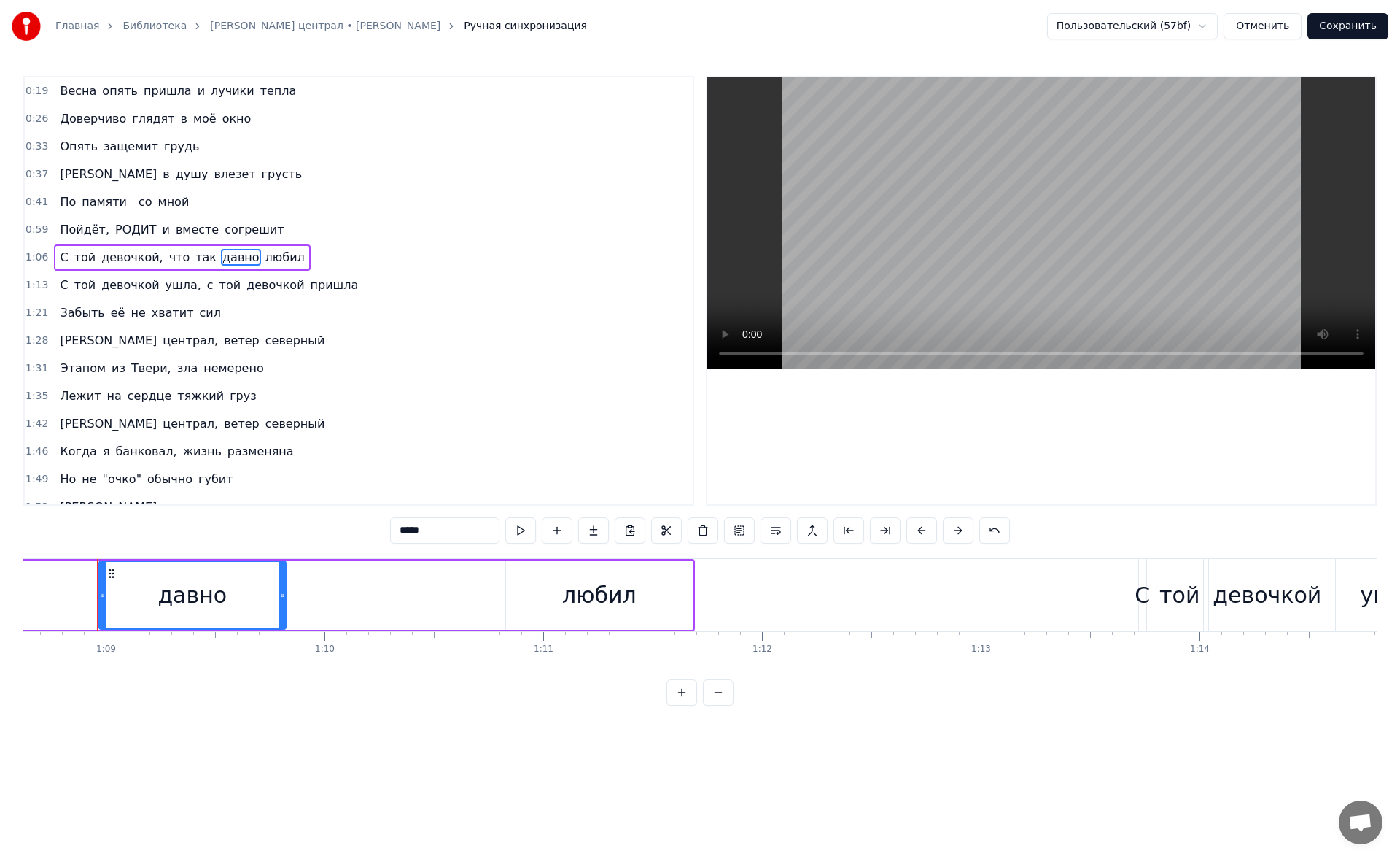
click at [128, 253] on span "девочкой," at bounding box center [132, 258] width 65 height 17
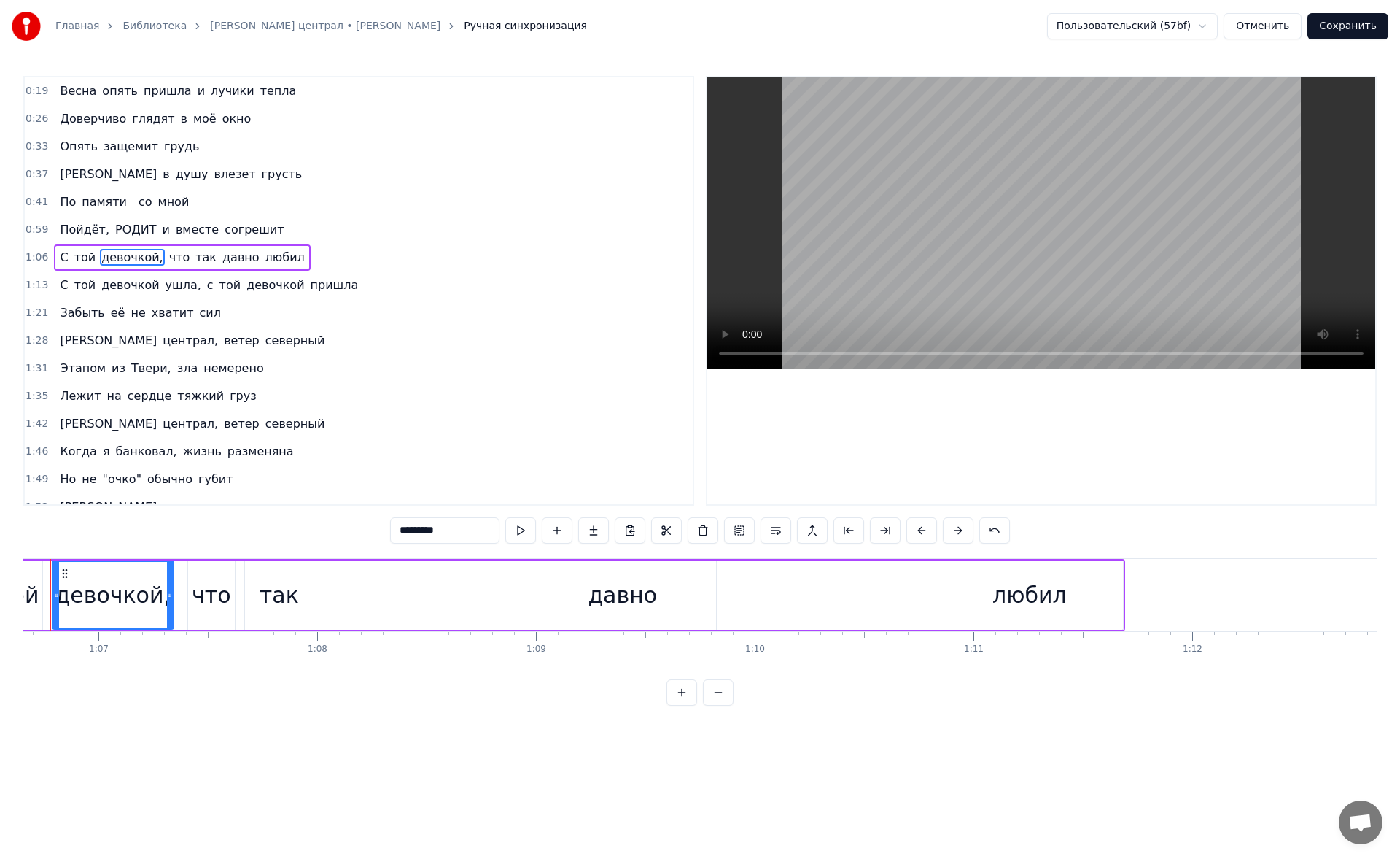
scroll to position [0, 14535]
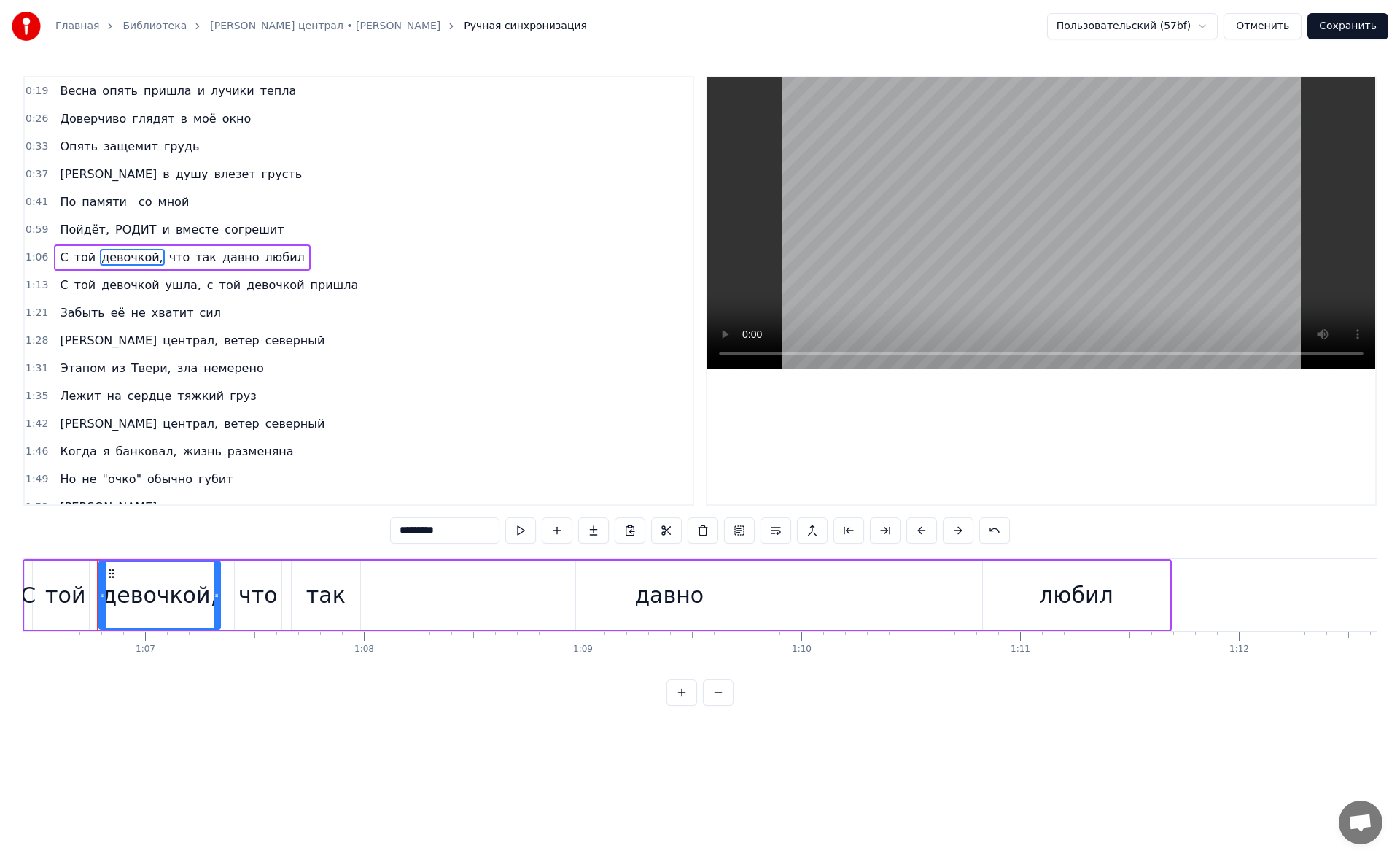
drag, startPoint x: 457, startPoint y: 529, endPoint x: 365, endPoint y: 537, distance: 92.3
click at [365, 537] on div "0:19 Весна опять пришла и лучики тепла 0:26 Доверчиво глядят в моё окно 0:33 Оп…" at bounding box center [699, 391] width 1353 height 630
click at [106, 289] on span "девочкой" at bounding box center [130, 285] width 61 height 17
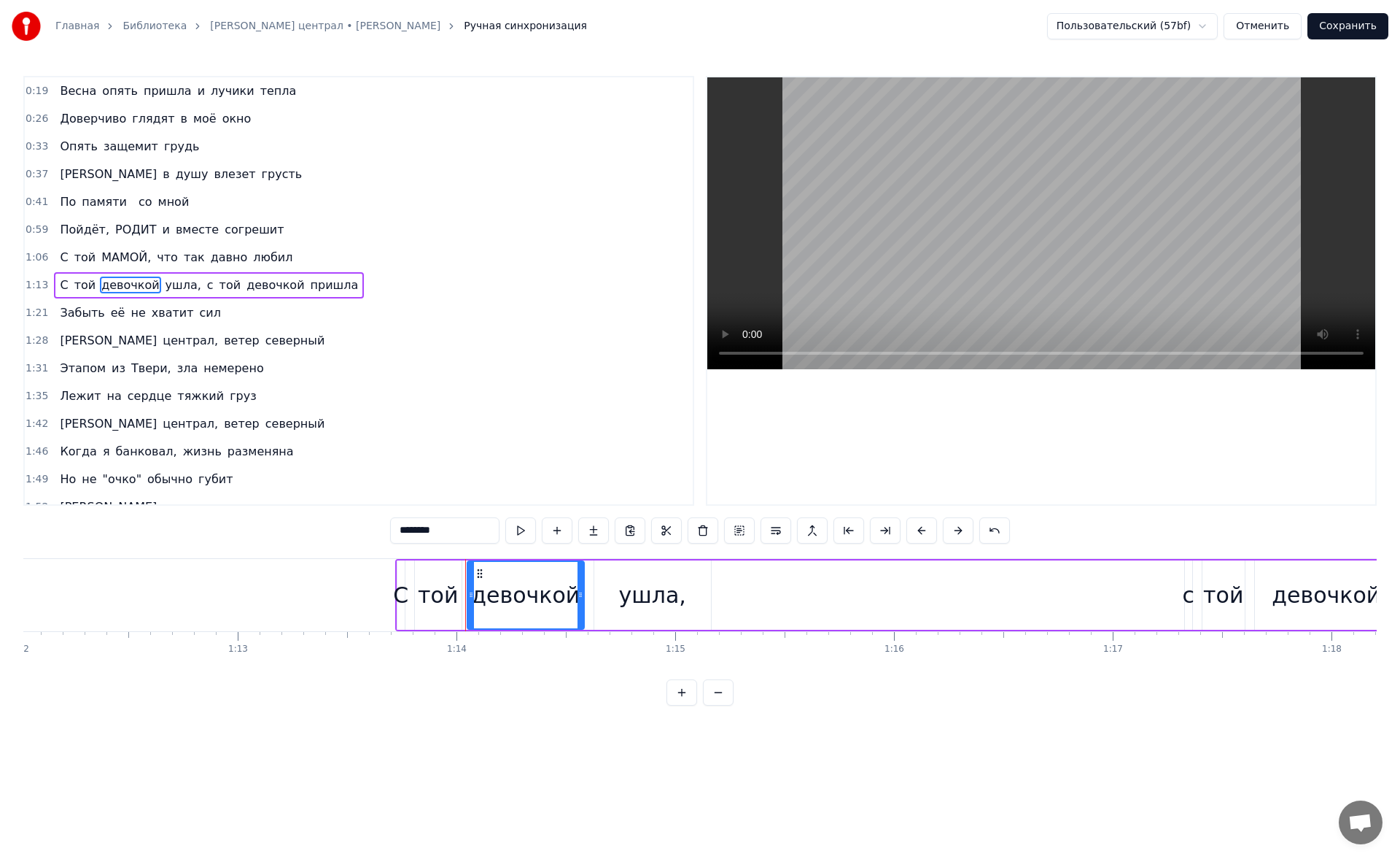
scroll to position [0, 16122]
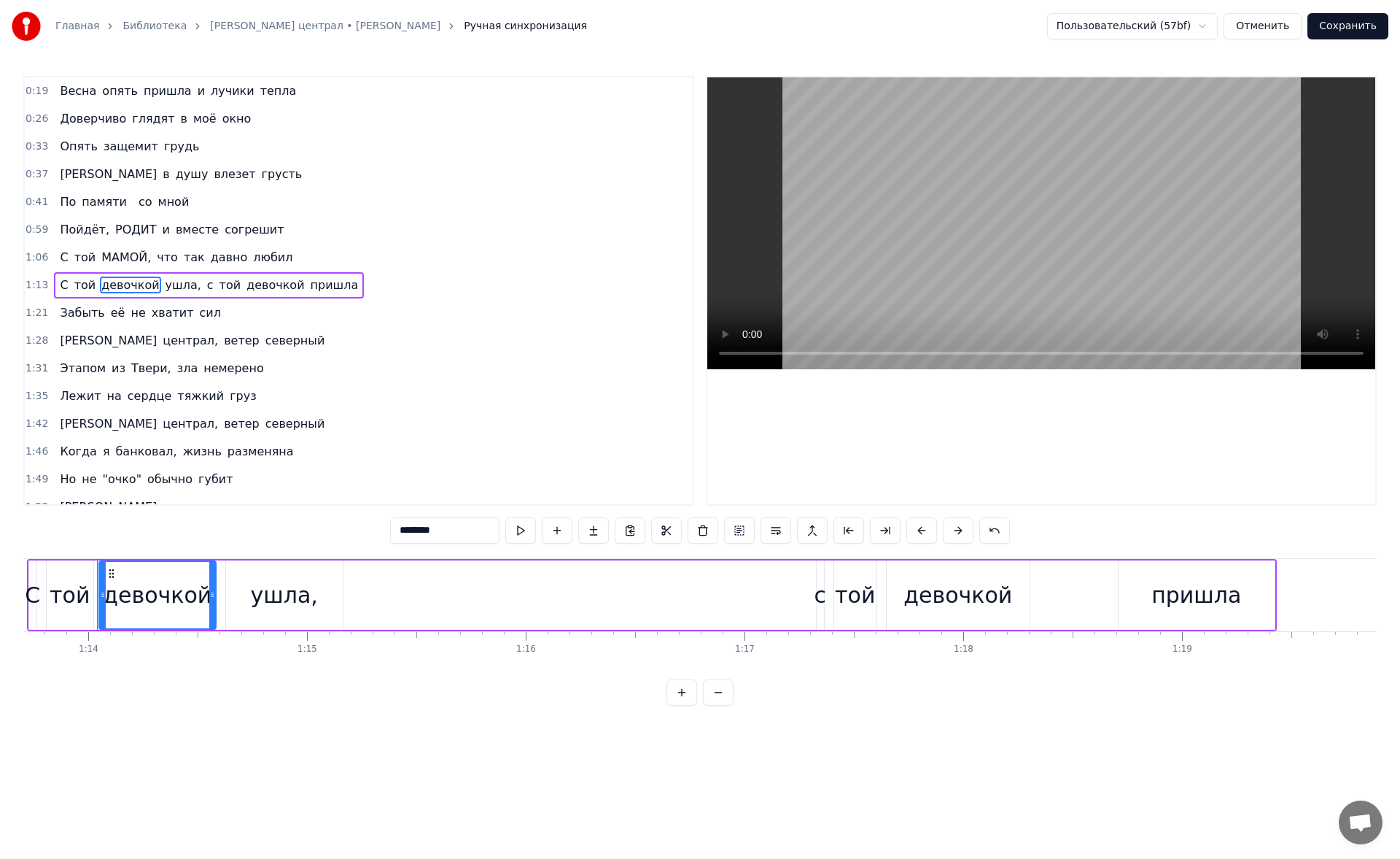
drag, startPoint x: 454, startPoint y: 532, endPoint x: 350, endPoint y: 537, distance: 104.1
click at [350, 537] on div "0:19 Весна опять пришла и лучики тепла 0:26 Доверчиво глядят в моё окно 0:33 Оп…" at bounding box center [699, 391] width 1353 height 630
click at [246, 293] on span "девочкой" at bounding box center [263, 285] width 61 height 17
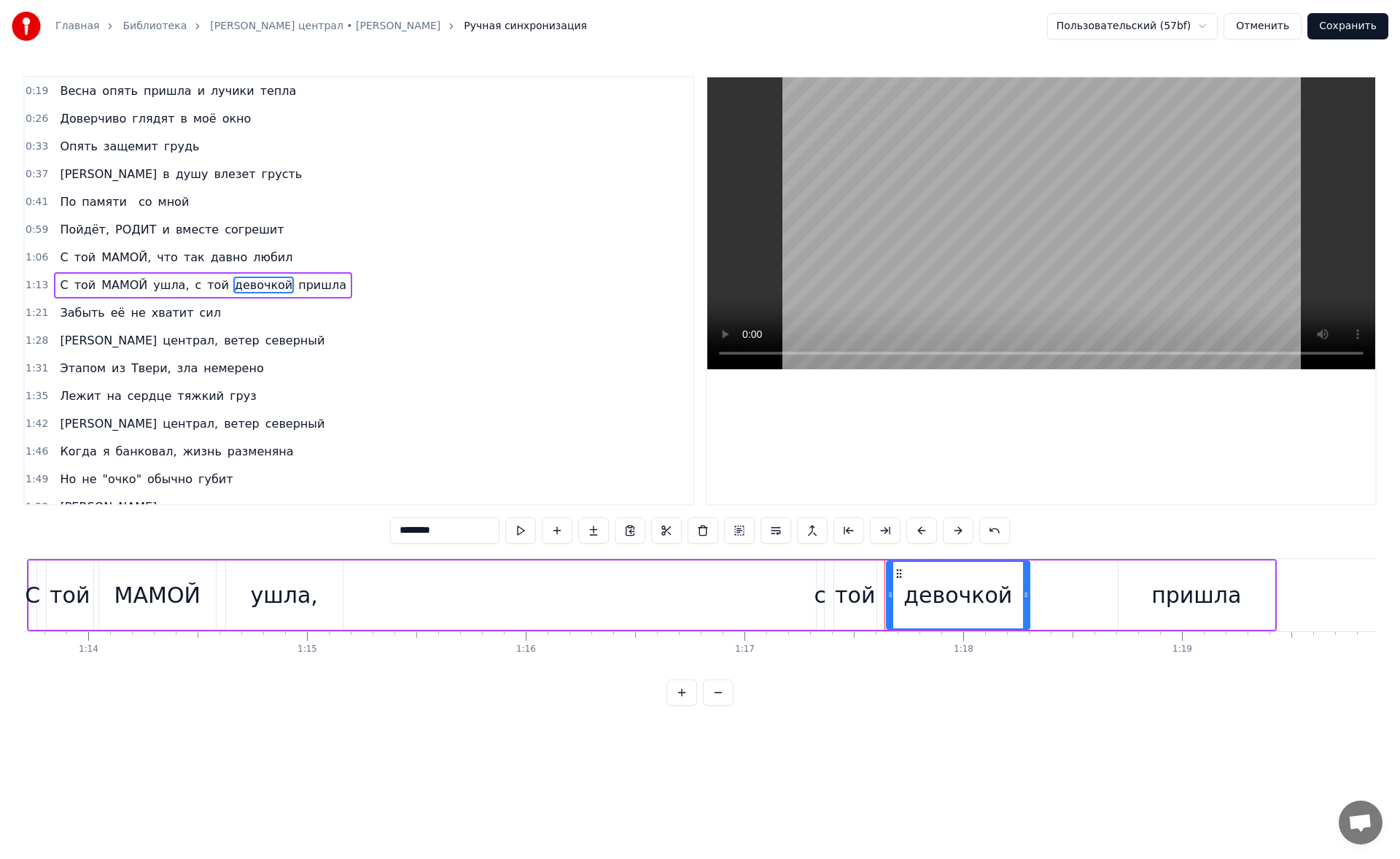
drag, startPoint x: 462, startPoint y: 531, endPoint x: 370, endPoint y: 534, distance: 92.0
click at [370, 534] on div "0:19 Весна опять пришла и лучики тепла 0:26 Доверчиво глядят в моё окно 0:33 Оп…" at bounding box center [699, 391] width 1353 height 630
type input "*****"
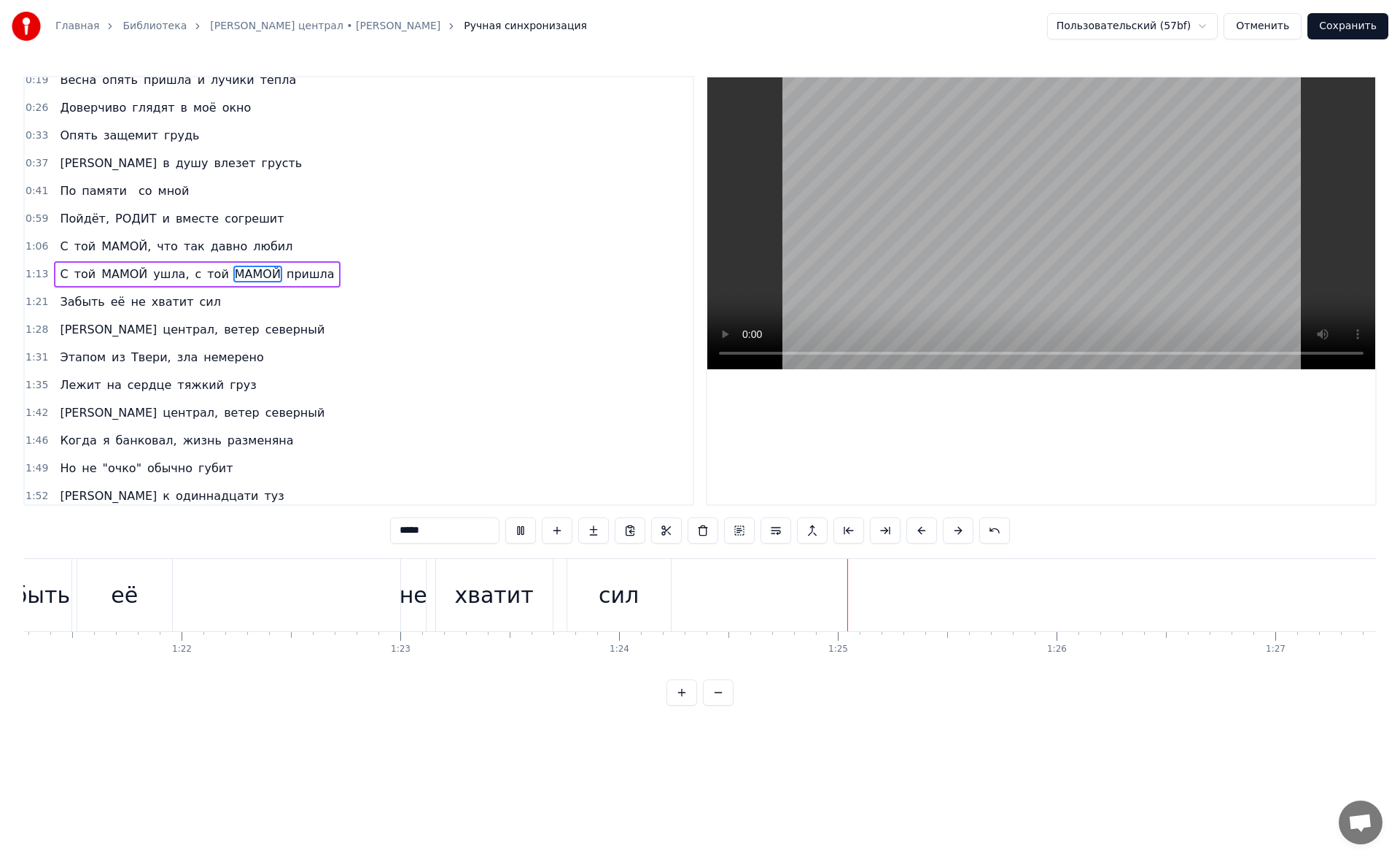
scroll to position [9, 0]
click at [122, 248] on span "МАМОЙ," at bounding box center [126, 248] width 53 height 17
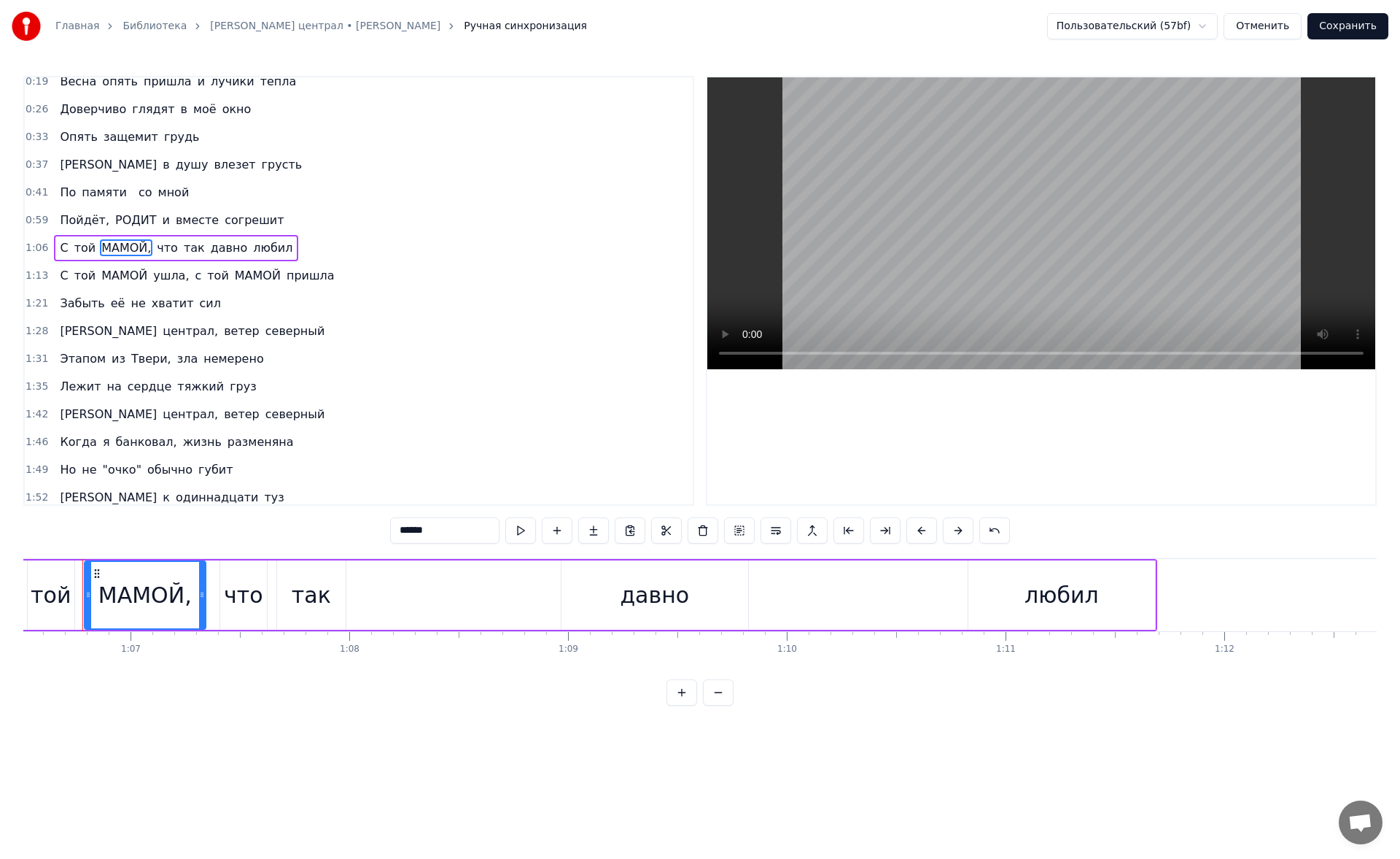
scroll to position [0, 14535]
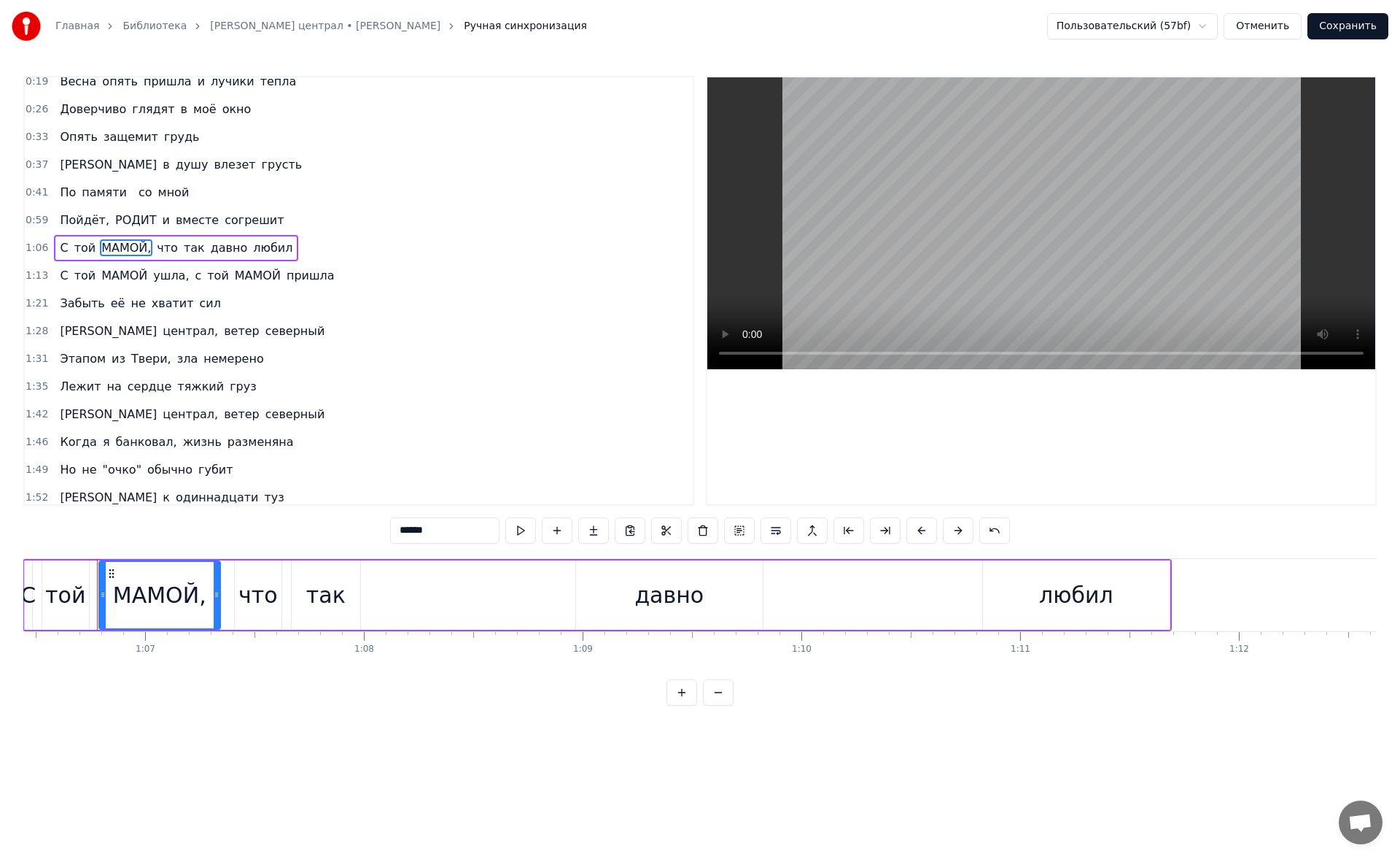
drag, startPoint x: 465, startPoint y: 533, endPoint x: 437, endPoint y: 534, distance: 28.0
click at [437, 534] on input "******" at bounding box center [445, 530] width 109 height 26
click at [109, 267] on span "МАМОЙ" at bounding box center [124, 276] width 49 height 17
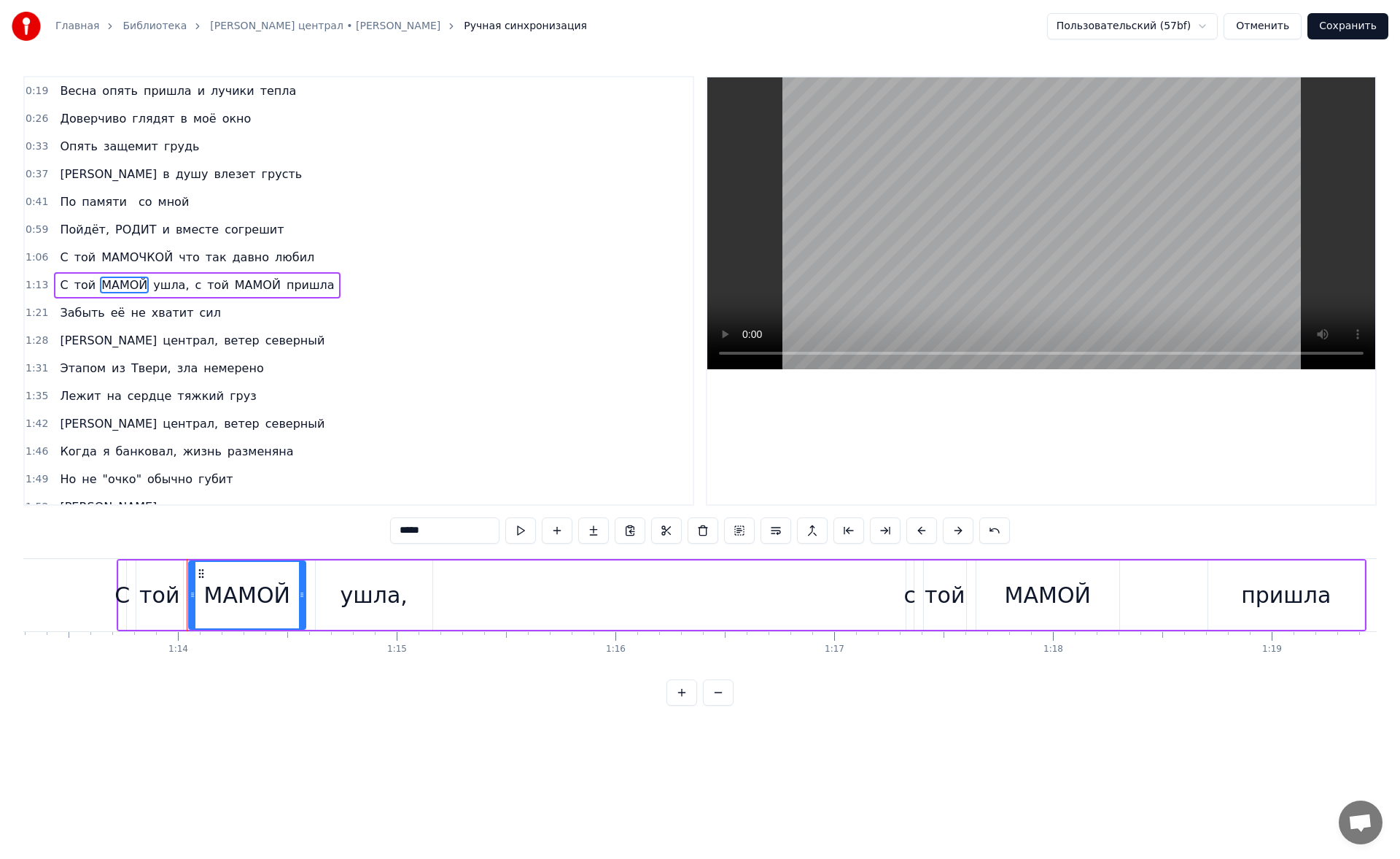
scroll to position [0, 16122]
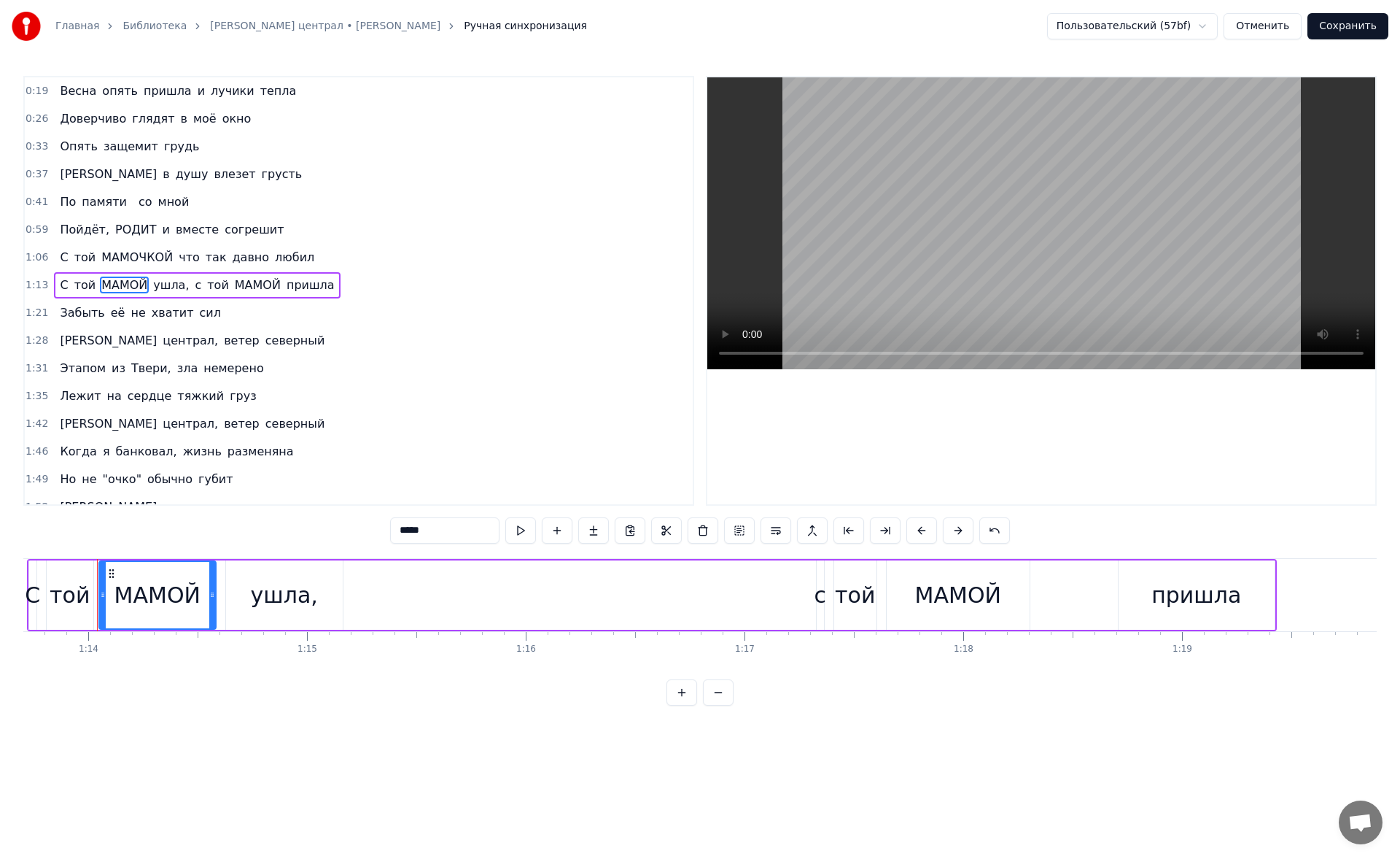
click at [451, 529] on input "*****" at bounding box center [445, 530] width 109 height 26
click at [996, 607] on div "МАМОЙ" at bounding box center [957, 595] width 86 height 32
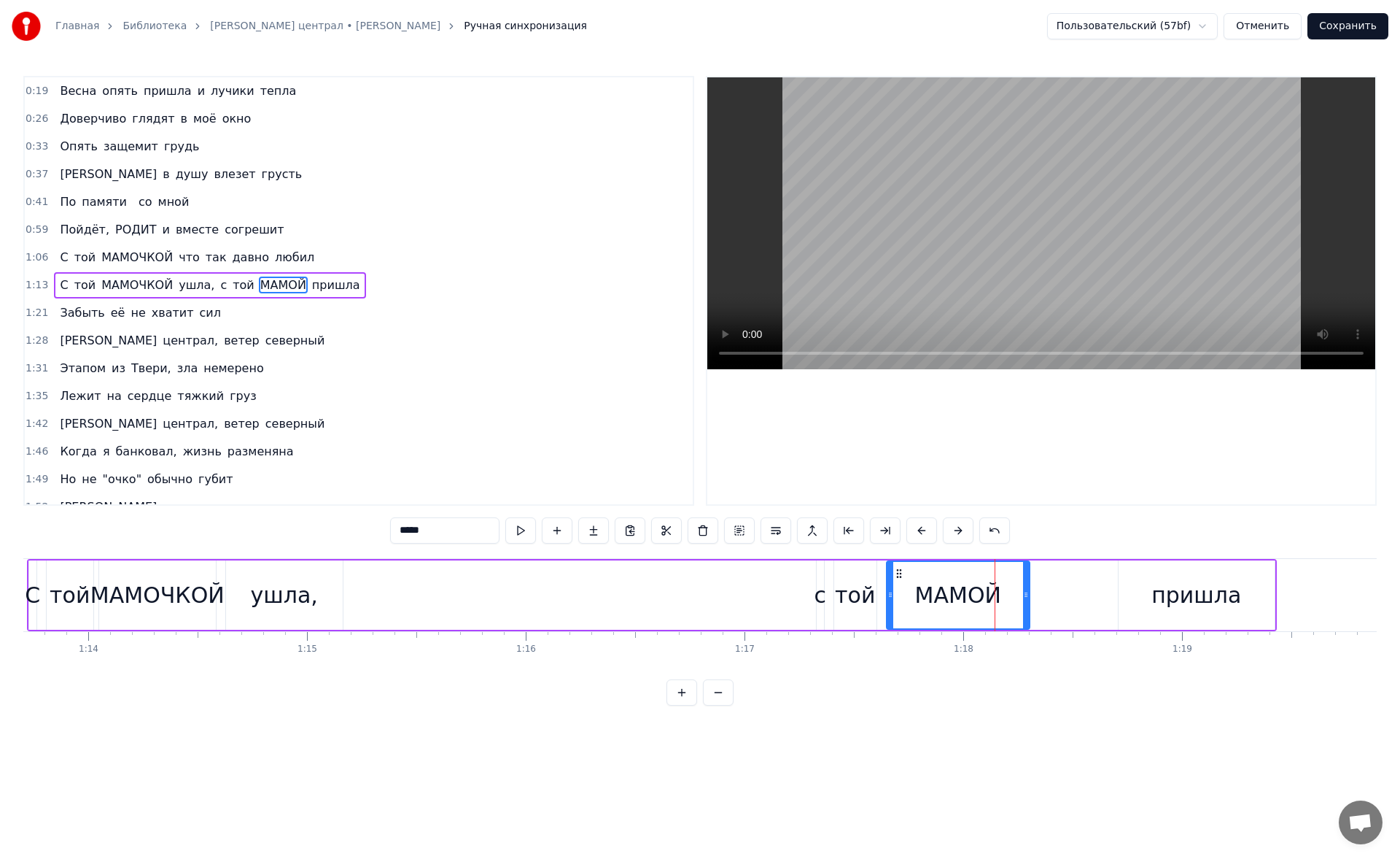
click at [460, 526] on input "*****" at bounding box center [445, 530] width 109 height 26
click at [68, 311] on span "Забыть" at bounding box center [82, 313] width 48 height 17
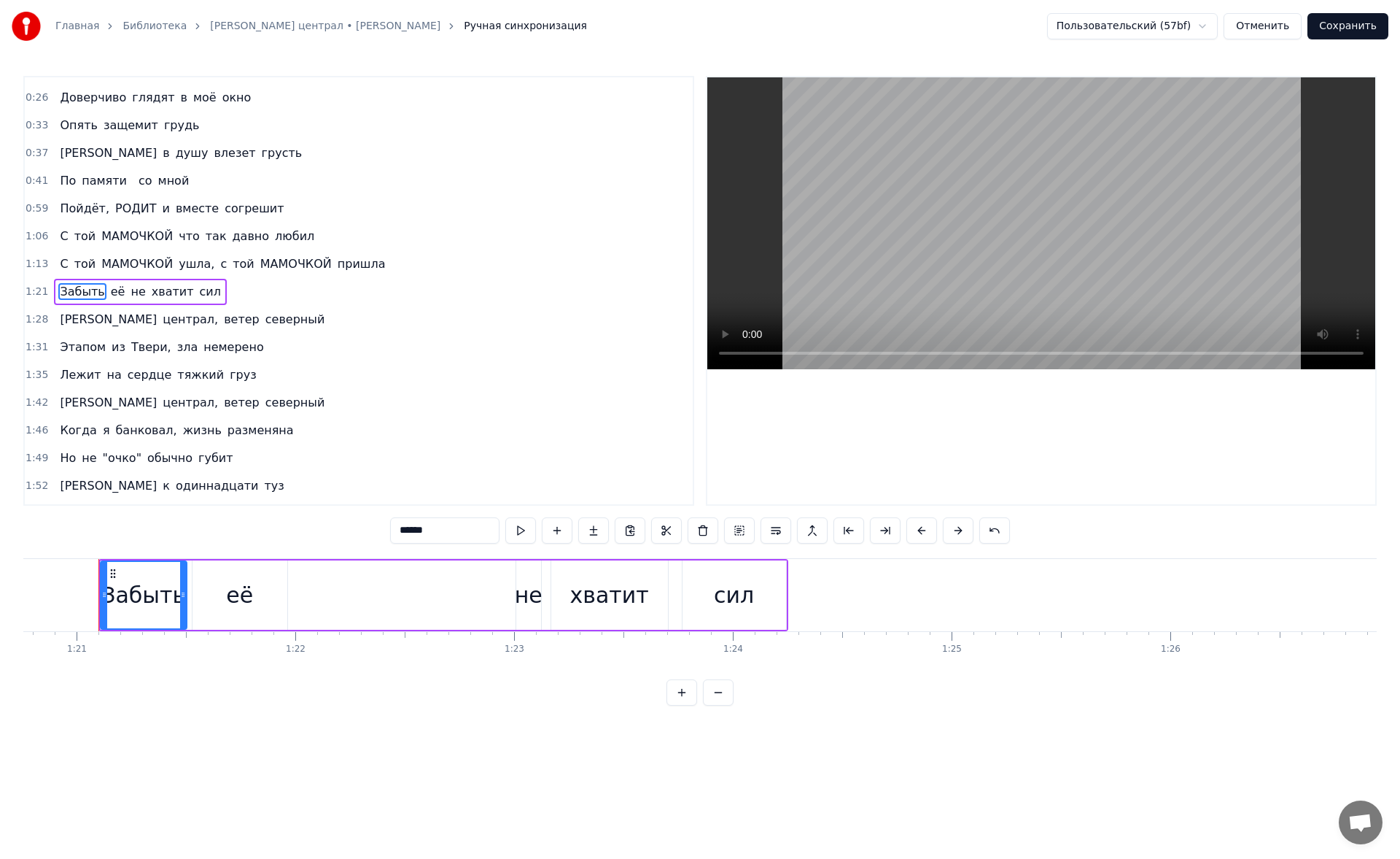
scroll to position [0, 17666]
drag, startPoint x: 451, startPoint y: 539, endPoint x: 340, endPoint y: 537, distance: 111.0
click at [340, 537] on div "0:19 Весна опять пришла и лучики тепла 0:26 Доверчиво глядят в моё окно 0:33 Оп…" at bounding box center [699, 391] width 1353 height 630
click at [443, 530] on input "*" at bounding box center [445, 530] width 109 height 26
type input "*******"
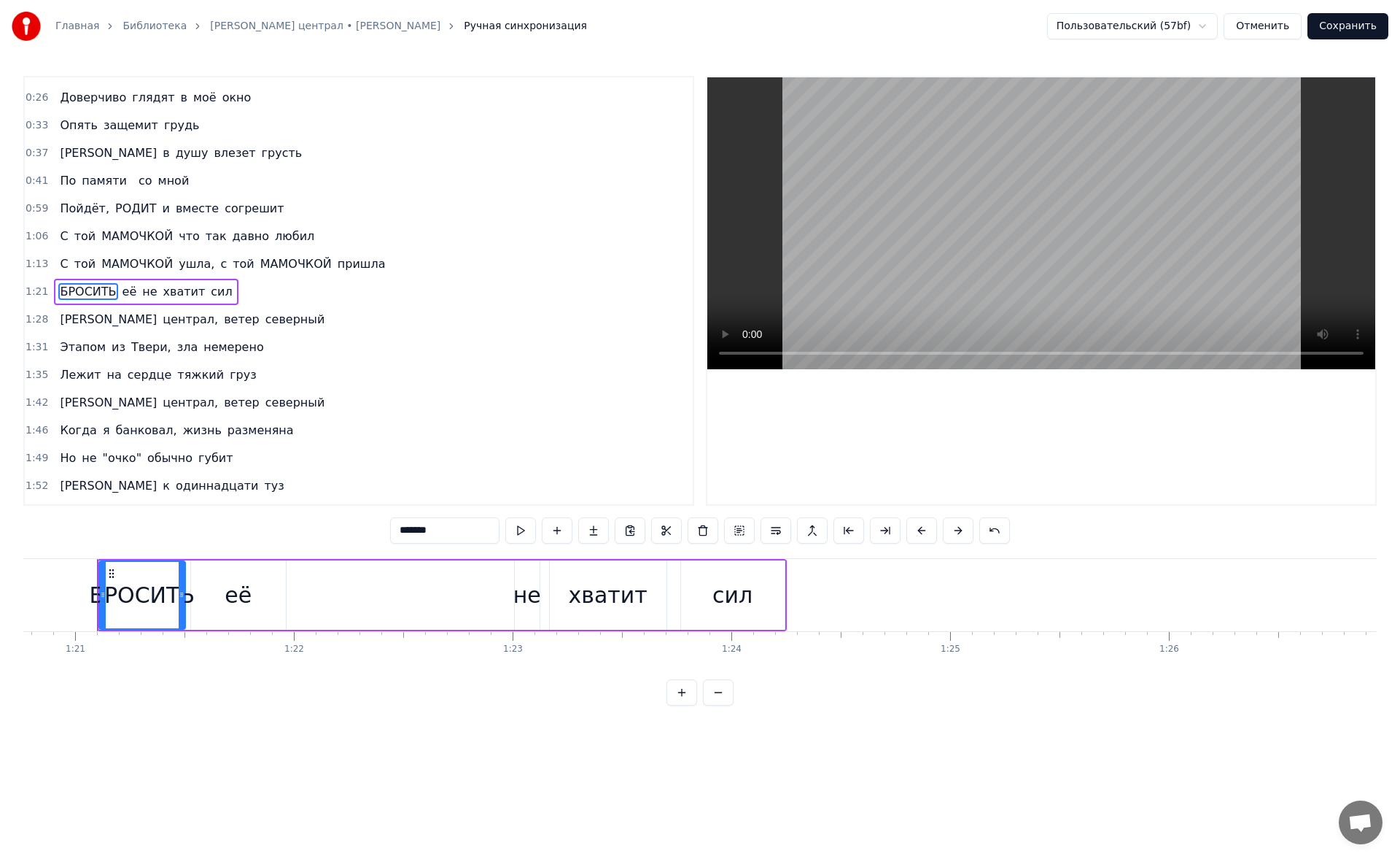
click at [200, 328] on div "Владимирский централ, ветер северный" at bounding box center [192, 319] width 276 height 26
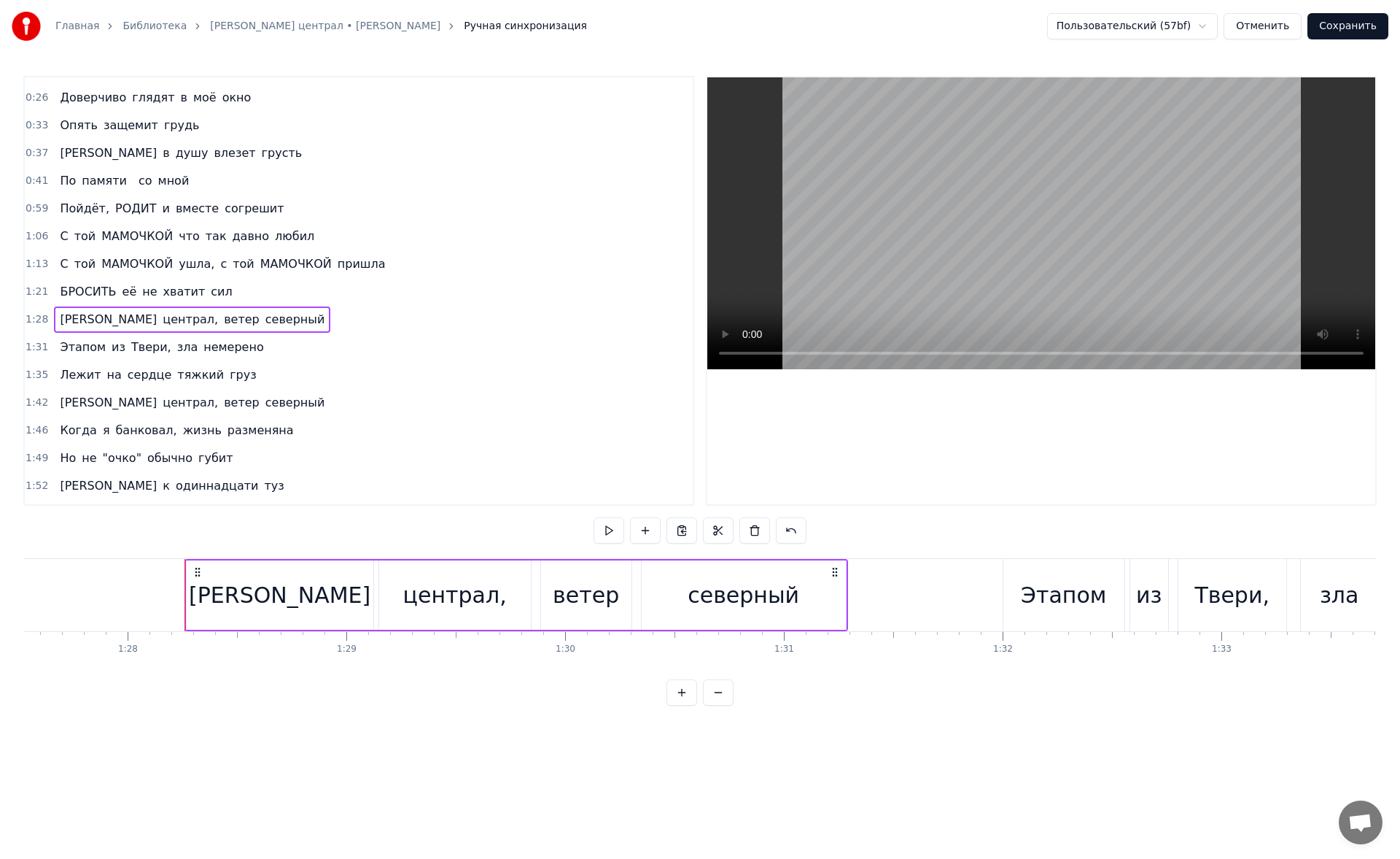
scroll to position [0, 19233]
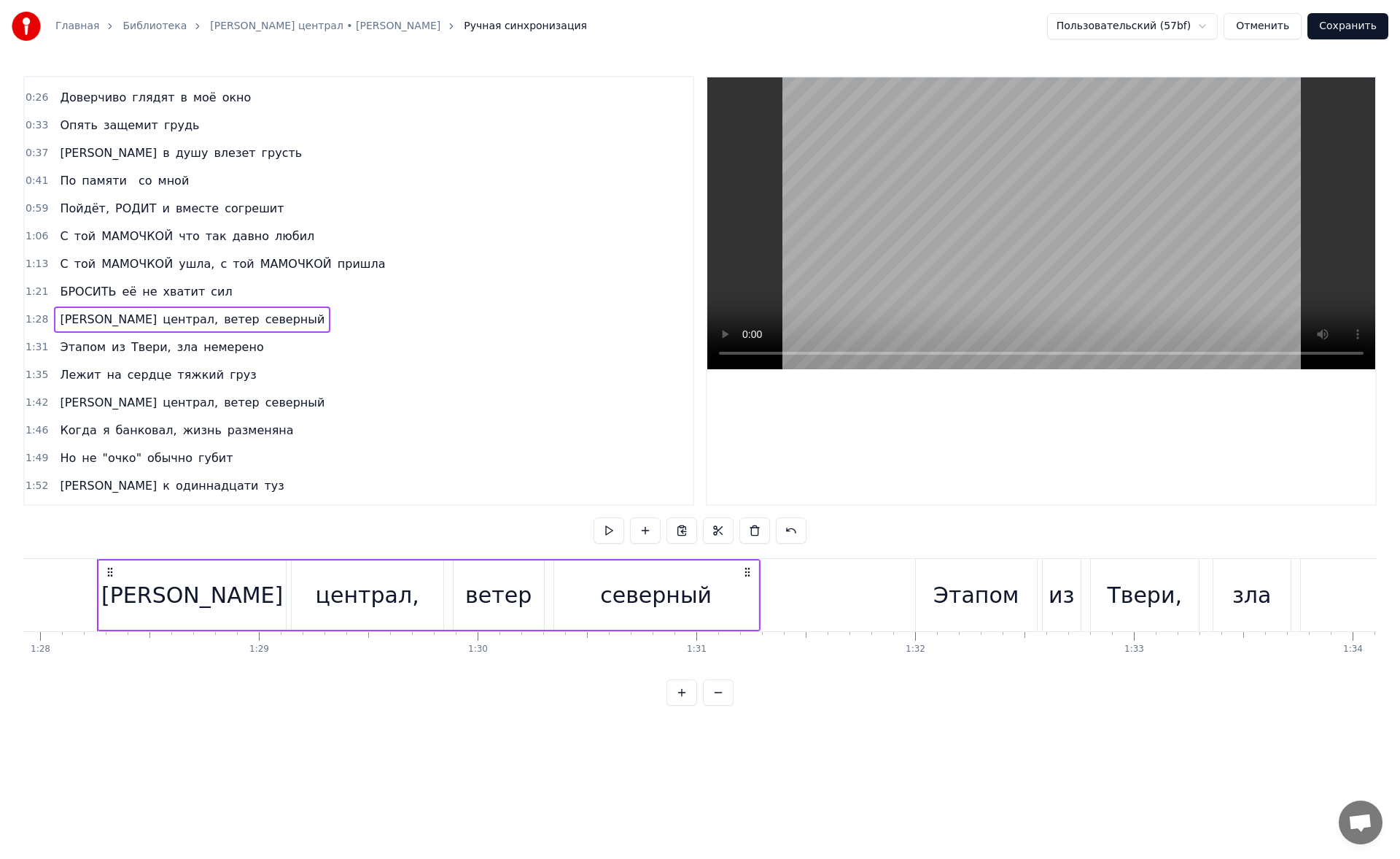
click at [102, 320] on span "Владимирский" at bounding box center [107, 319] width 100 height 17
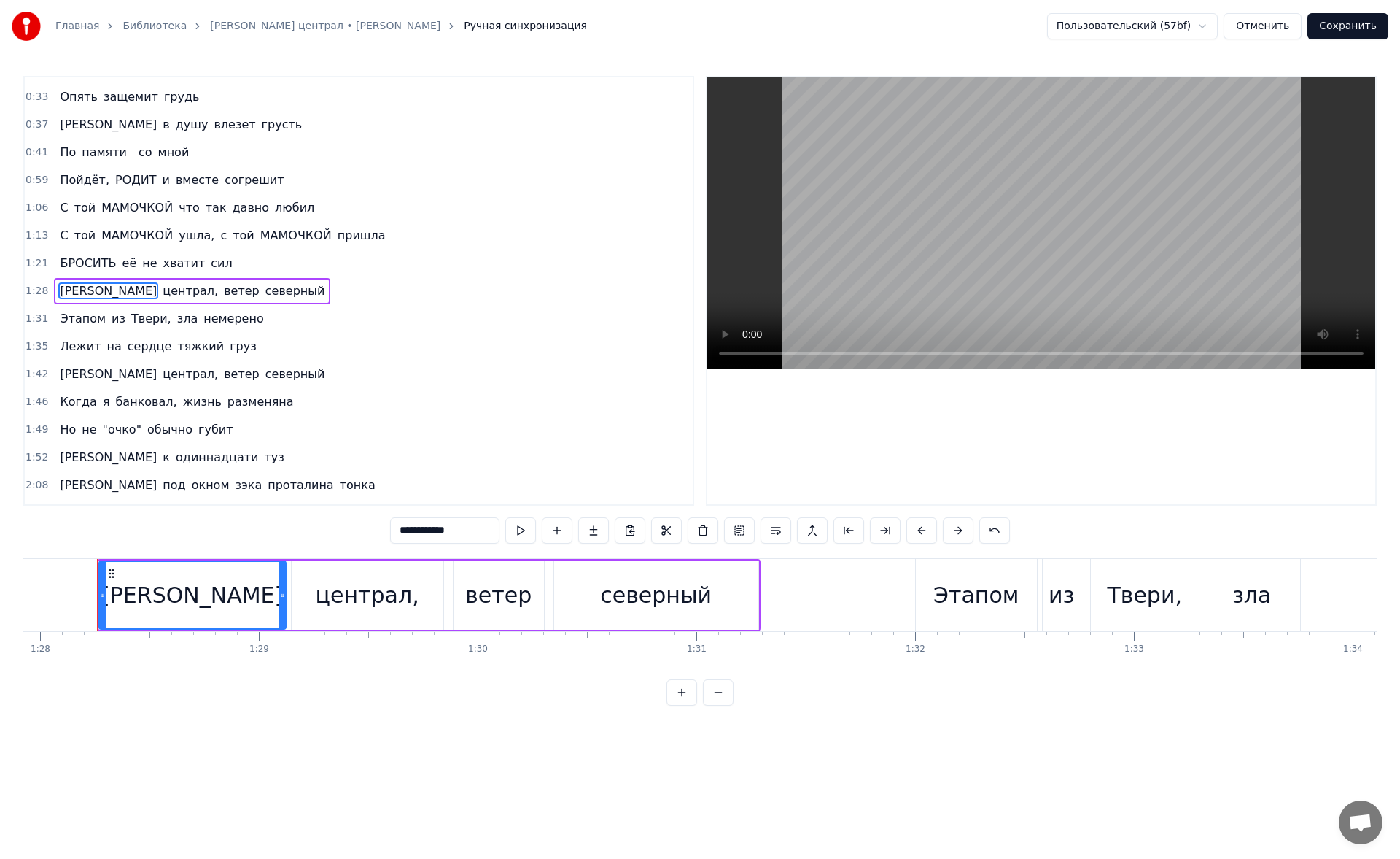
drag, startPoint x: 494, startPoint y: 523, endPoint x: 281, endPoint y: 496, distance: 214.7
click at [281, 496] on div "0:19 Весна опять пришла и лучики тепла 0:26 Доверчиво глядят в моё окно 0:33 Оп…" at bounding box center [699, 391] width 1353 height 630
type input "*"
click at [134, 320] on span "Твери," at bounding box center [151, 318] width 43 height 17
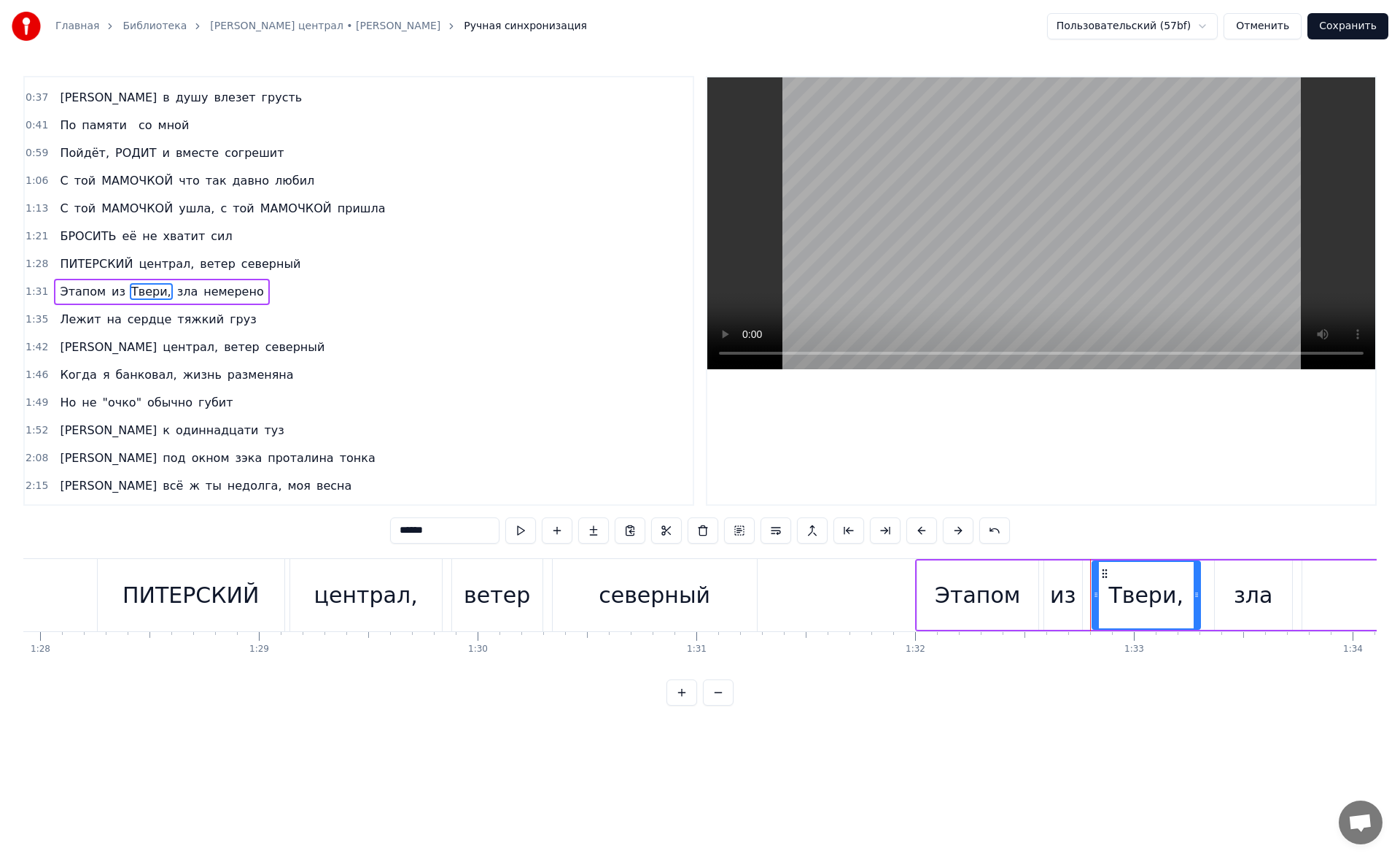
scroll to position [78, 0]
drag, startPoint x: 454, startPoint y: 525, endPoint x: 281, endPoint y: 543, distance: 173.9
click at [281, 543] on div "0:19 Весна опять пришла и лучики тепла 0:26 Доверчиво глядят в моё окно 0:33 Оп…" at bounding box center [699, 391] width 1353 height 630
type input "*****"
click at [383, 395] on div "1:49 Но не "очко" обычно губит" at bounding box center [358, 402] width 668 height 27
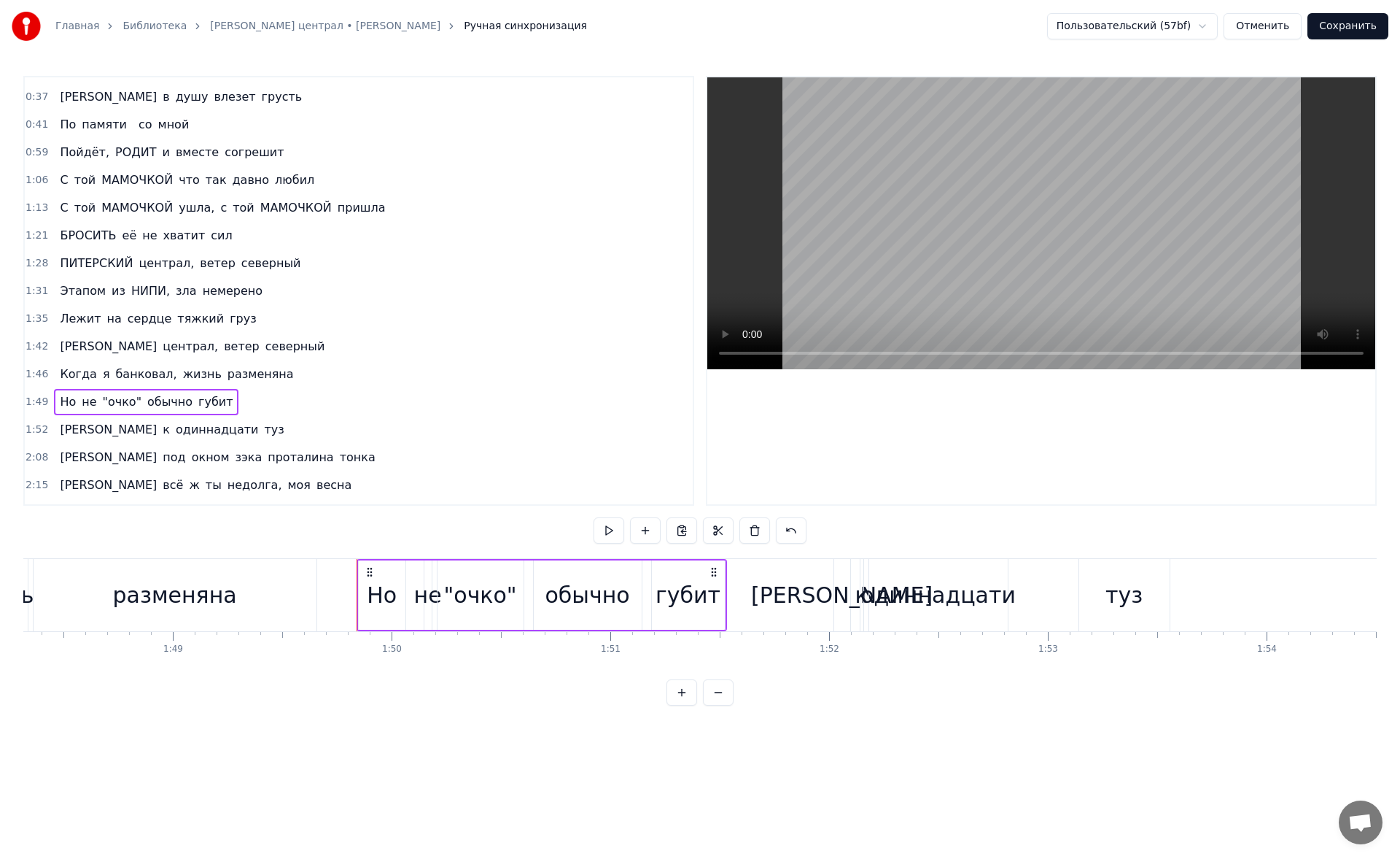
scroll to position [0, 23953]
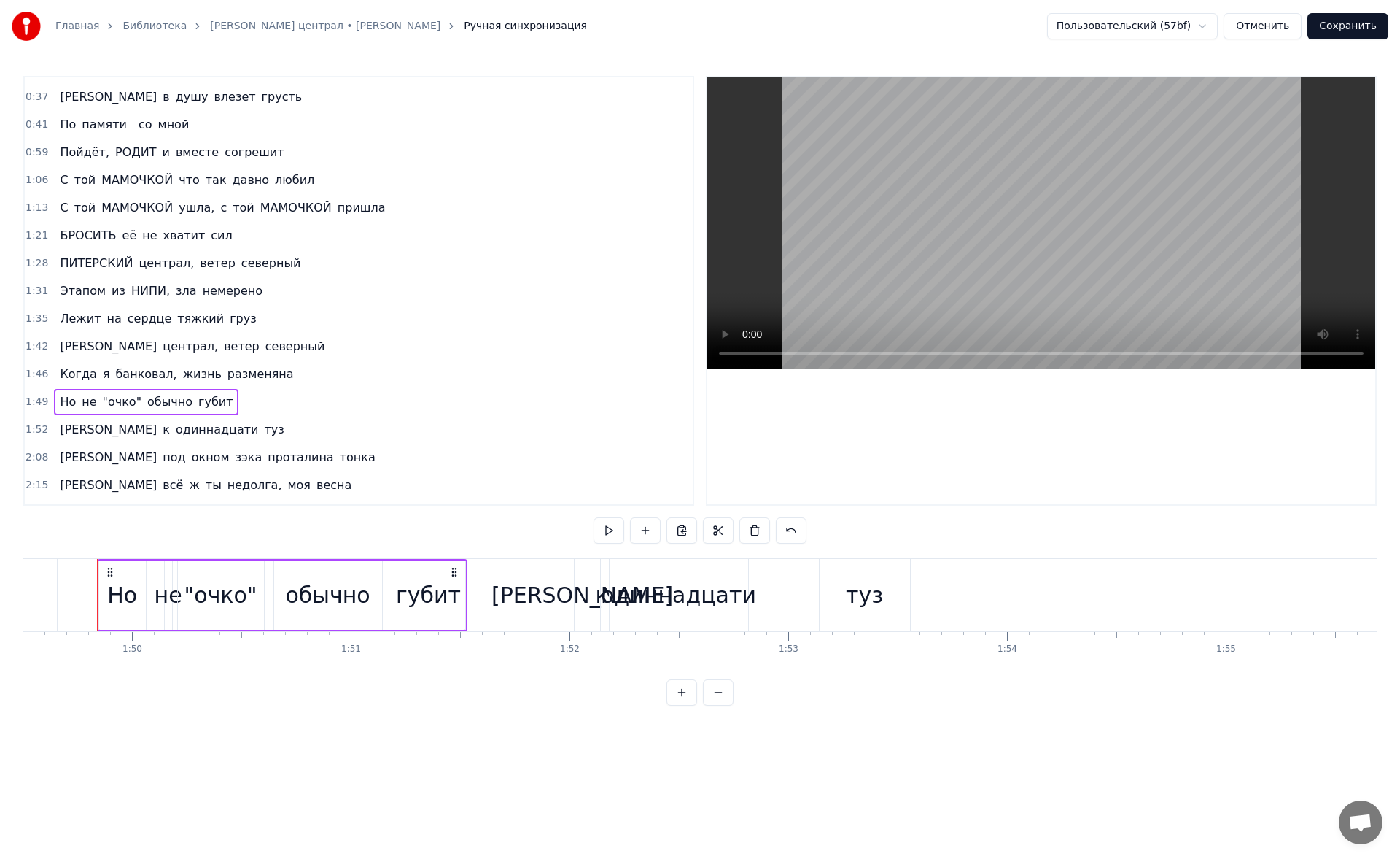
click at [1362, 21] on button "Сохранить" at bounding box center [1347, 26] width 81 height 26
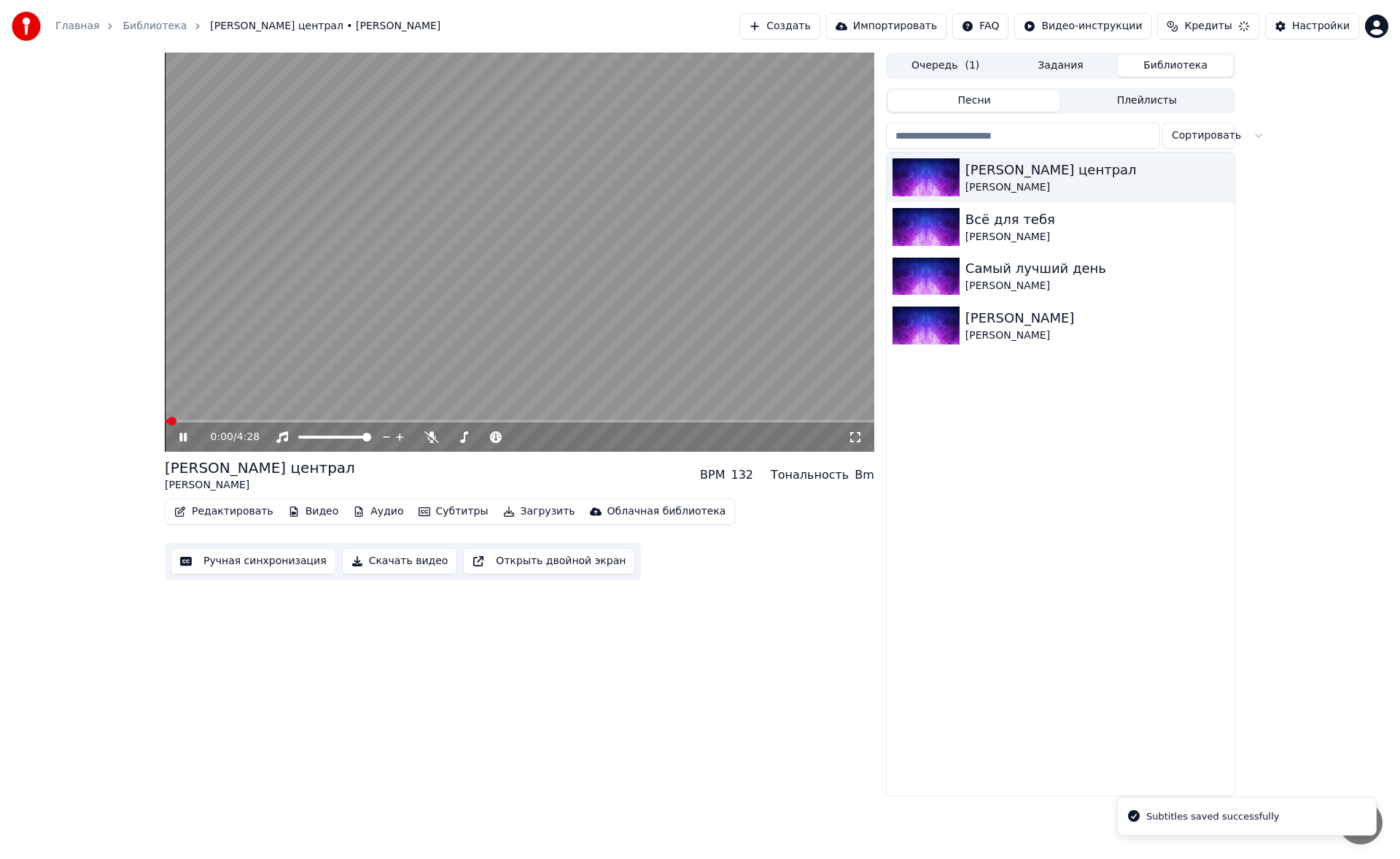
click at [854, 430] on div "0:00 / 4:28" at bounding box center [519, 437] width 697 height 15
click at [854, 436] on icon at bounding box center [855, 437] width 14 height 12
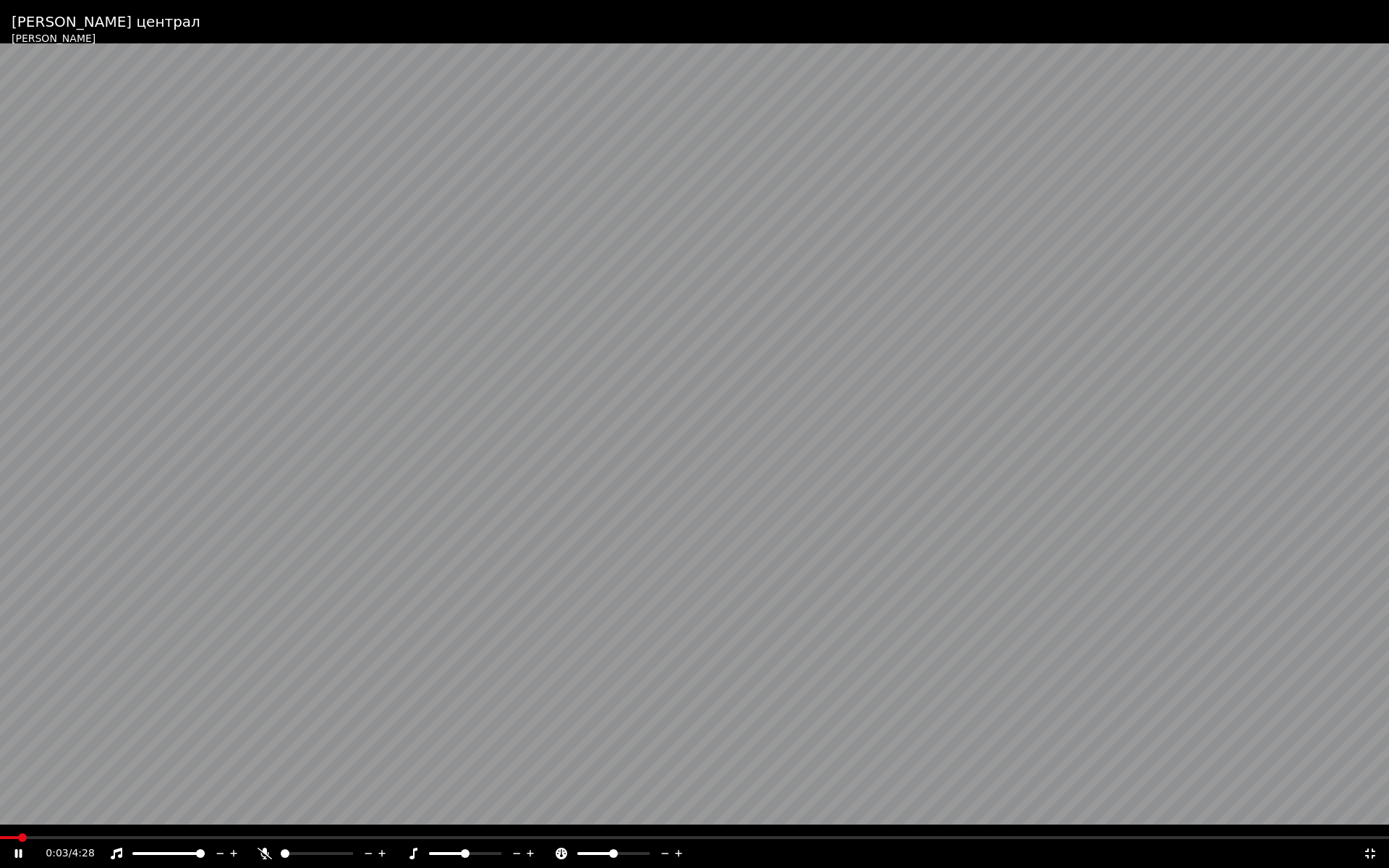
click at [91, 839] on div "0:03 / 4:28" at bounding box center [694, 854] width 1389 height 29
click at [86, 839] on div "0:04 / 4:28" at bounding box center [694, 854] width 1389 height 29
click at [96, 838] on span at bounding box center [694, 838] width 1389 height 3
click at [309, 851] on div at bounding box center [331, 854] width 117 height 14
click at [319, 851] on span at bounding box center [317, 853] width 73 height 3
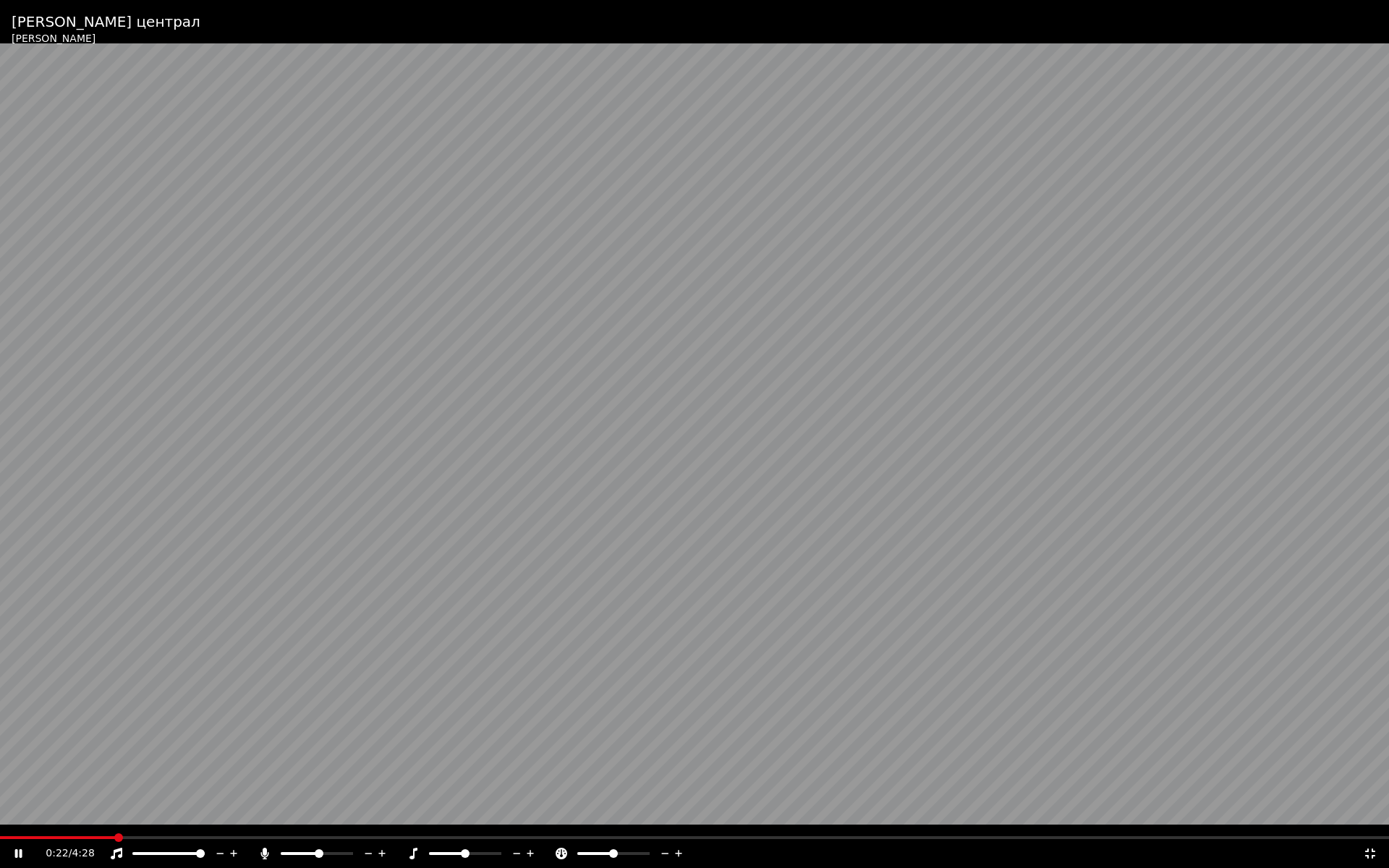
click at [326, 851] on span at bounding box center [317, 853] width 73 height 3
click at [336, 851] on span at bounding box center [317, 853] width 73 height 3
click at [178, 839] on div "0:24 / 4:28" at bounding box center [694, 854] width 1389 height 29
click at [198, 838] on span at bounding box center [694, 838] width 1389 height 3
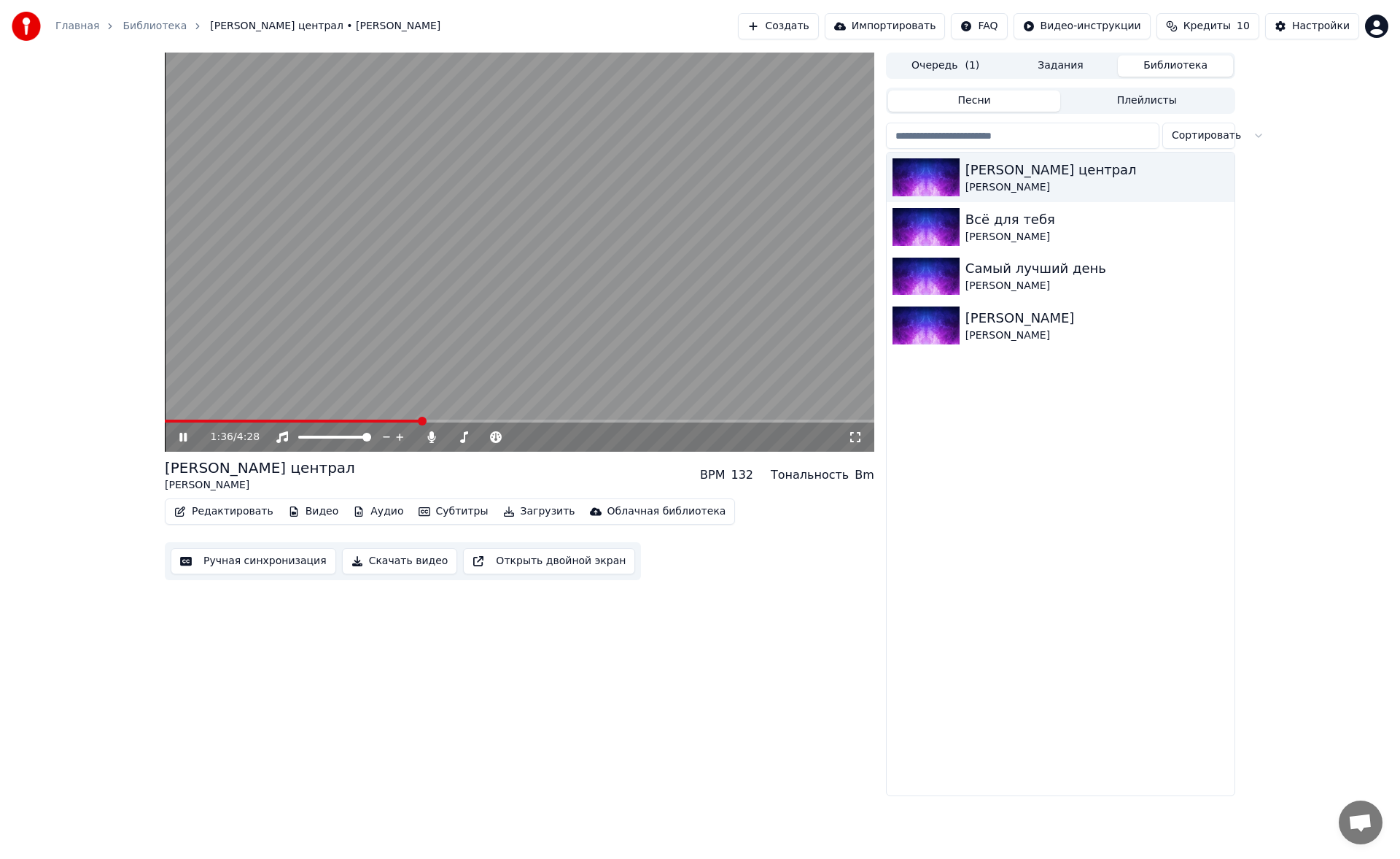
click at [180, 441] on icon at bounding box center [182, 437] width 8 height 9
click at [720, 628] on div "1:36 / 4:28 Владимирский централ Михаил Круг BPM 132 Тональность Bm Редактирова…" at bounding box center [519, 424] width 709 height 743
click at [922, 229] on img at bounding box center [926, 227] width 67 height 38
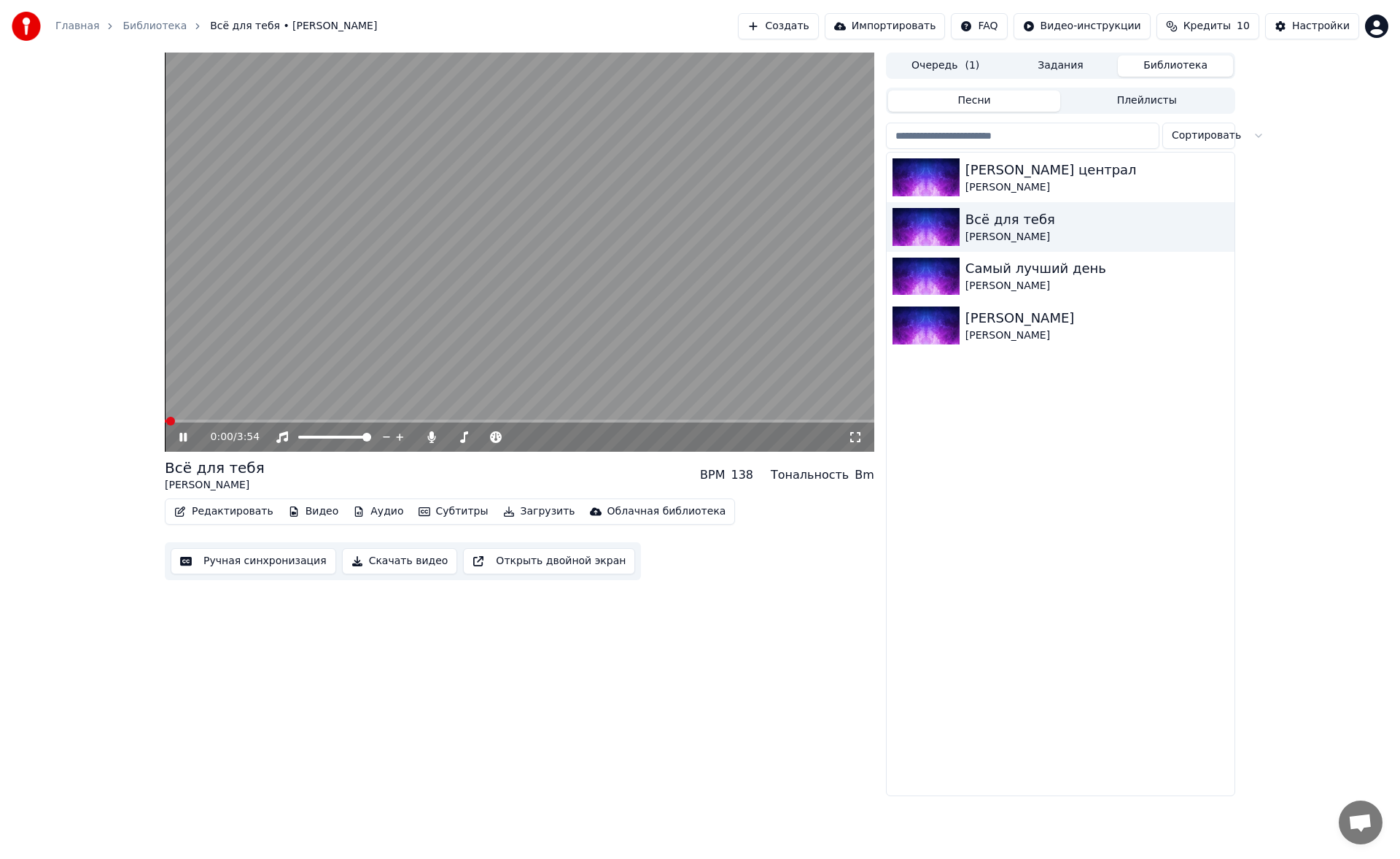
click at [194, 419] on video at bounding box center [519, 252] width 709 height 399
click at [172, 436] on div "0:30 / 3:54" at bounding box center [519, 437] width 697 height 15
click at [181, 436] on icon at bounding box center [182, 437] width 8 height 9
click at [923, 332] on img at bounding box center [926, 325] width 67 height 38
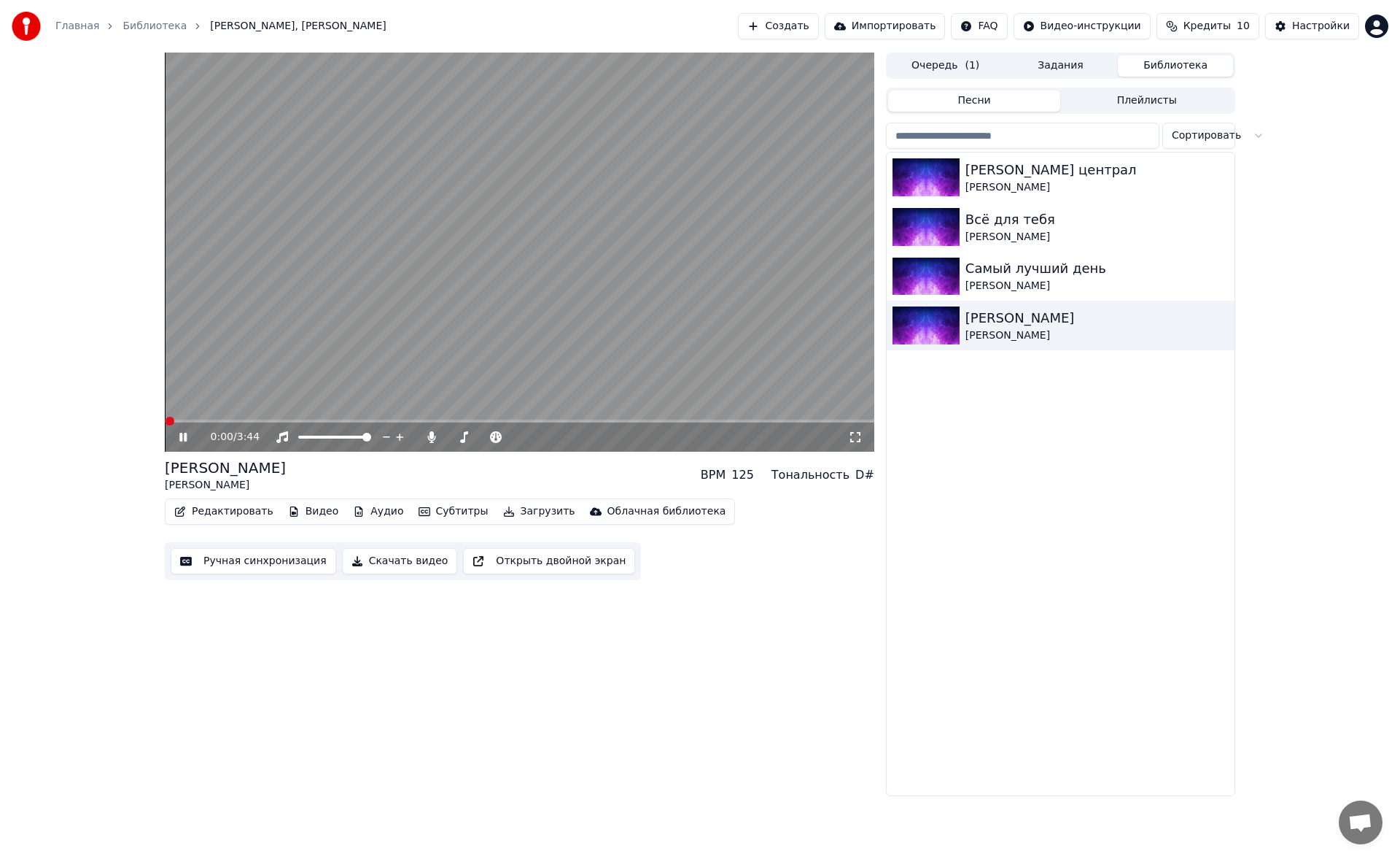
click at [416, 618] on div "0:00 / 3:44 Салют, Вера Валерий Меладзе BPM 125 Тональность D# Редактировать Ви…" at bounding box center [519, 424] width 709 height 743
click at [402, 564] on button "Скачать видео" at bounding box center [400, 560] width 116 height 26
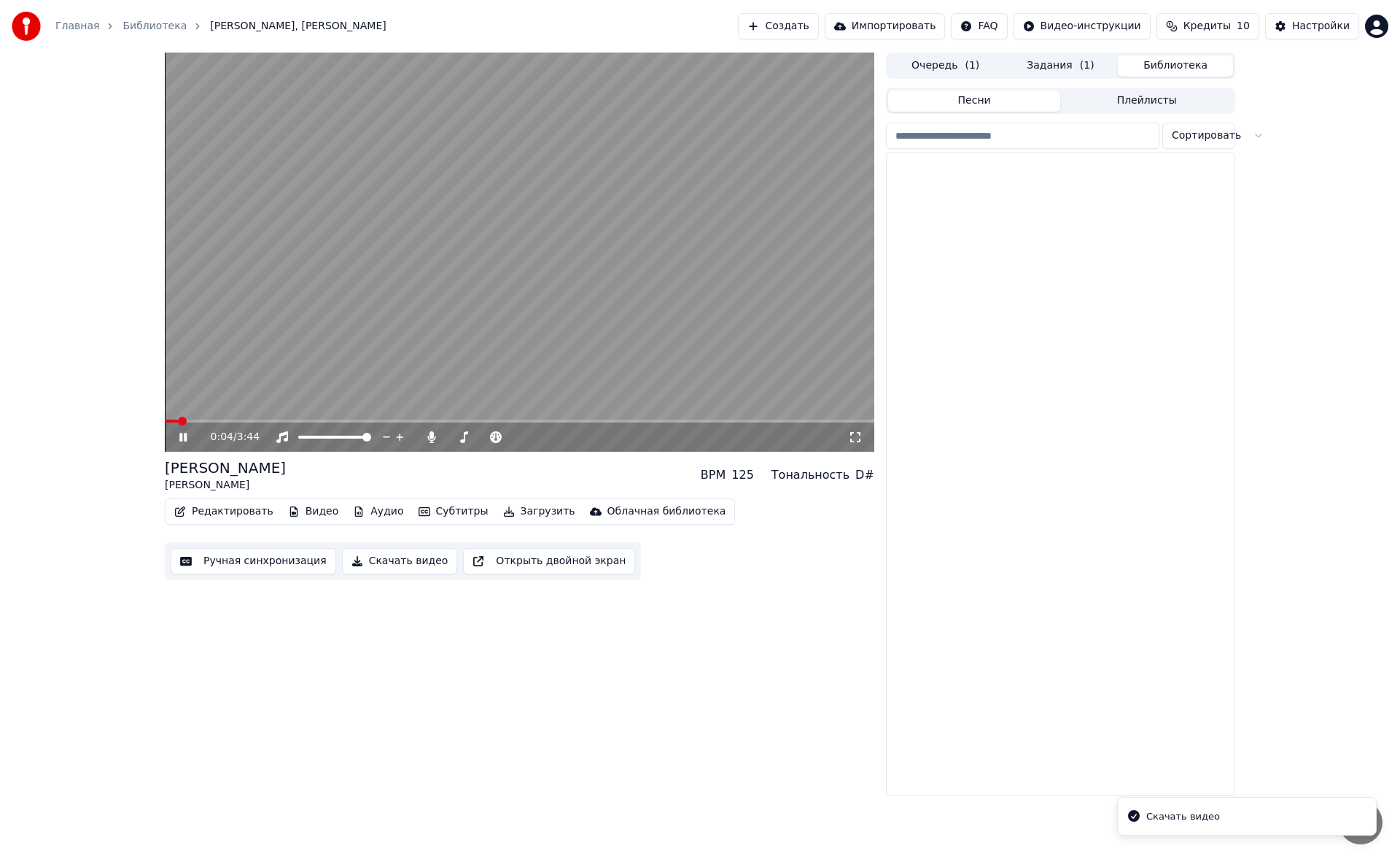
click at [1196, 65] on button "Библиотека" at bounding box center [1175, 66] width 115 height 21
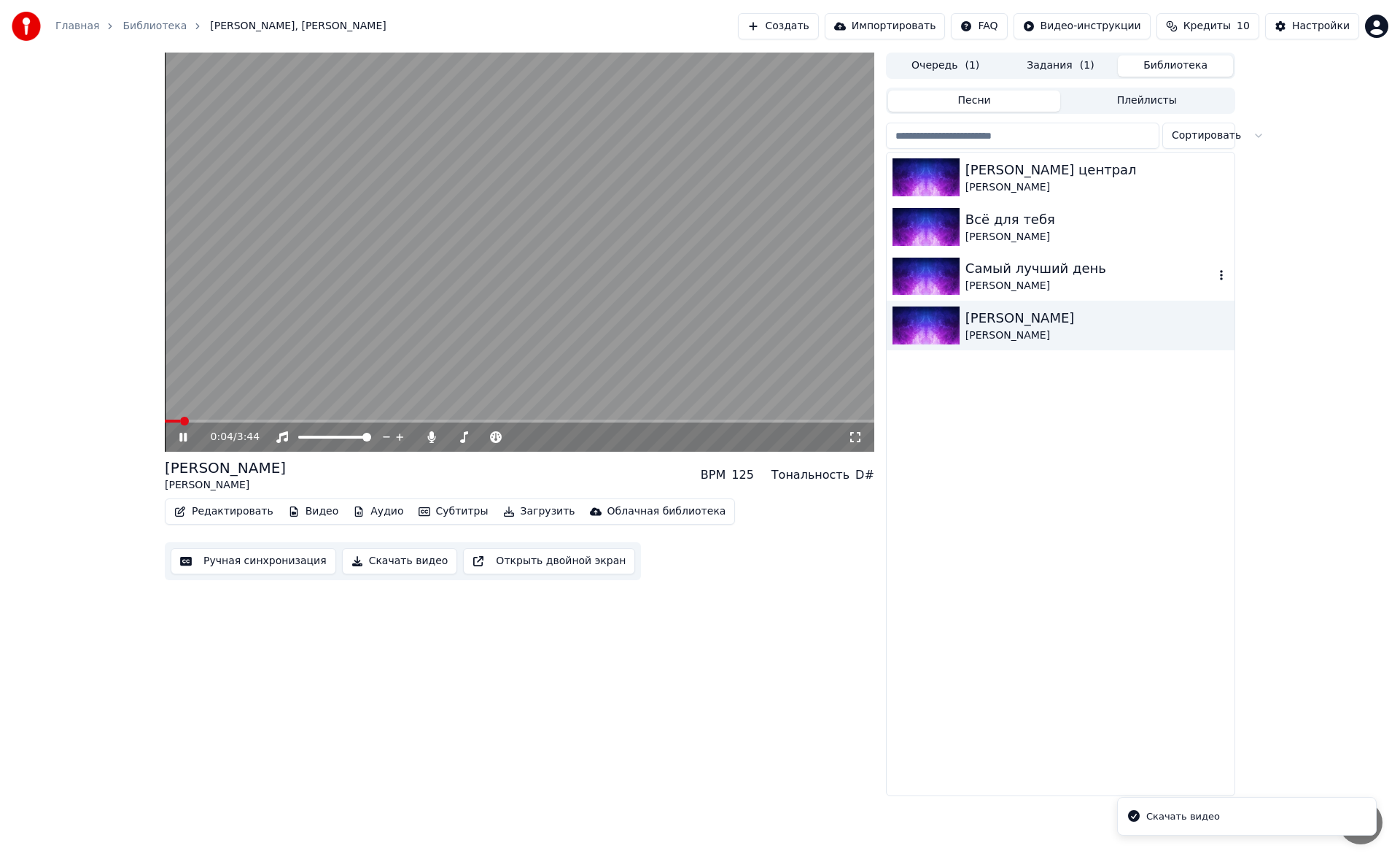
click at [981, 255] on div "Самый лучший день Григорий Лепс" at bounding box center [1061, 276] width 348 height 49
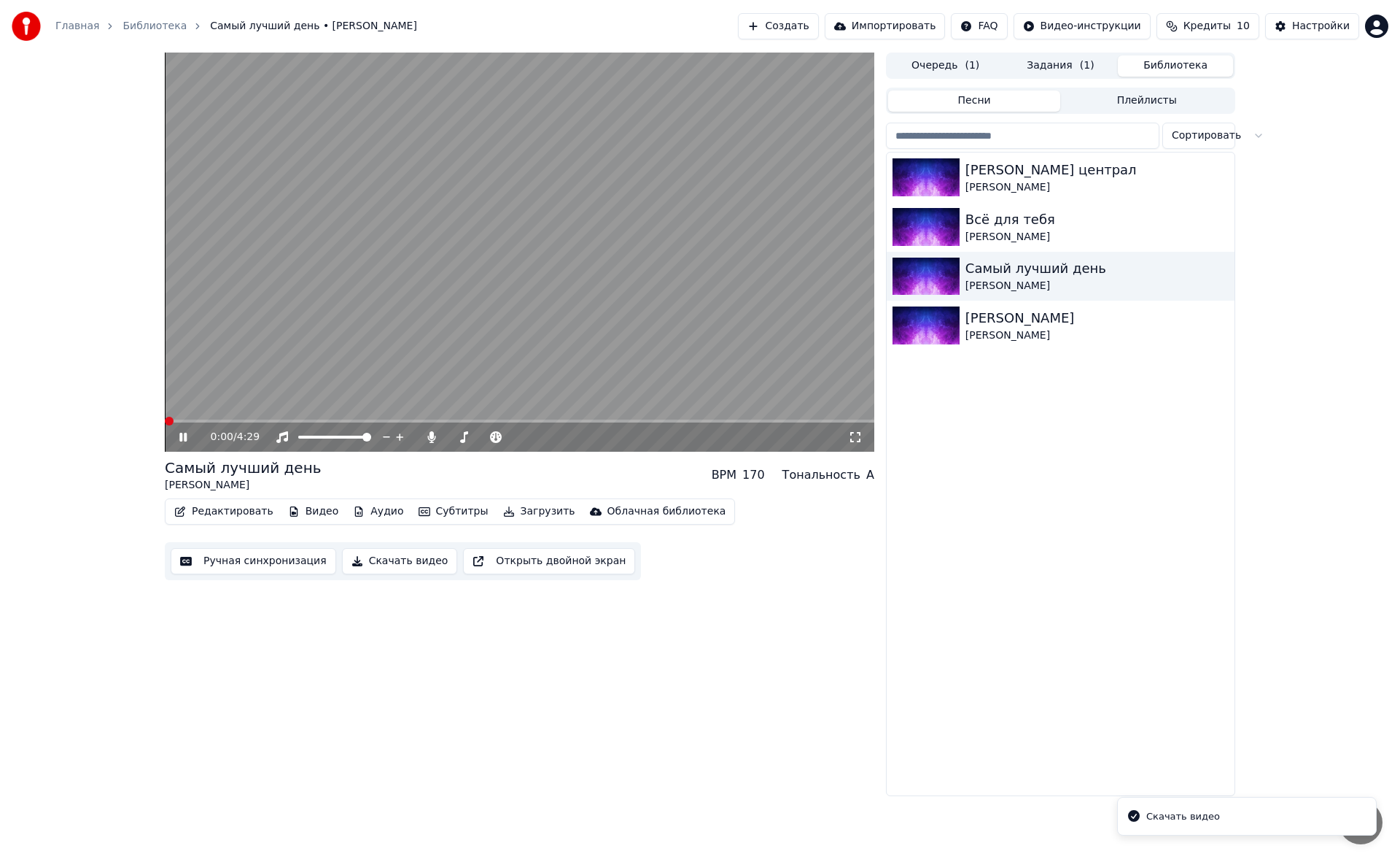
click at [413, 561] on button "Скачать видео" at bounding box center [400, 560] width 116 height 26
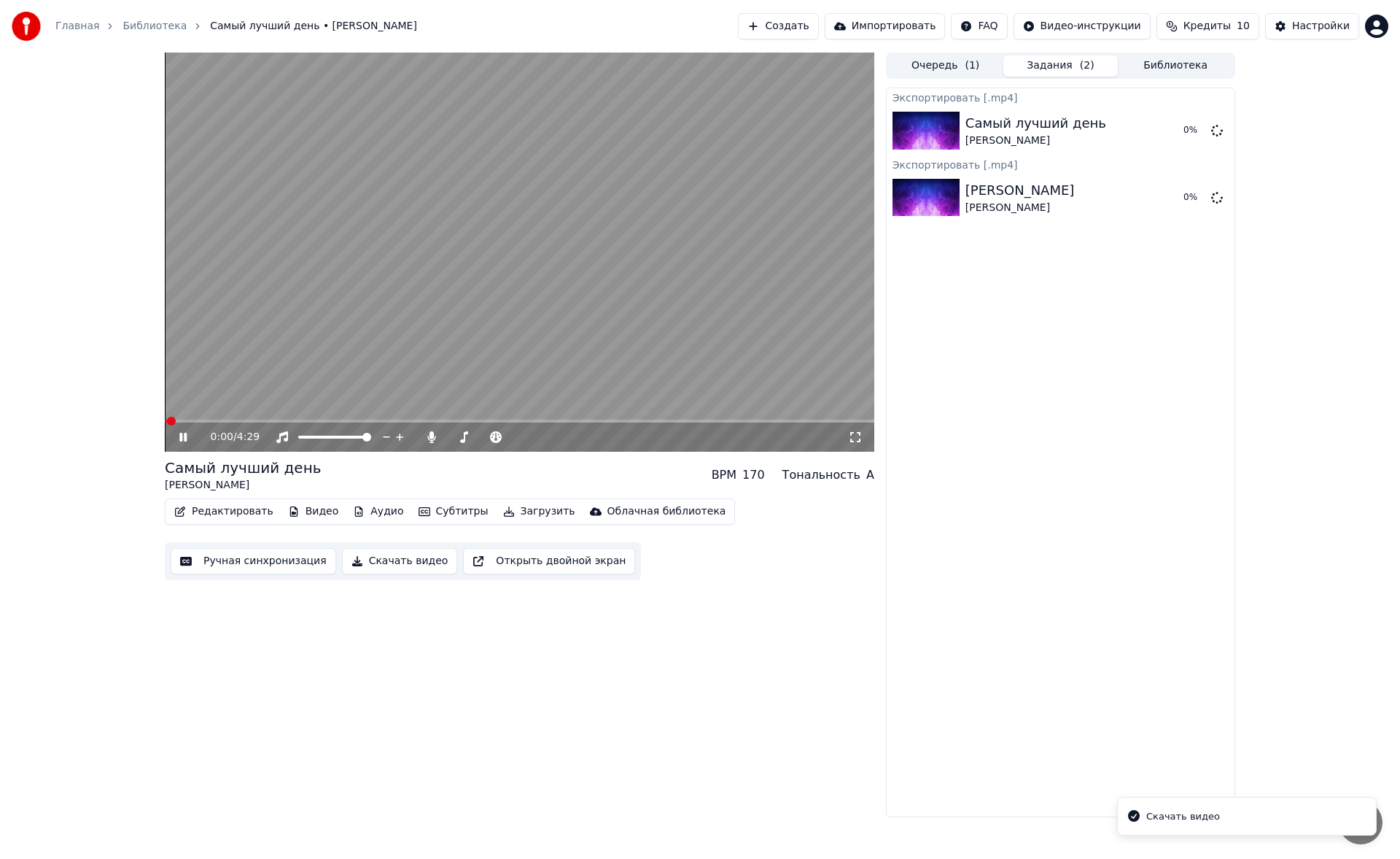
click at [1160, 62] on button "Библиотека" at bounding box center [1175, 66] width 115 height 21
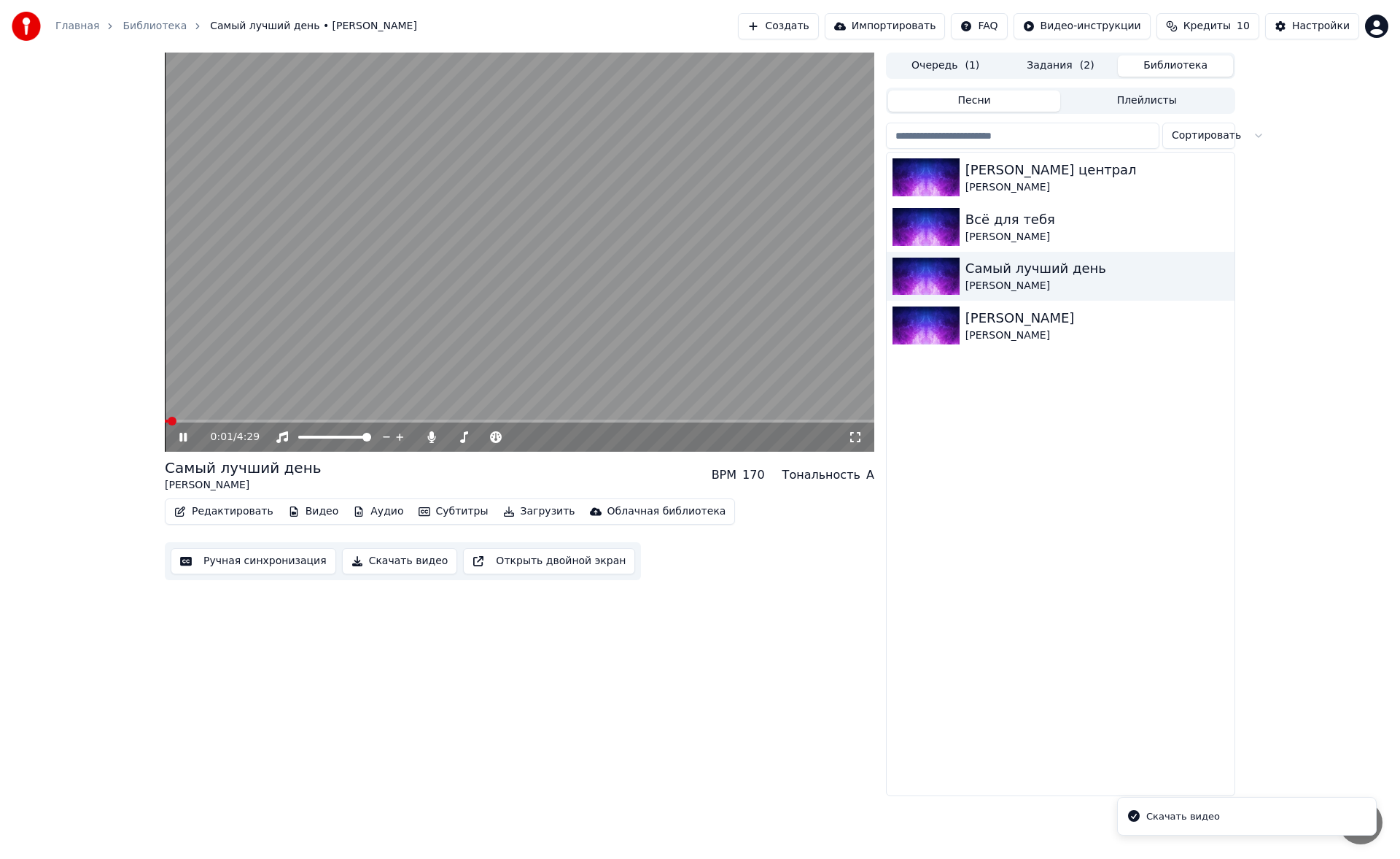
click at [1016, 219] on div "Всё для тебя" at bounding box center [1096, 219] width 263 height 20
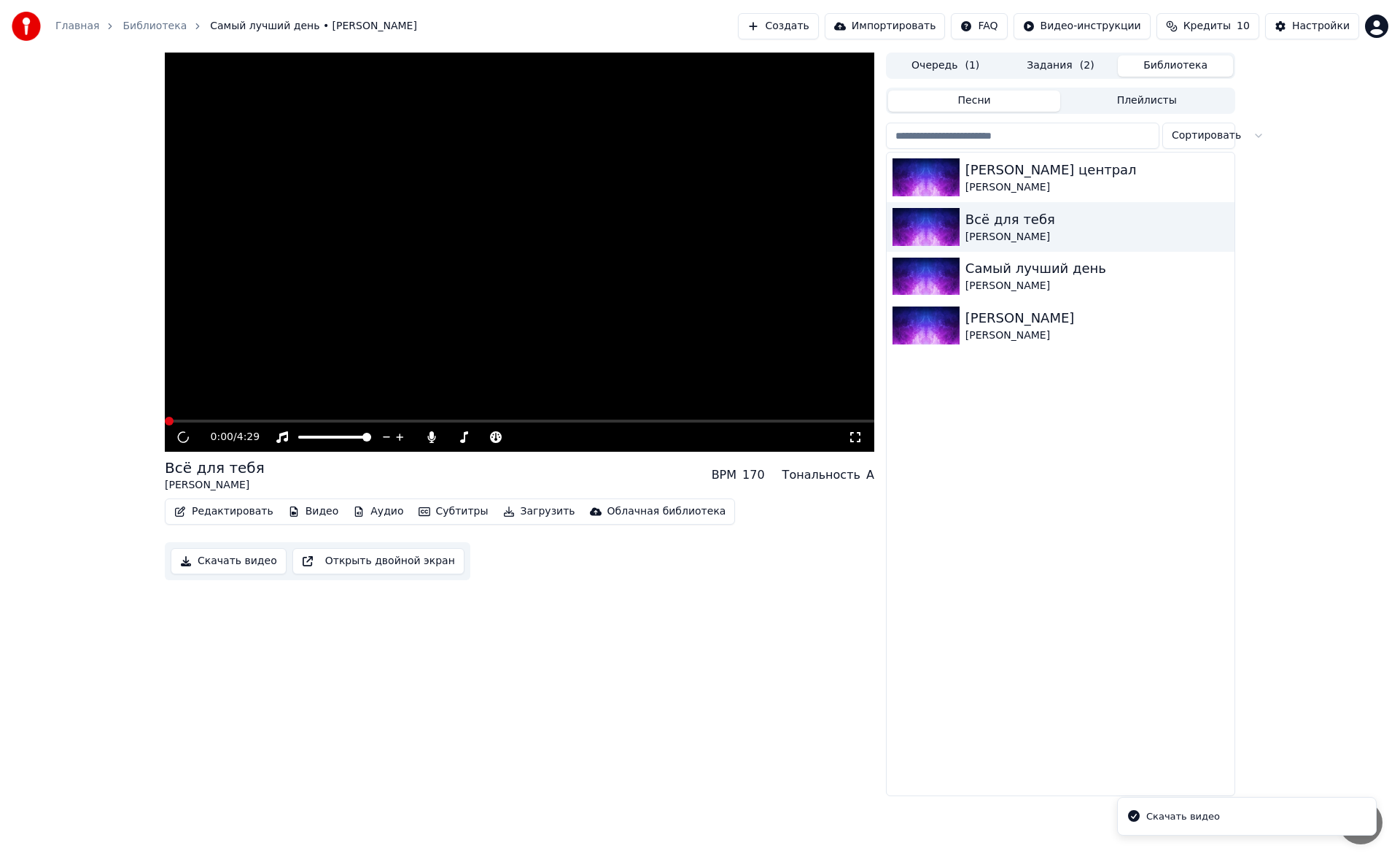
click at [1001, 235] on div "Стас Михайлов" at bounding box center [1096, 236] width 263 height 15
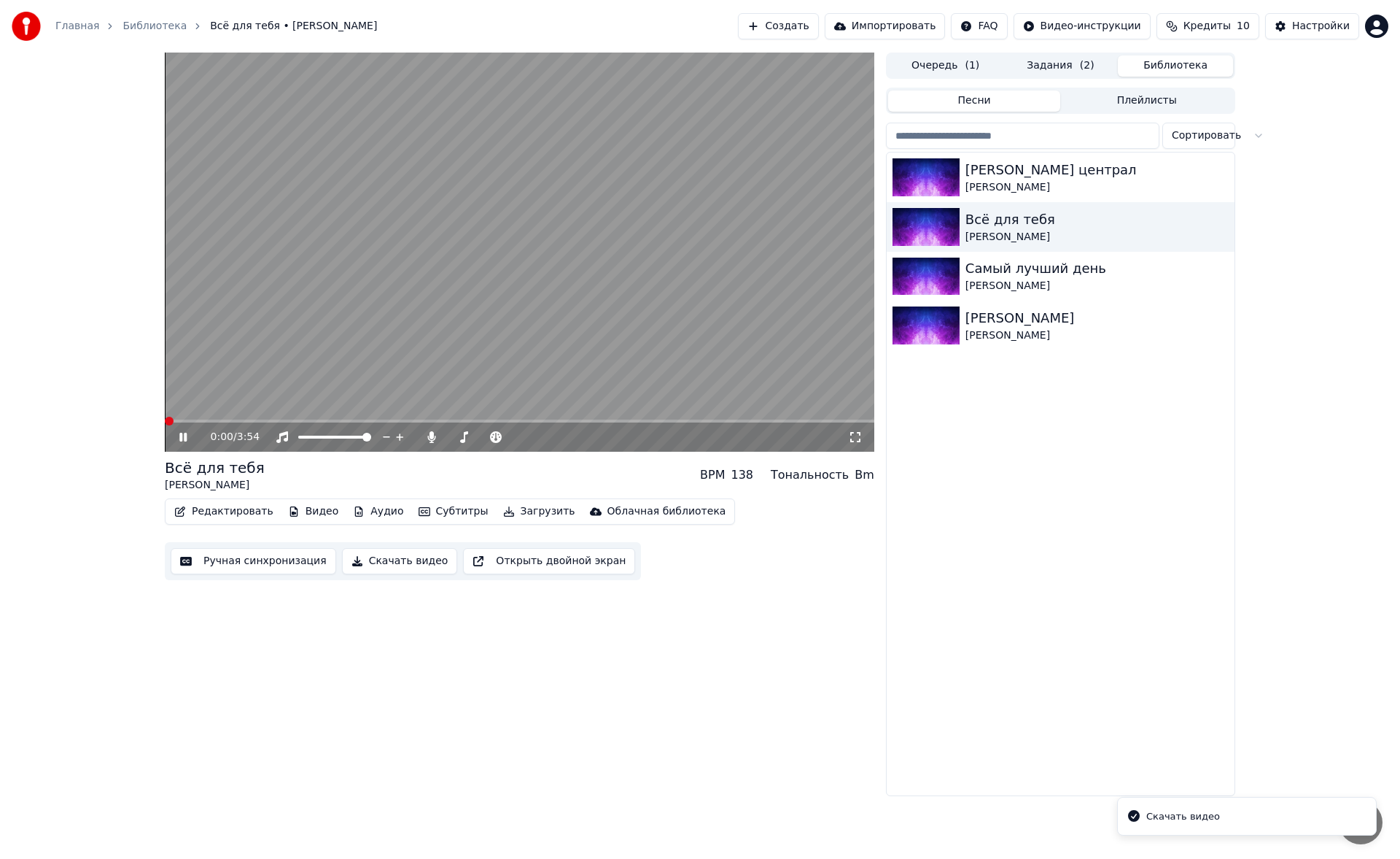
click at [417, 561] on button "Скачать видео" at bounding box center [400, 560] width 116 height 26
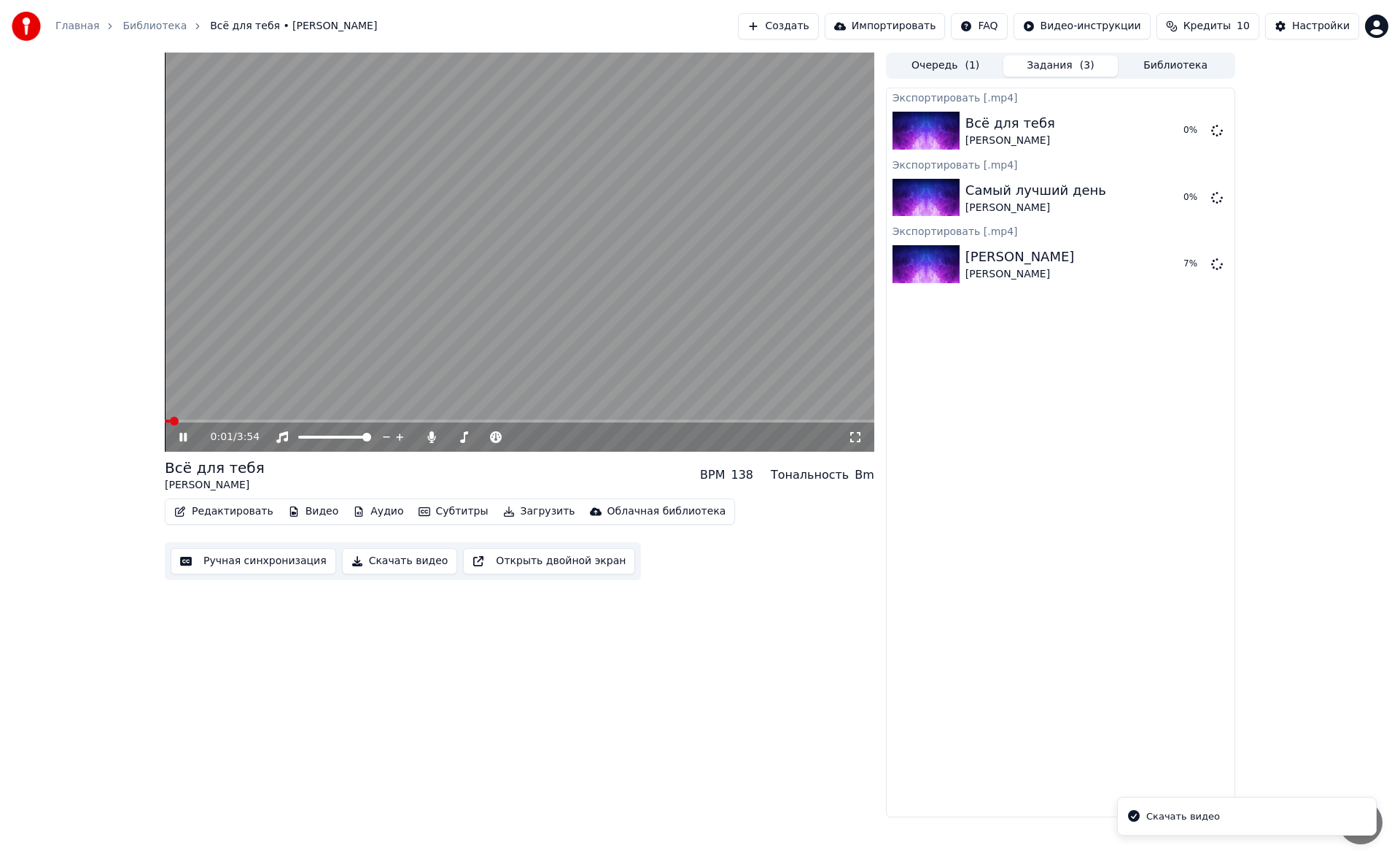
click at [1136, 67] on button "Библиотека" at bounding box center [1175, 66] width 115 height 21
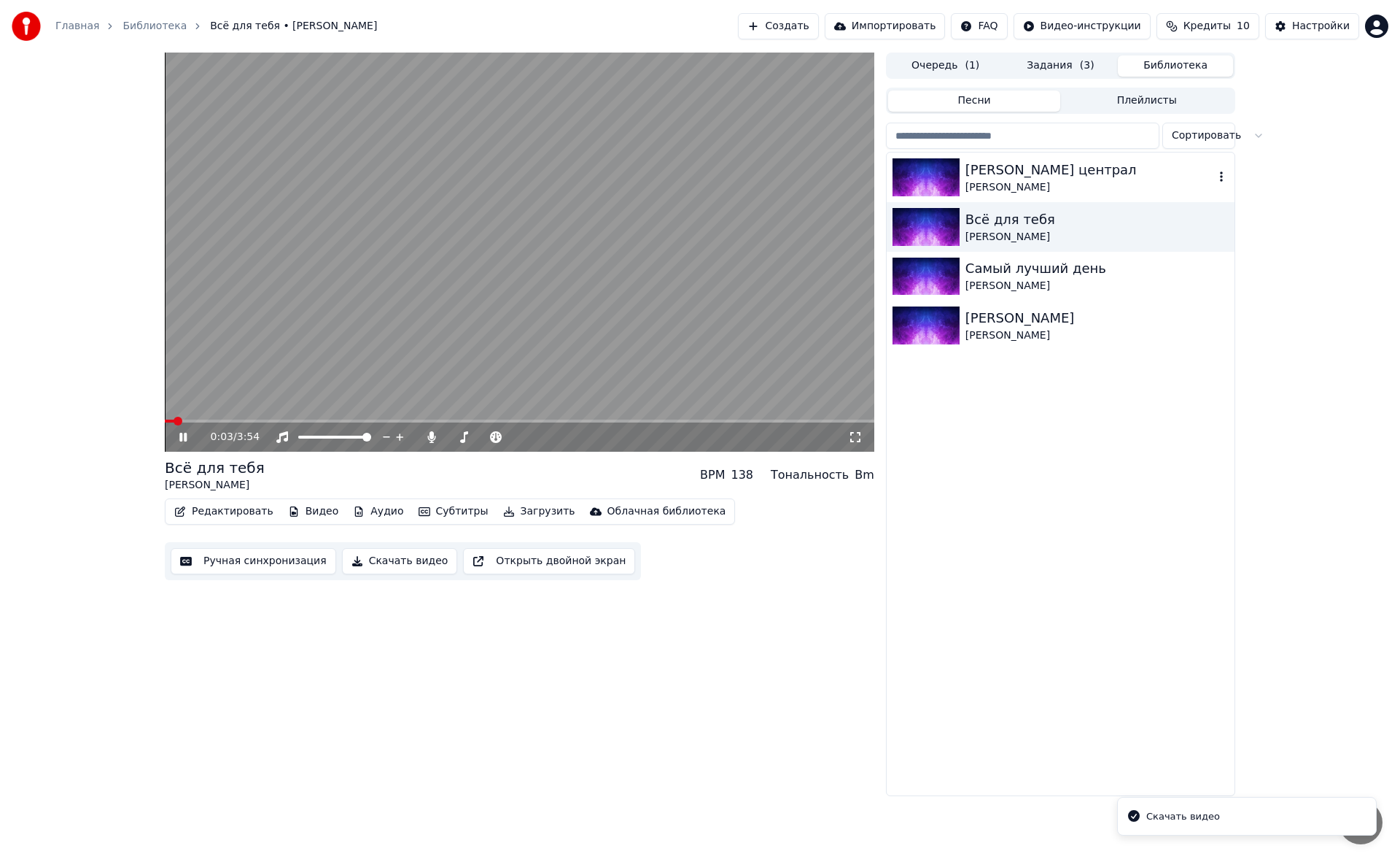
click at [981, 177] on div "Владимирский централ" at bounding box center [1090, 170] width 249 height 20
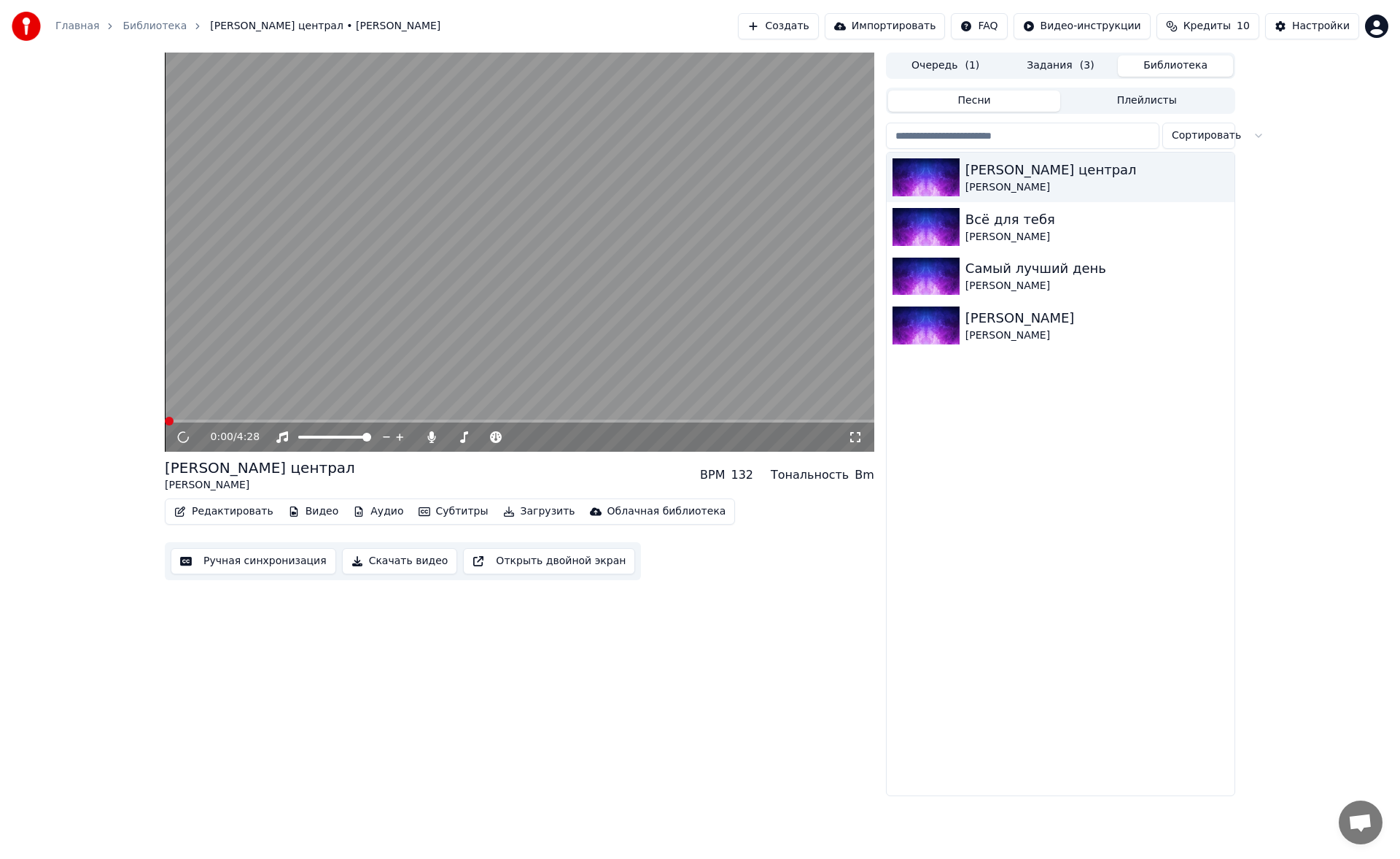
click at [395, 557] on button "Скачать видео" at bounding box center [400, 560] width 116 height 26
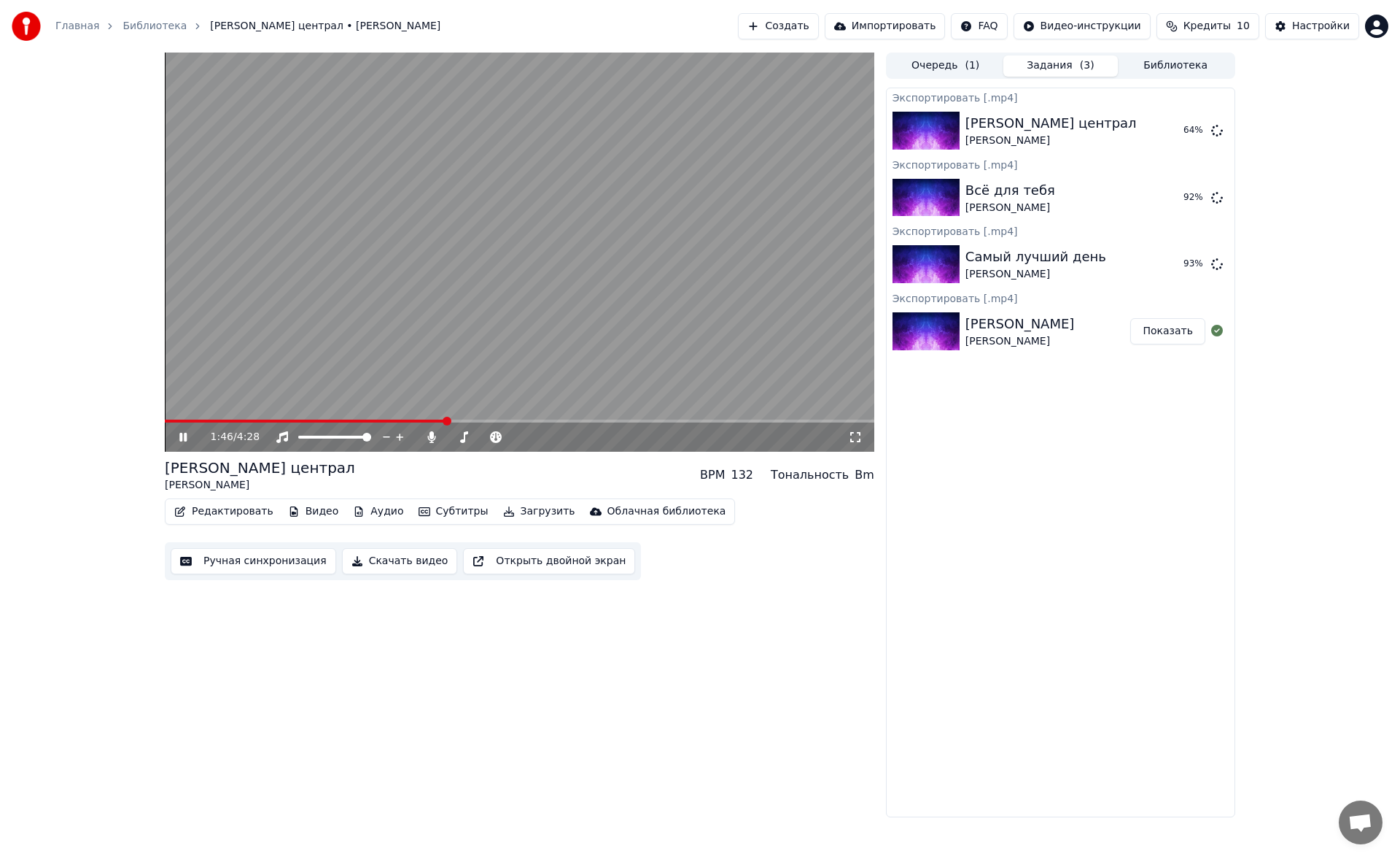
click at [180, 432] on icon at bounding box center [194, 437] width 34 height 12
click at [909, 264] on img at bounding box center [926, 264] width 67 height 38
click at [934, 260] on img at bounding box center [926, 264] width 67 height 38
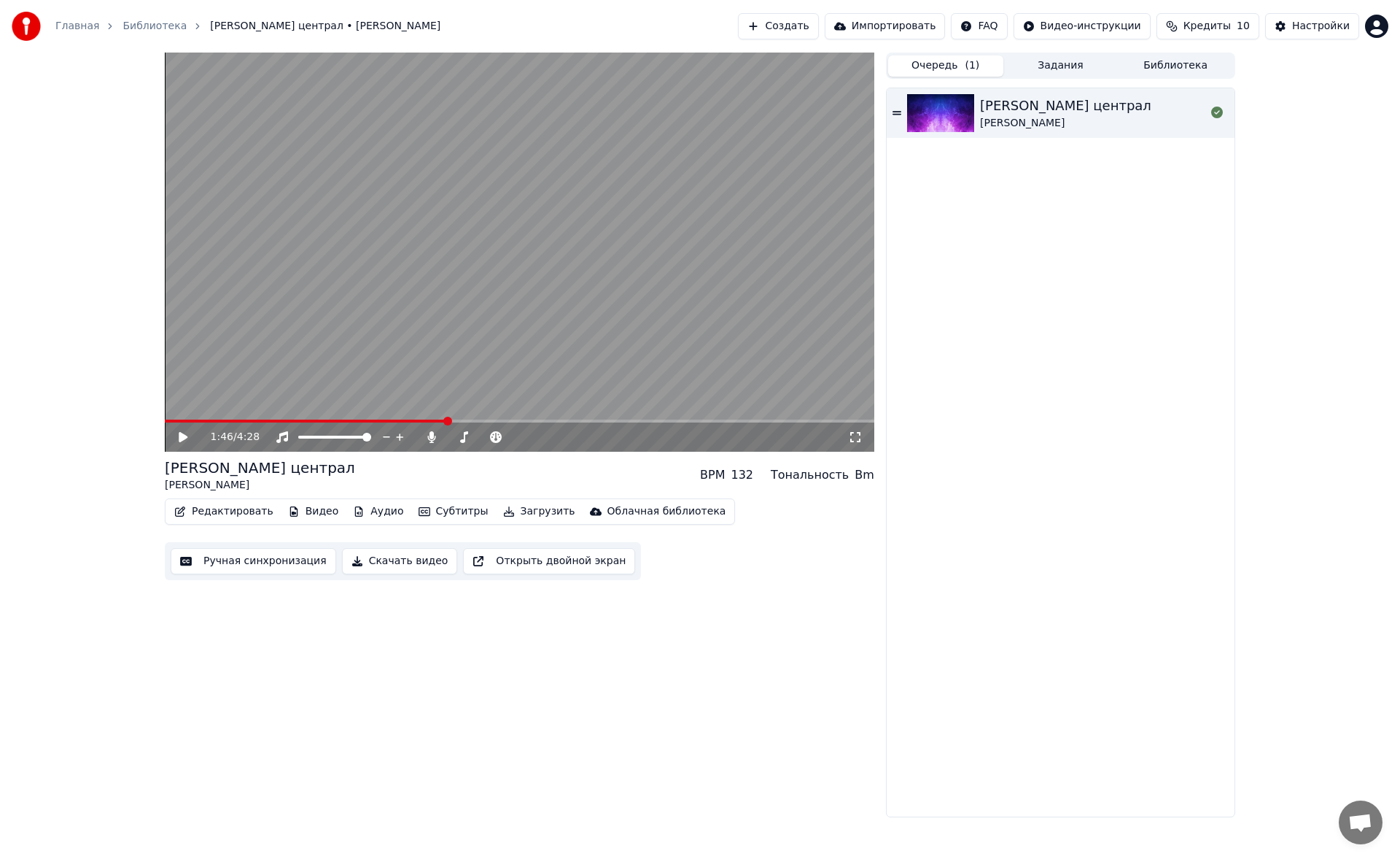
click at [930, 61] on button "Очередь ( 1 )" at bounding box center [946, 66] width 115 height 21
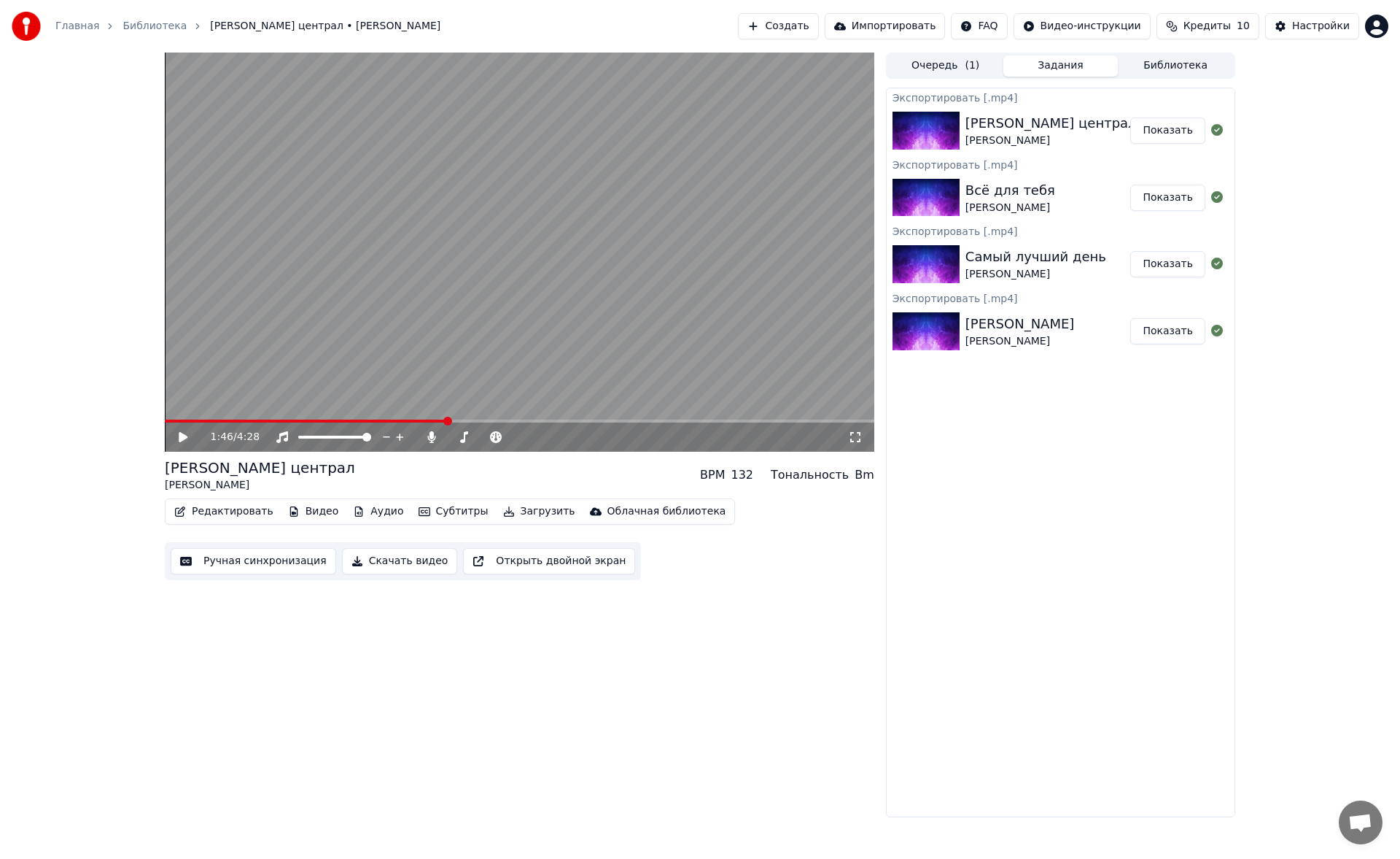
click at [1060, 65] on button "Задания" at bounding box center [1061, 66] width 115 height 21
click at [980, 238] on div "Экспортировать [.mp4]" at bounding box center [1061, 230] width 348 height 18
click at [948, 253] on img at bounding box center [926, 264] width 67 height 38
click at [1143, 66] on button "Библиотека" at bounding box center [1175, 66] width 115 height 21
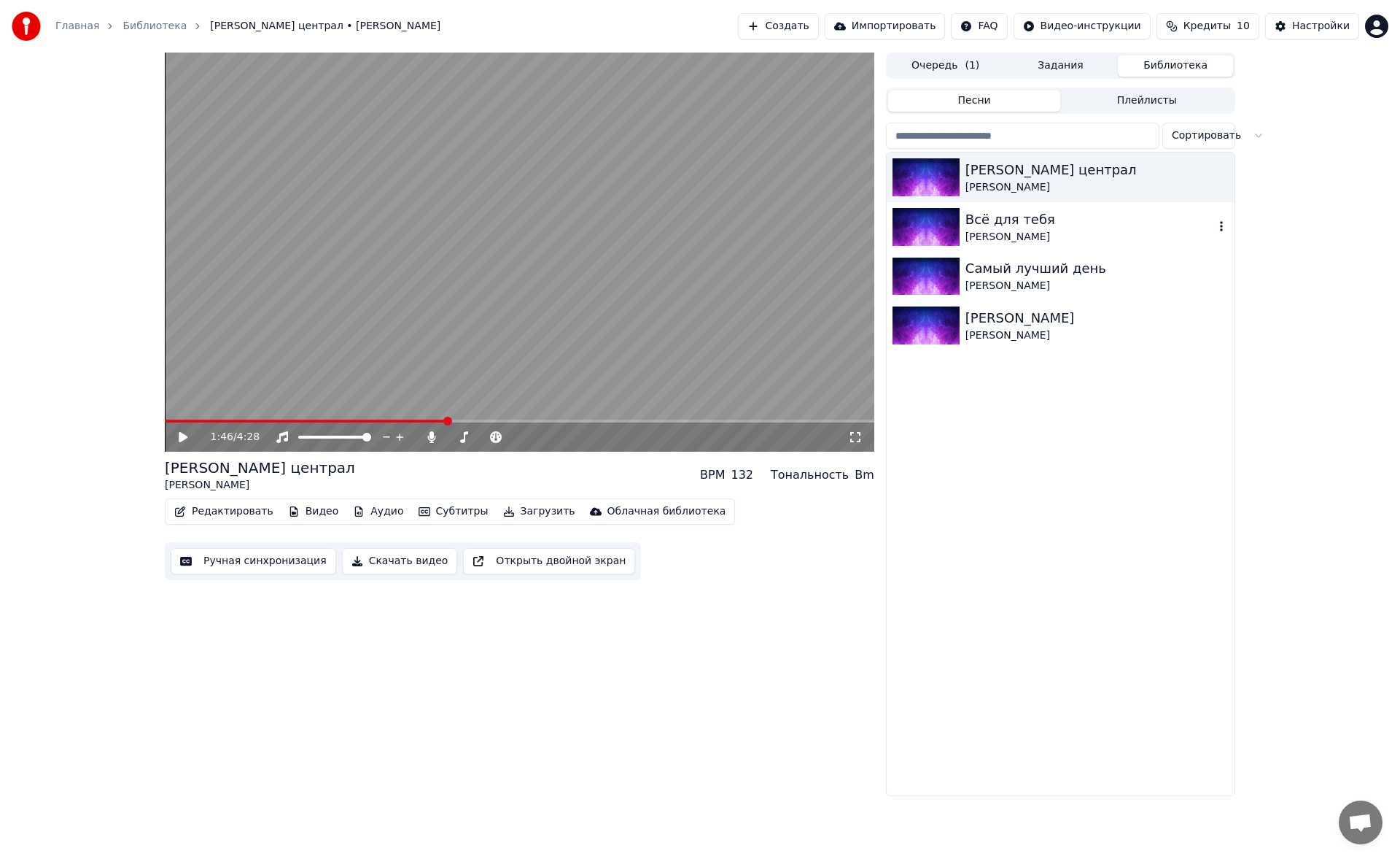
click at [1015, 245] on div "Всё для тебя Стас Михайлов" at bounding box center [1061, 227] width 348 height 49
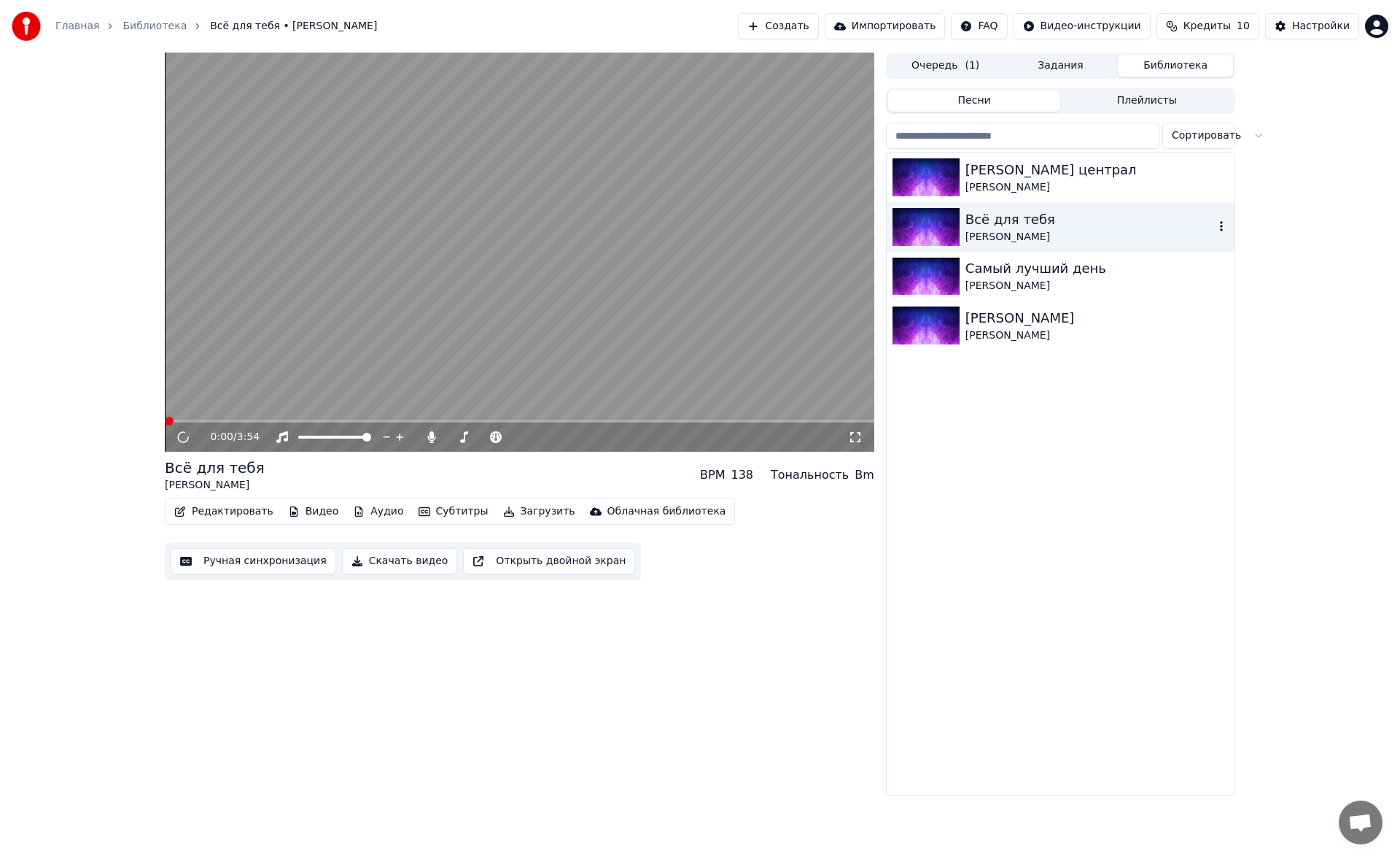
click at [975, 274] on div "Самый лучший день" at bounding box center [1096, 269] width 263 height 20
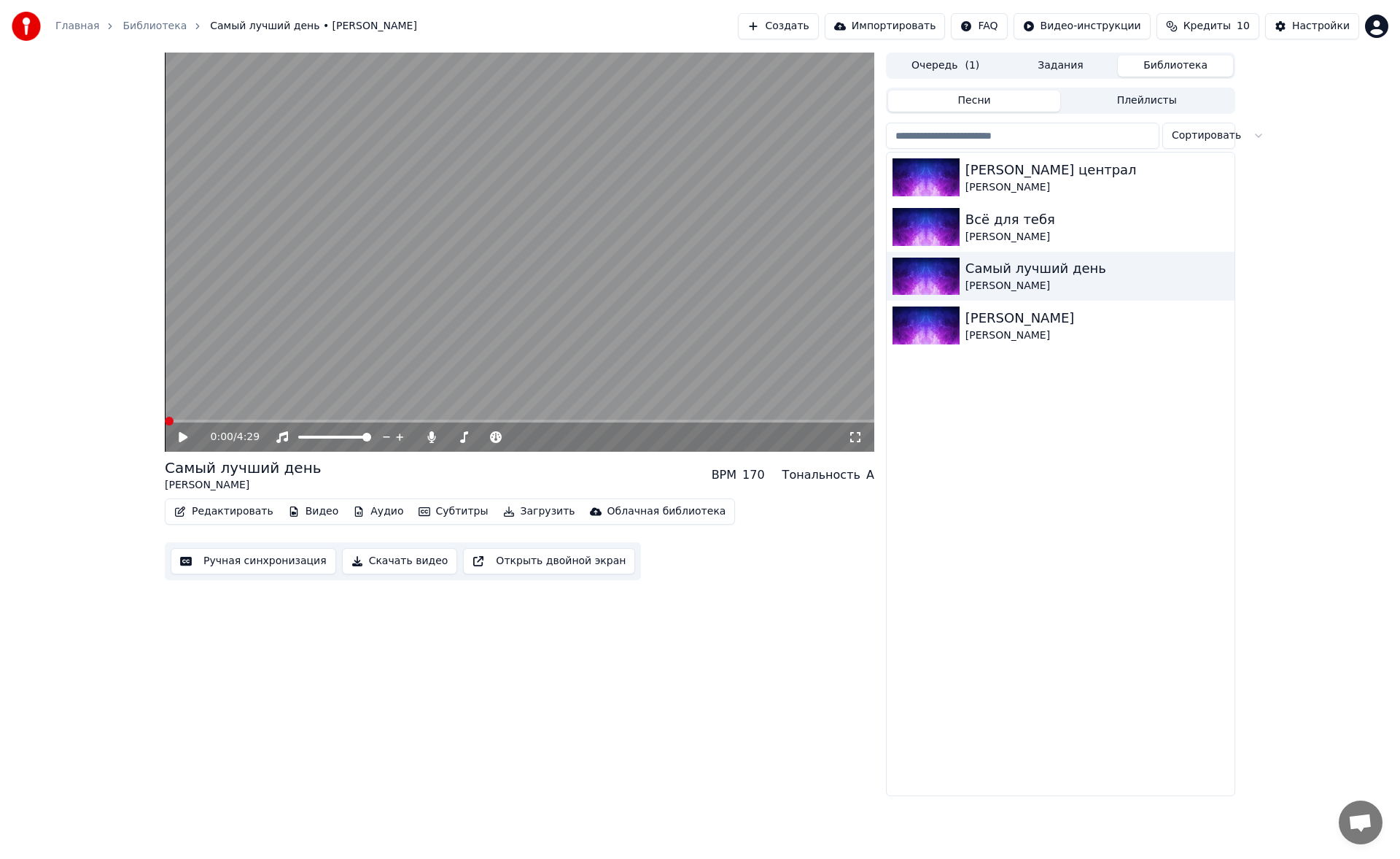
click at [1200, 540] on div "Владимирский централ Михаил Круг Всё для тебя Стас Михайлов Самый лучший день Г…" at bounding box center [1061, 473] width 348 height 642
click at [850, 432] on icon at bounding box center [855, 437] width 10 height 10
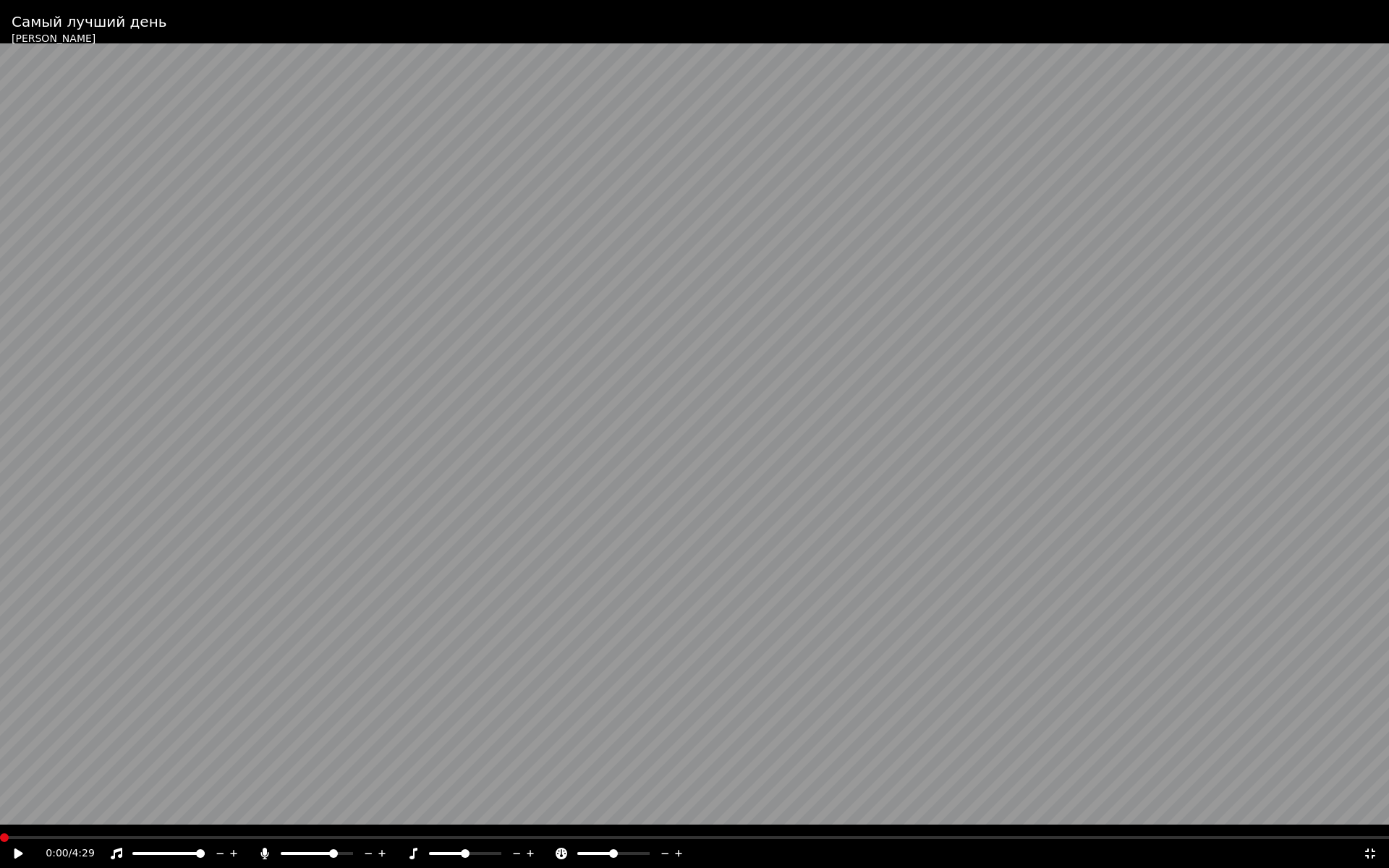
click at [19, 851] on icon at bounding box center [19, 854] width 8 height 10
click at [23, 851] on icon at bounding box center [29, 854] width 34 height 12
click at [9, 839] on span at bounding box center [14, 838] width 8 height 8
click at [20, 851] on icon at bounding box center [19, 854] width 8 height 10
click at [263, 836] on video at bounding box center [694, 434] width 1389 height 868
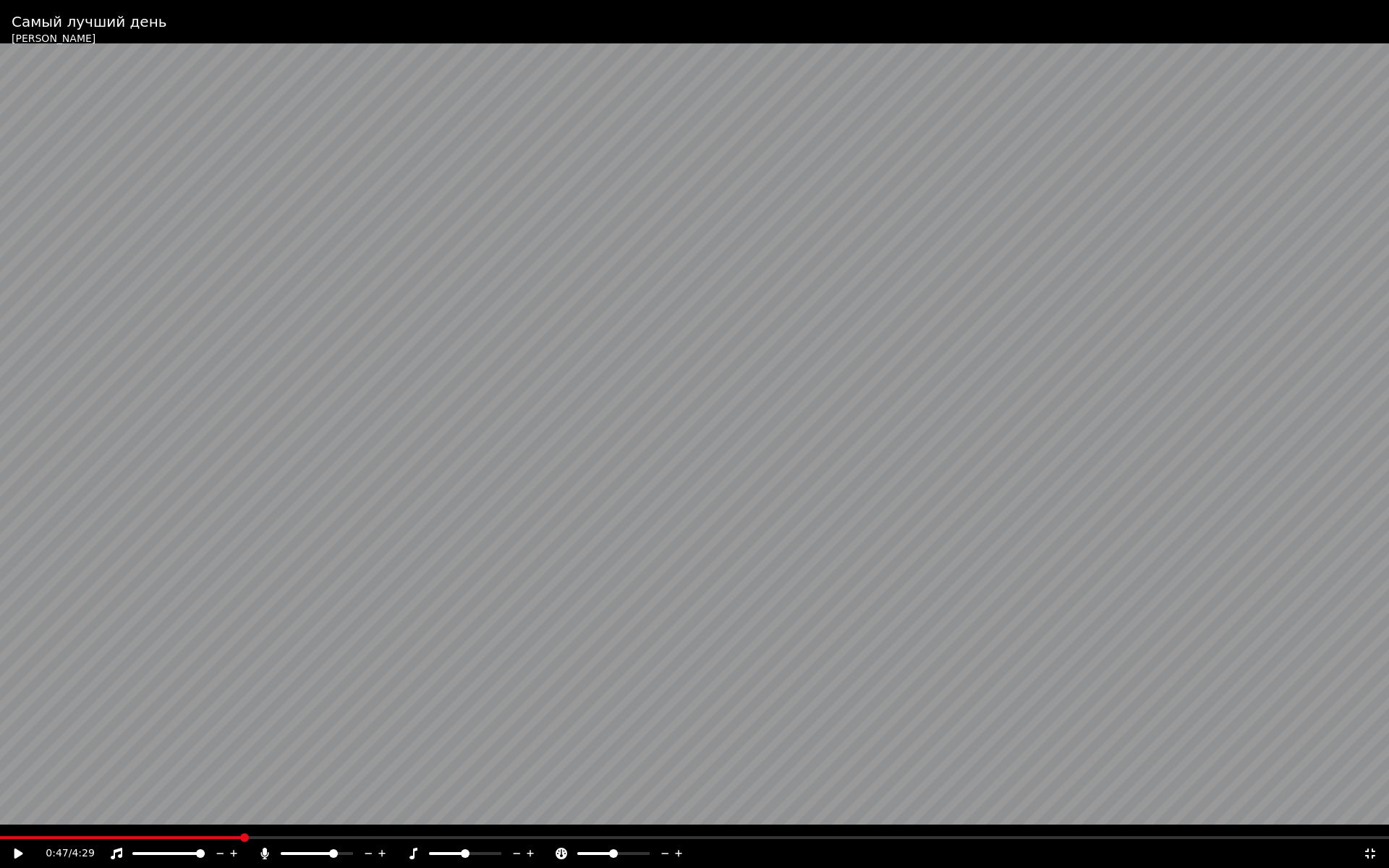
click at [242, 837] on span at bounding box center [121, 838] width 242 height 3
click at [222, 835] on video at bounding box center [694, 434] width 1389 height 868
click at [196, 834] on video at bounding box center [694, 434] width 1389 height 868
click at [180, 834] on video at bounding box center [694, 434] width 1389 height 868
click at [169, 838] on span at bounding box center [85, 838] width 170 height 3
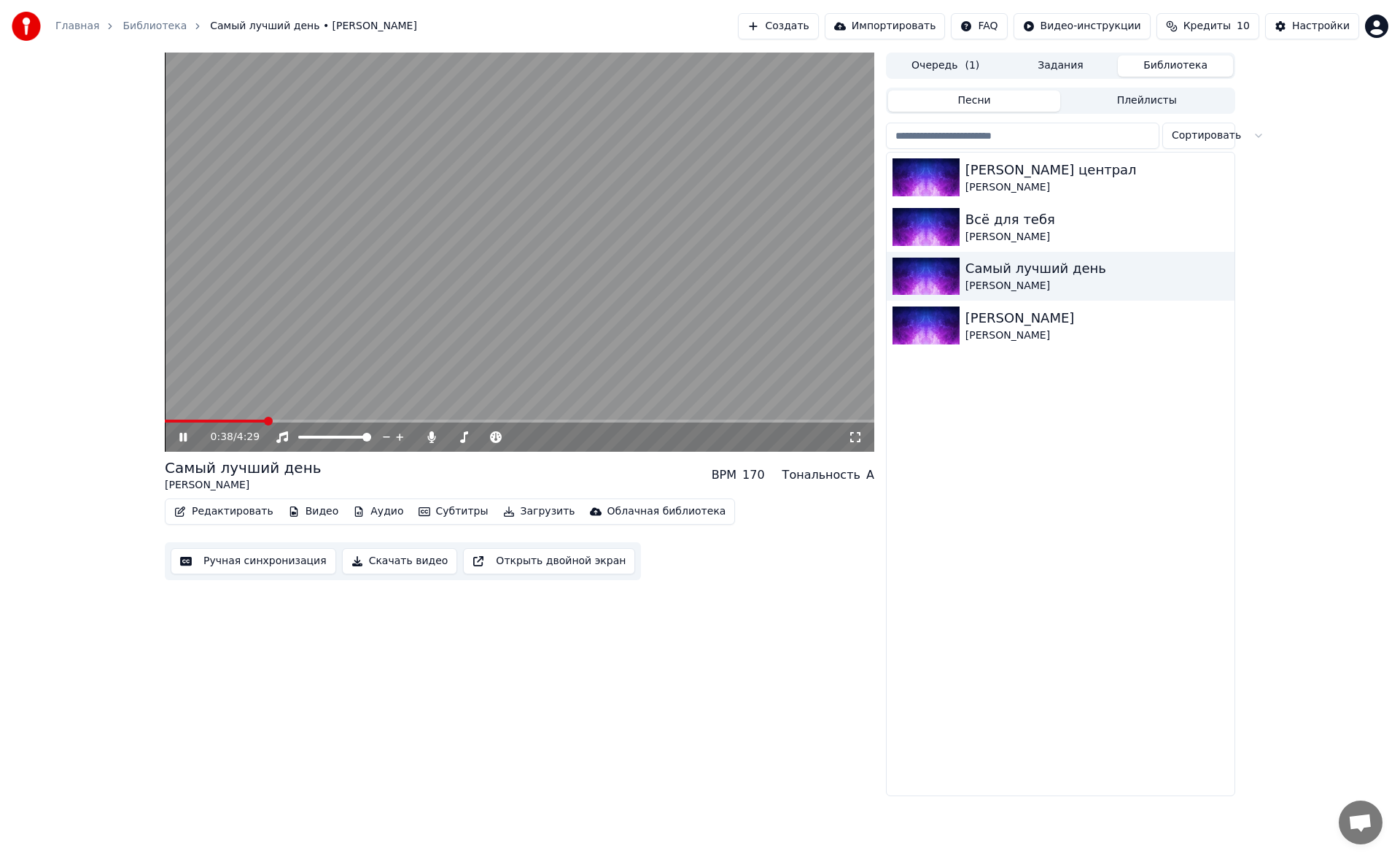
click at [183, 437] on icon at bounding box center [194, 437] width 34 height 12
